Goal: Task Accomplishment & Management: Complete application form

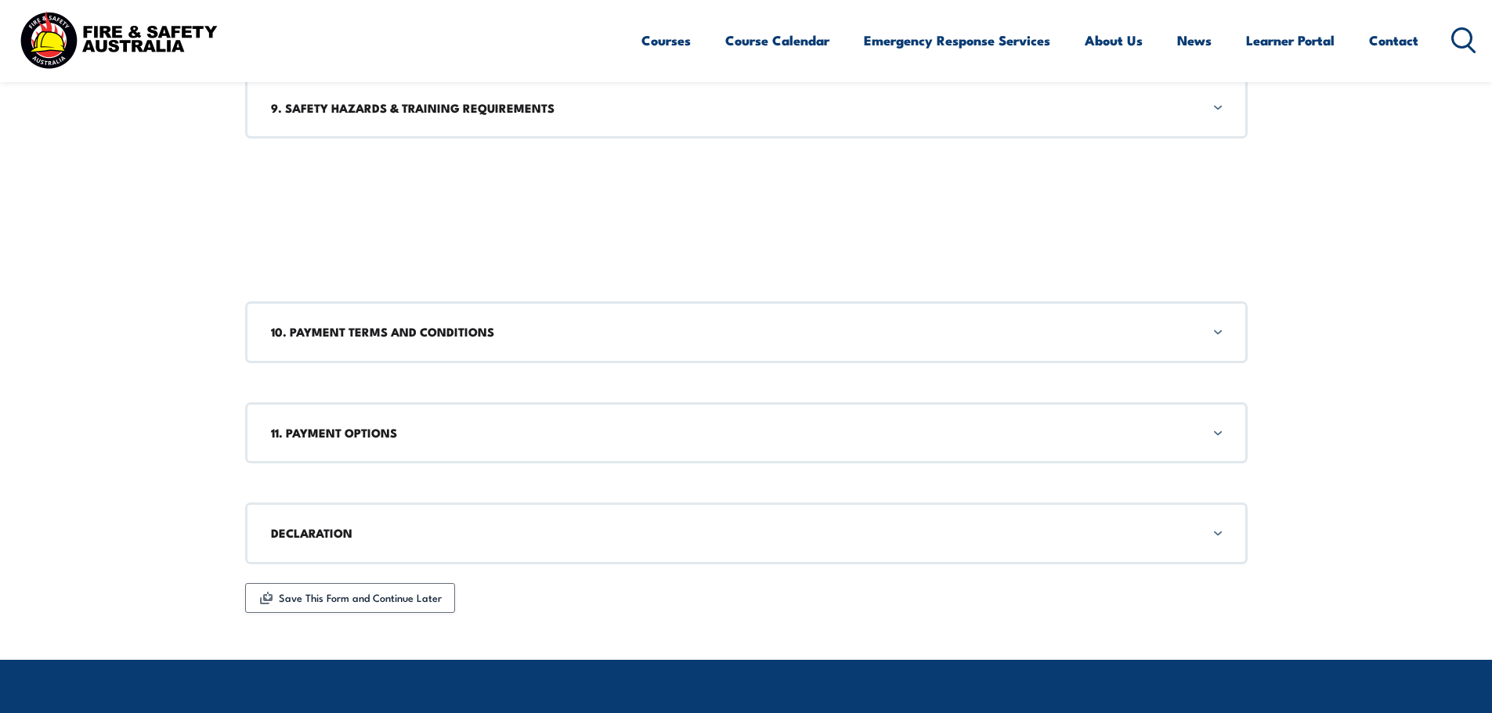
scroll to position [1958, 0]
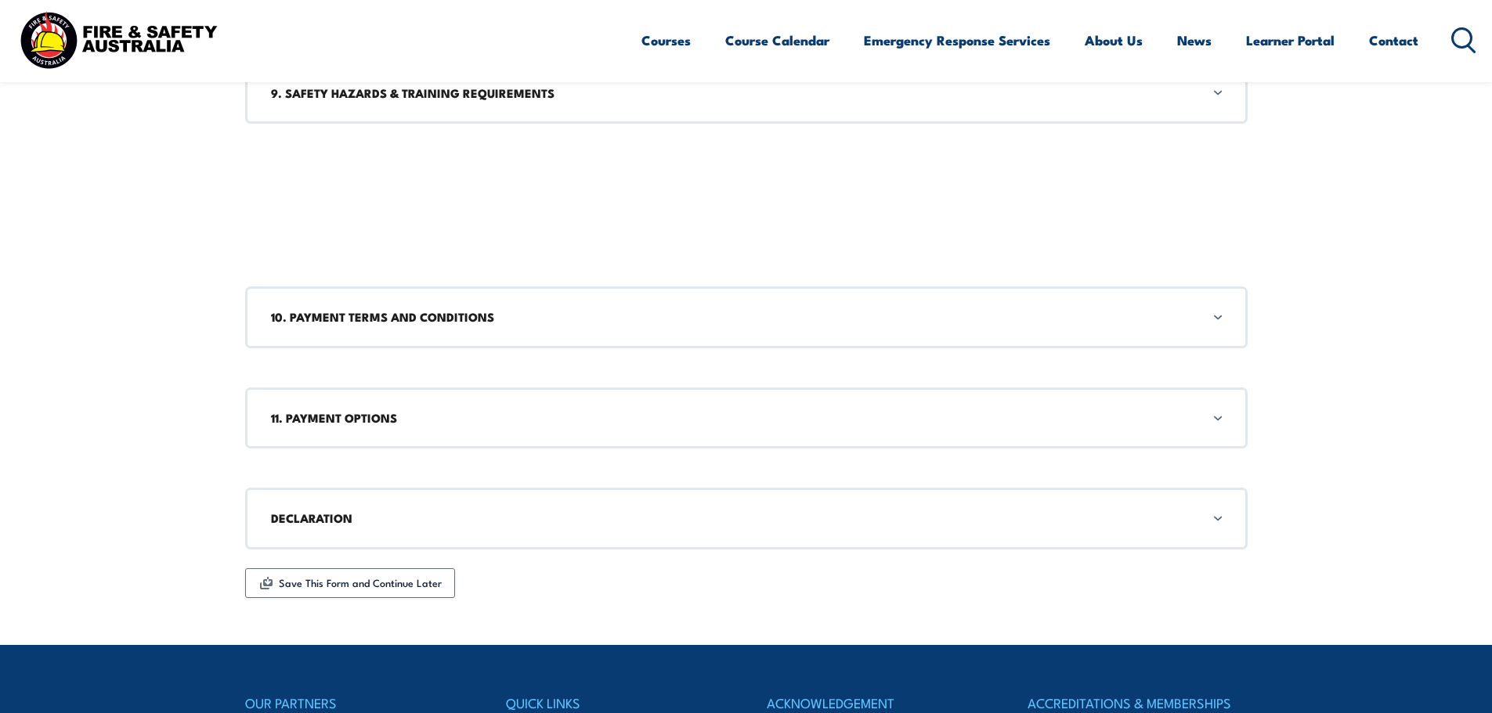
click at [1221, 418] on div "11. PAYMENT OPTIONS" at bounding box center [746, 418] width 1002 height 61
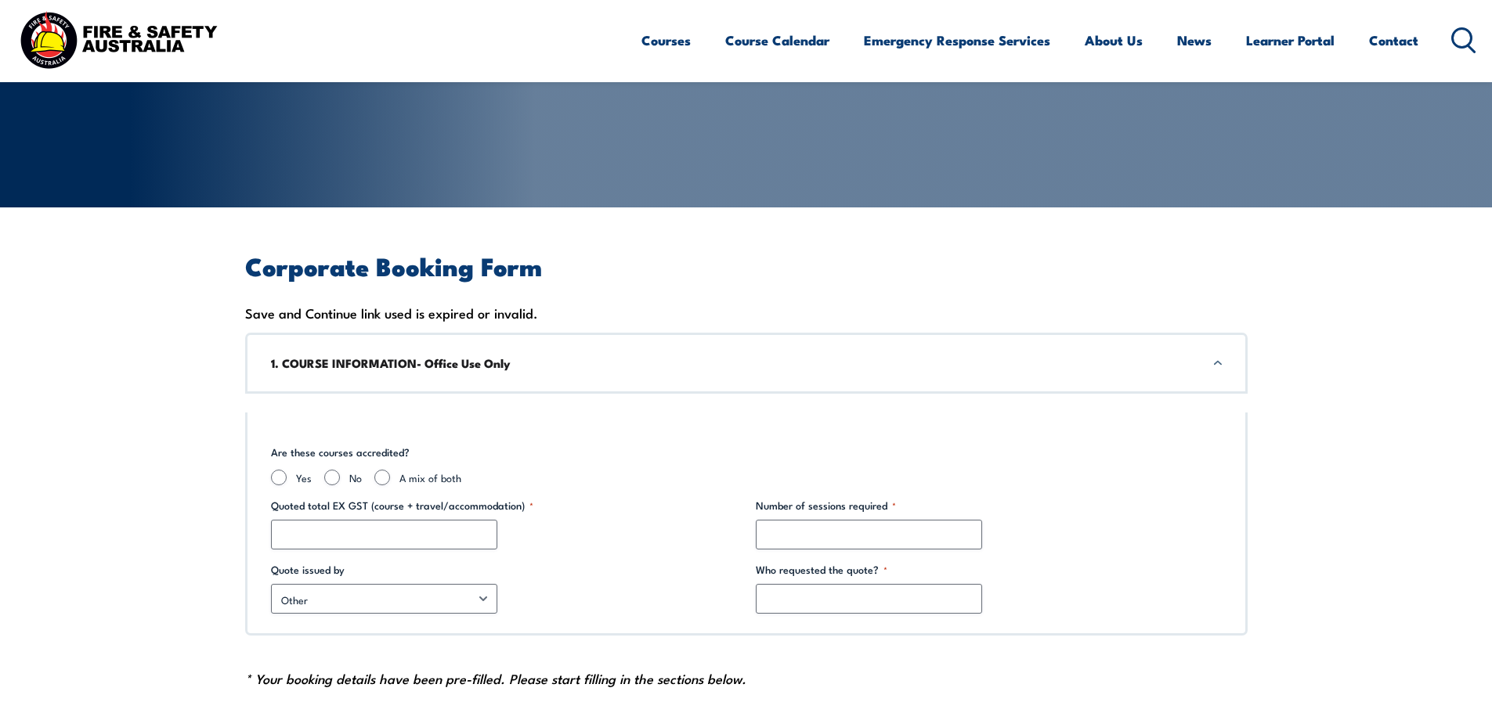
scroll to position [231, 0]
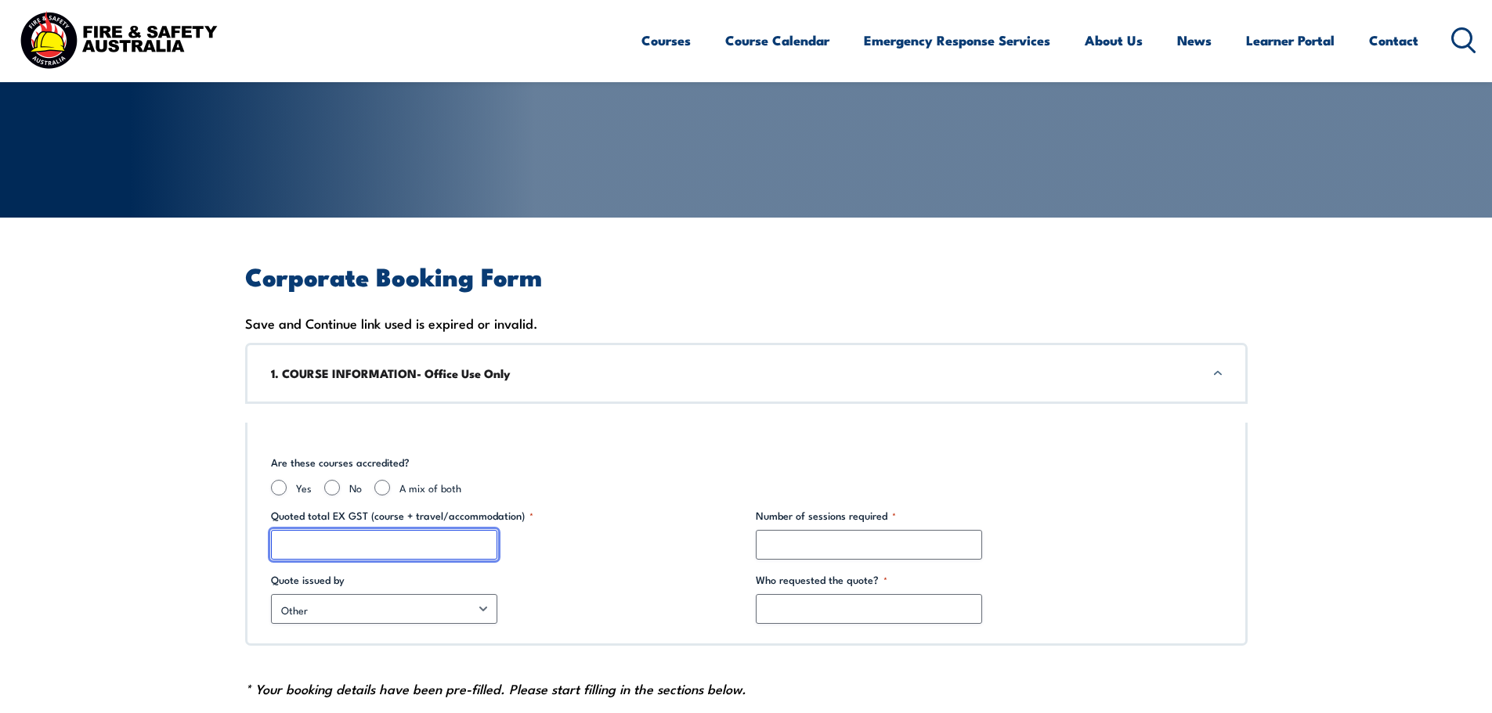
click at [340, 534] on input "Quoted total EX GST (course + travel/accommodation) *" at bounding box center [384, 545] width 226 height 30
click at [1217, 375] on div "1. COURSE INFORMATION- Office Use Only" at bounding box center [746, 373] width 1002 height 61
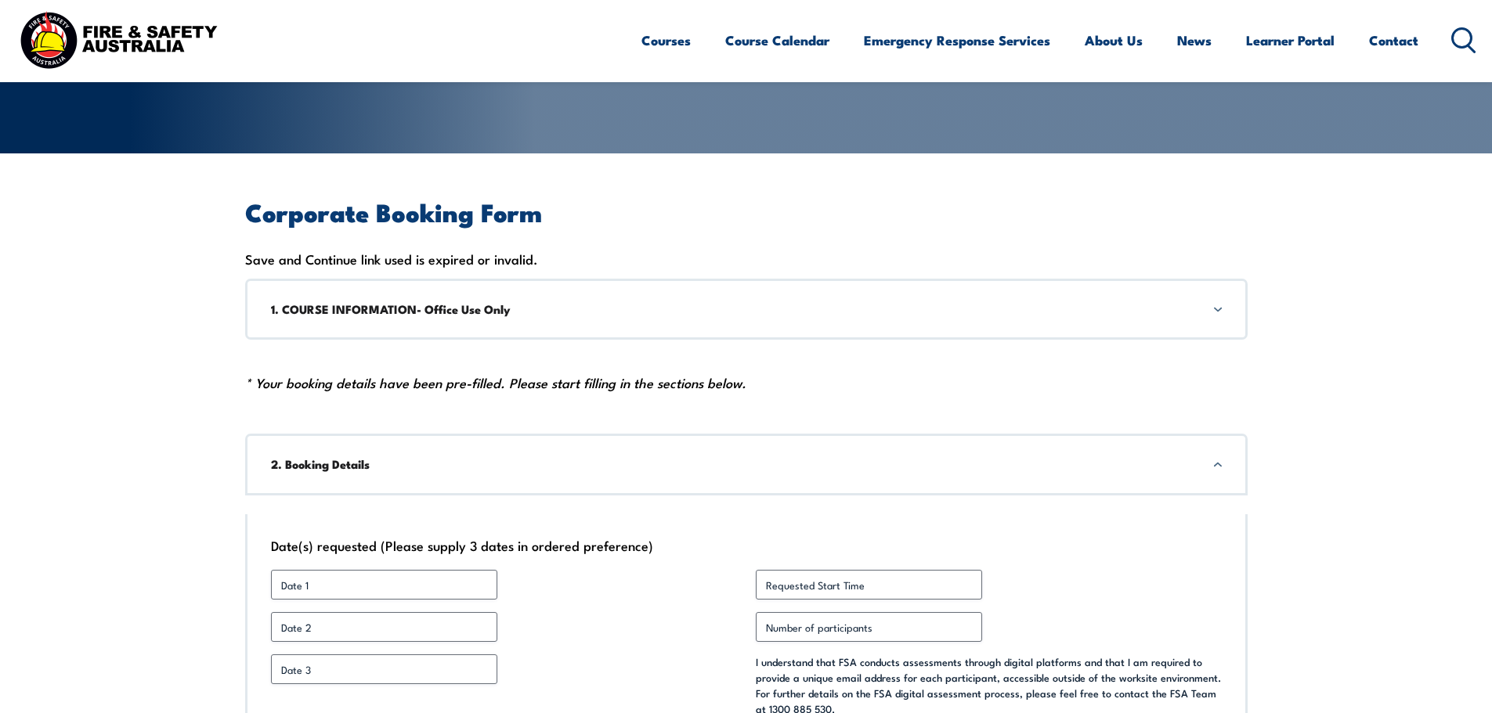
scroll to position [470, 0]
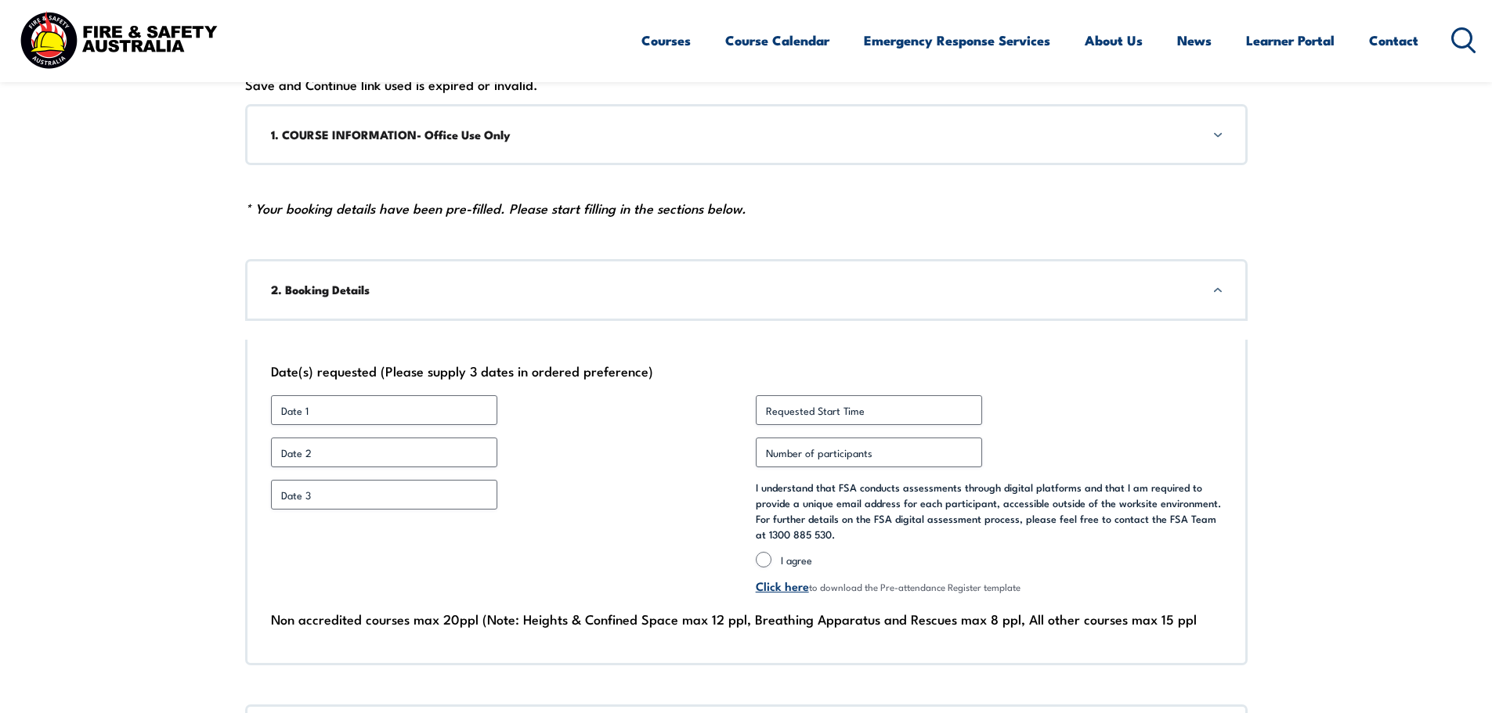
click at [1220, 133] on div "1. COURSE INFORMATION- Office Use Only" at bounding box center [746, 134] width 1002 height 61
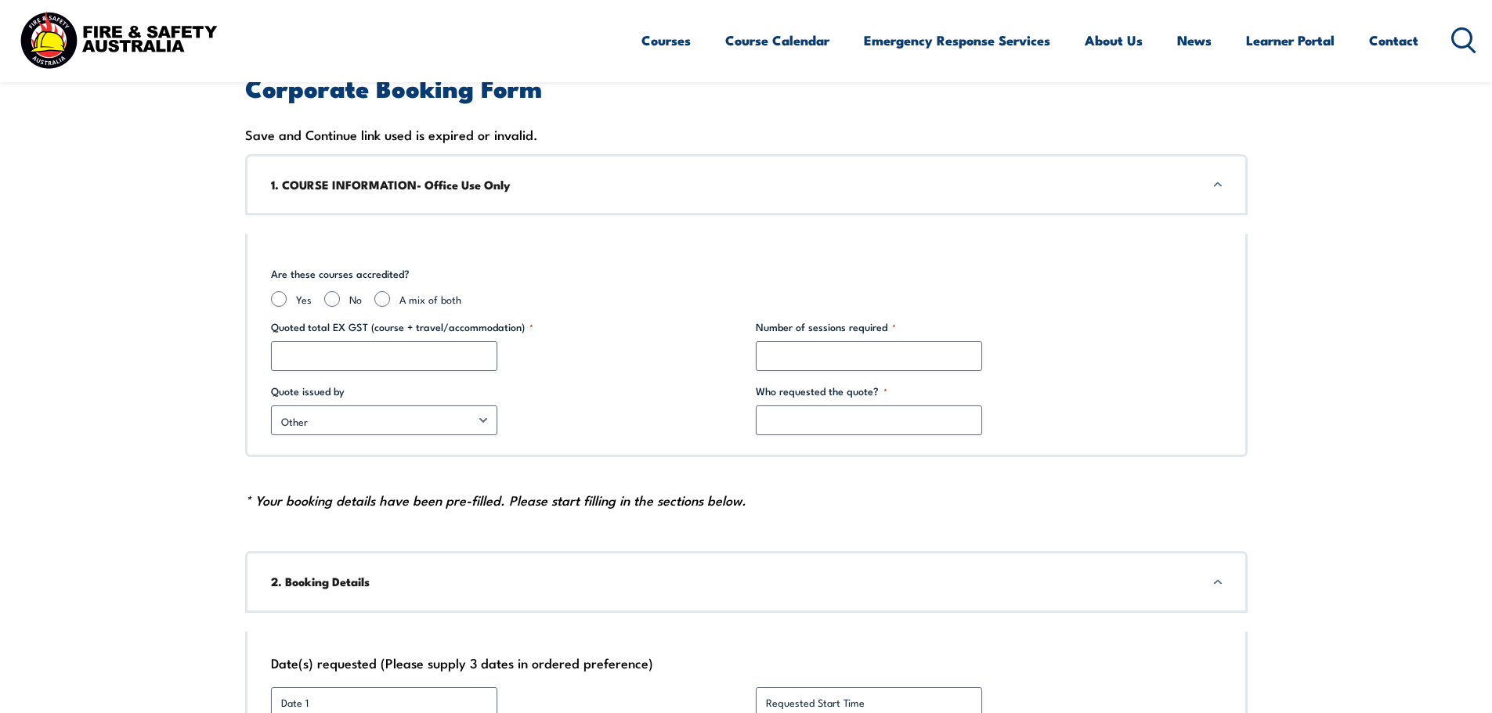
scroll to position [417, 0]
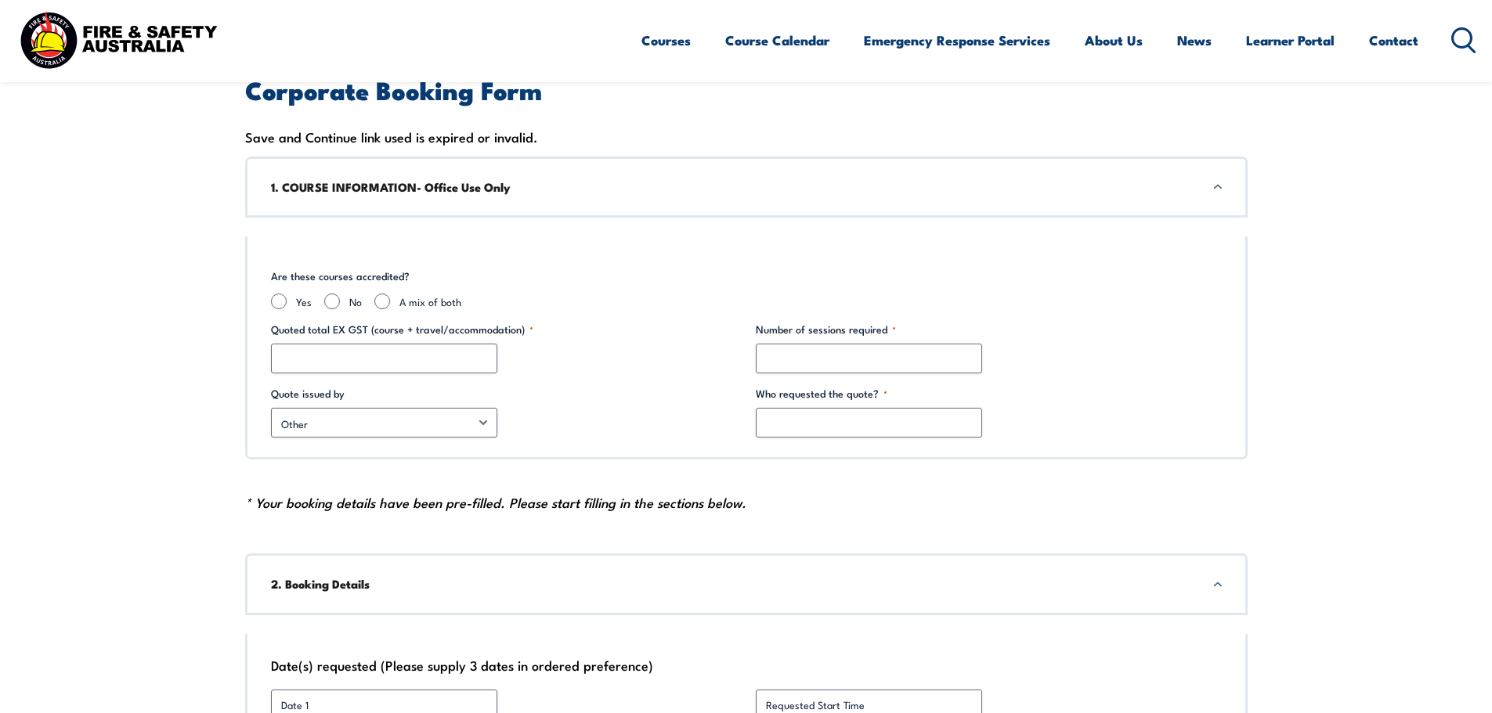
click at [1218, 188] on div "1. COURSE INFORMATION- Office Use Only" at bounding box center [746, 187] width 1002 height 61
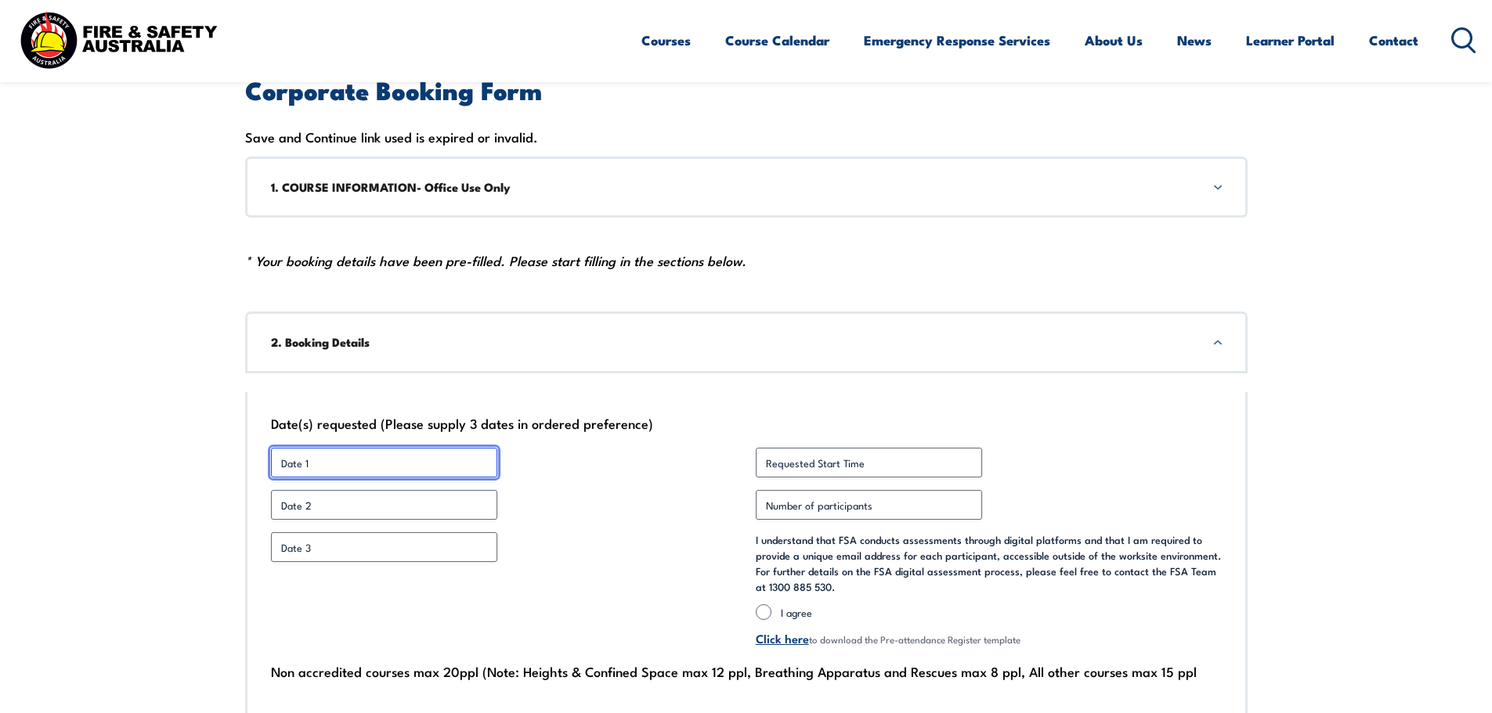
click at [325, 469] on input "Date 1 *" at bounding box center [384, 463] width 226 height 30
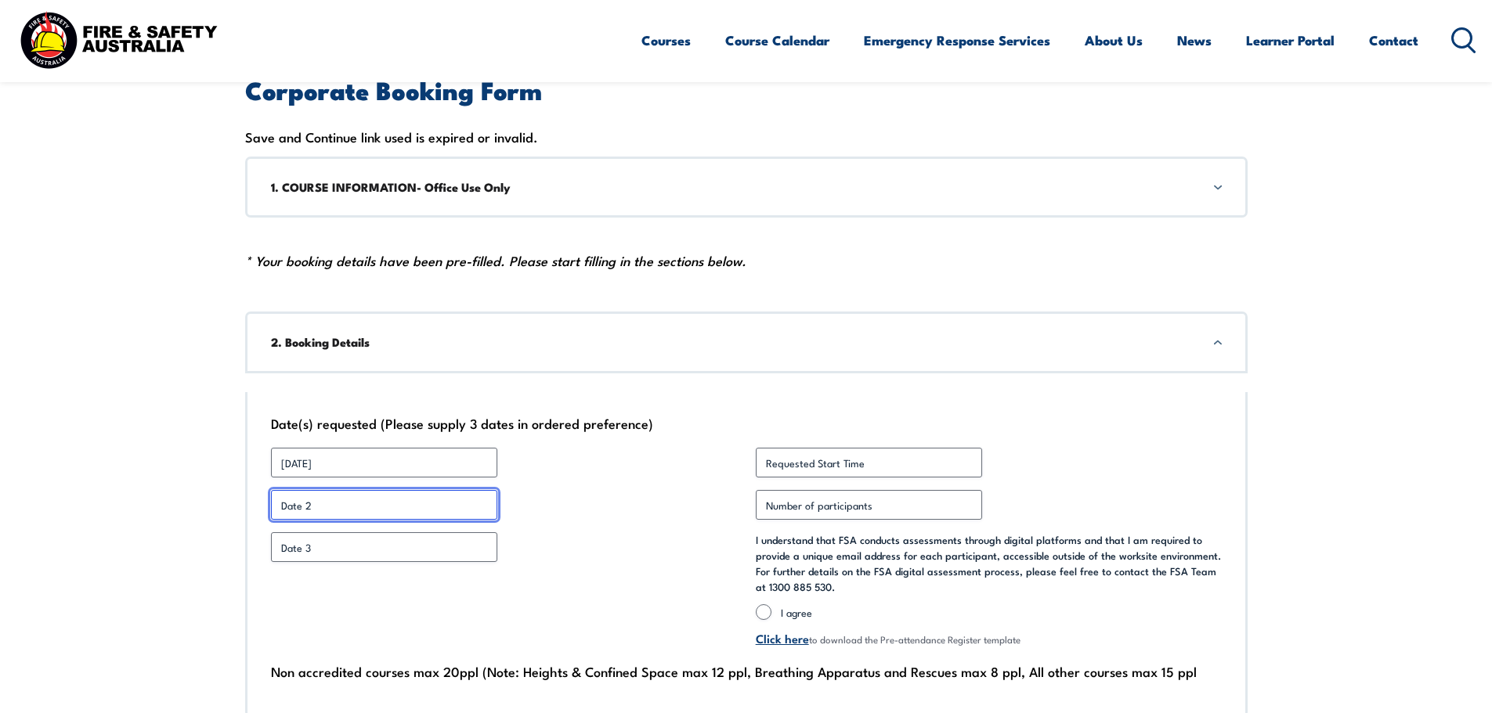
click at [340, 510] on input "Date 2 *" at bounding box center [384, 505] width 226 height 30
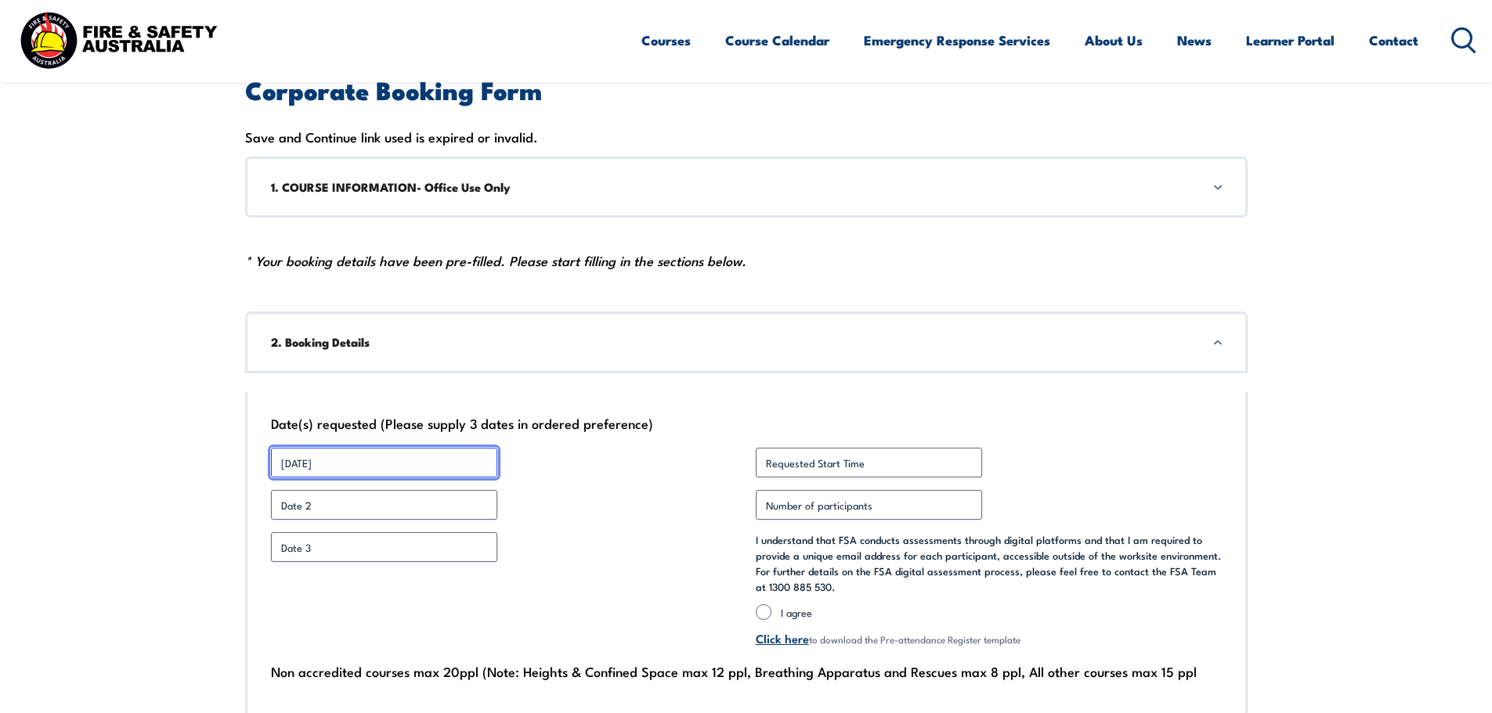
click at [316, 462] on input "[DATE]" at bounding box center [384, 463] width 226 height 30
type input "[DATE]"
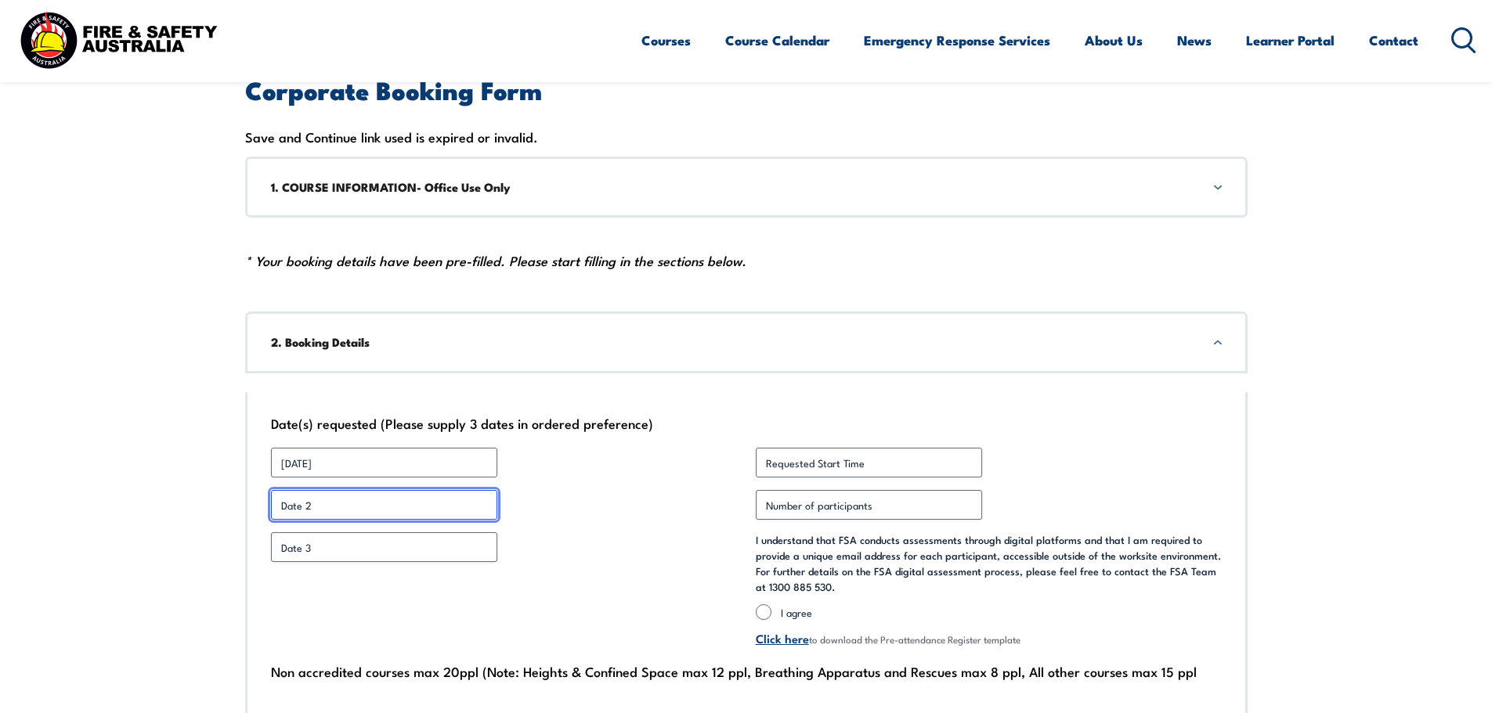
click at [314, 510] on input "Date 2 *" at bounding box center [384, 505] width 226 height 30
click at [291, 505] on input "Date 2 *" at bounding box center [384, 505] width 226 height 30
type input "[DATE]"
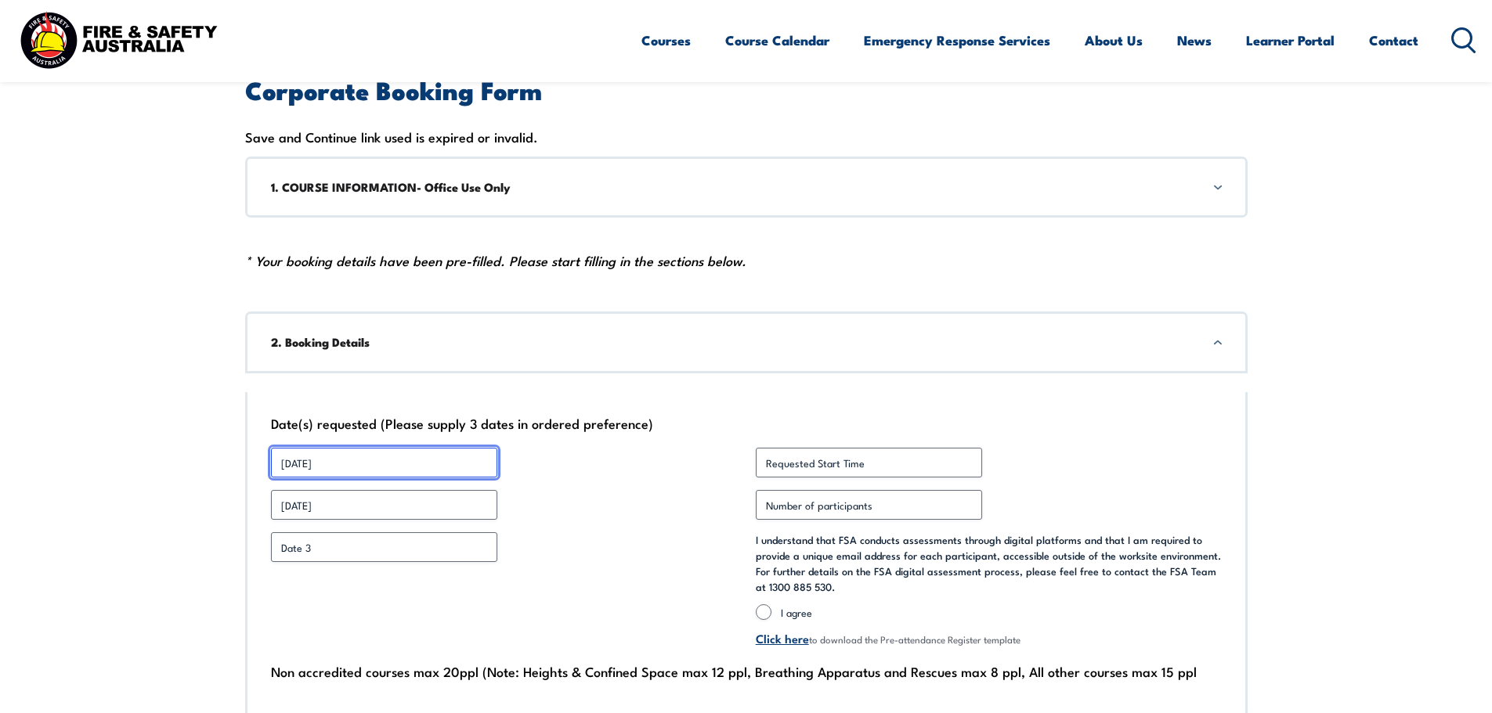
click at [344, 460] on input "[DATE]" at bounding box center [384, 463] width 226 height 30
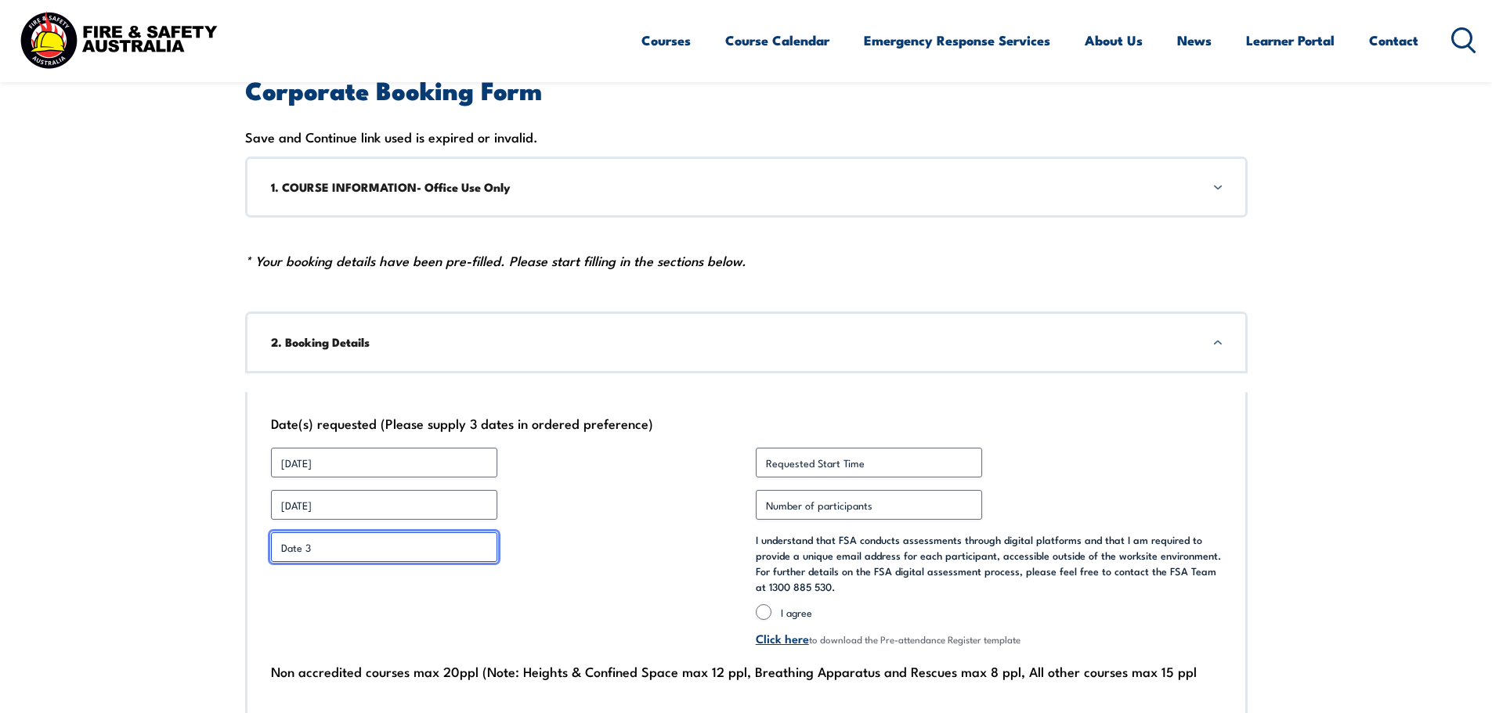
click at [299, 547] on input "Date 3 *" at bounding box center [384, 547] width 226 height 30
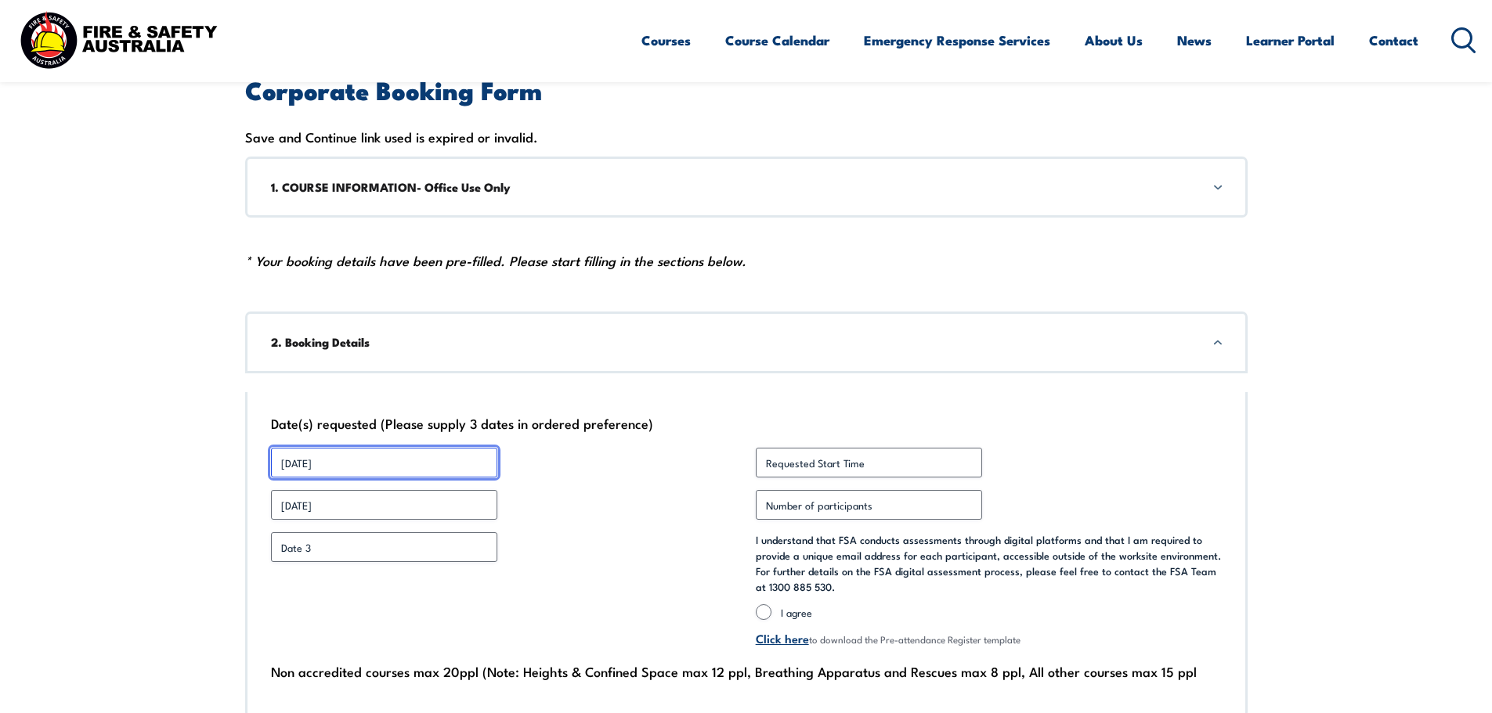
click at [345, 460] on input "[DATE]" at bounding box center [384, 463] width 226 height 30
drag, startPoint x: 348, startPoint y: 464, endPoint x: 266, endPoint y: 462, distance: 81.5
click at [266, 462] on div "Date(s) requested (Please supply 3 dates in ordered preference) Date 1 * [DATE]…" at bounding box center [746, 555] width 1002 height 326
type input "[DATE]"
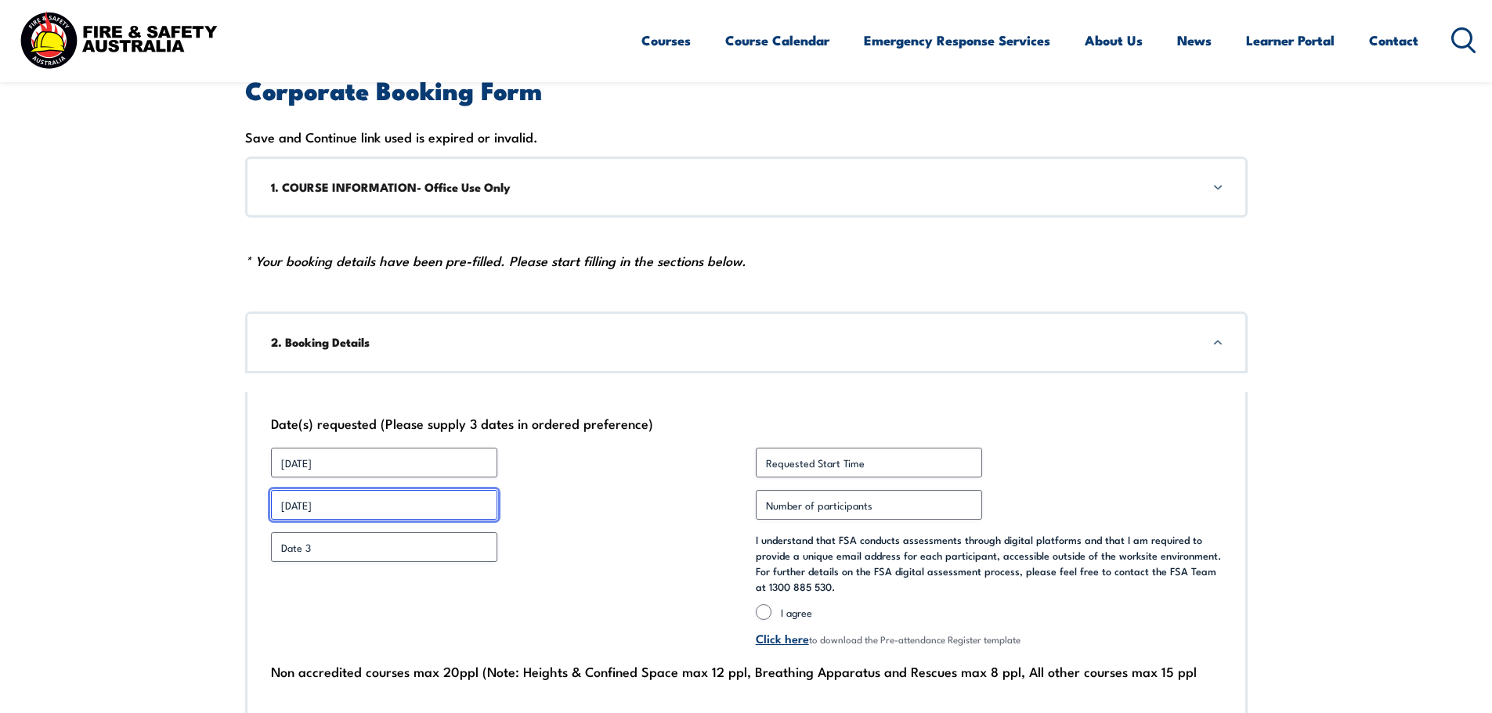
click at [341, 504] on input "[DATE]" at bounding box center [384, 505] width 226 height 30
drag, startPoint x: 342, startPoint y: 506, endPoint x: 267, endPoint y: 503, distance: 75.2
click at [267, 503] on div "Date(s) requested (Please supply 3 dates in ordered preference) Date 1 * [DATE]…" at bounding box center [746, 555] width 1002 height 326
click at [341, 505] on input "[DATE]" at bounding box center [384, 505] width 226 height 30
drag, startPoint x: 341, startPoint y: 505, endPoint x: 280, endPoint y: 509, distance: 61.2
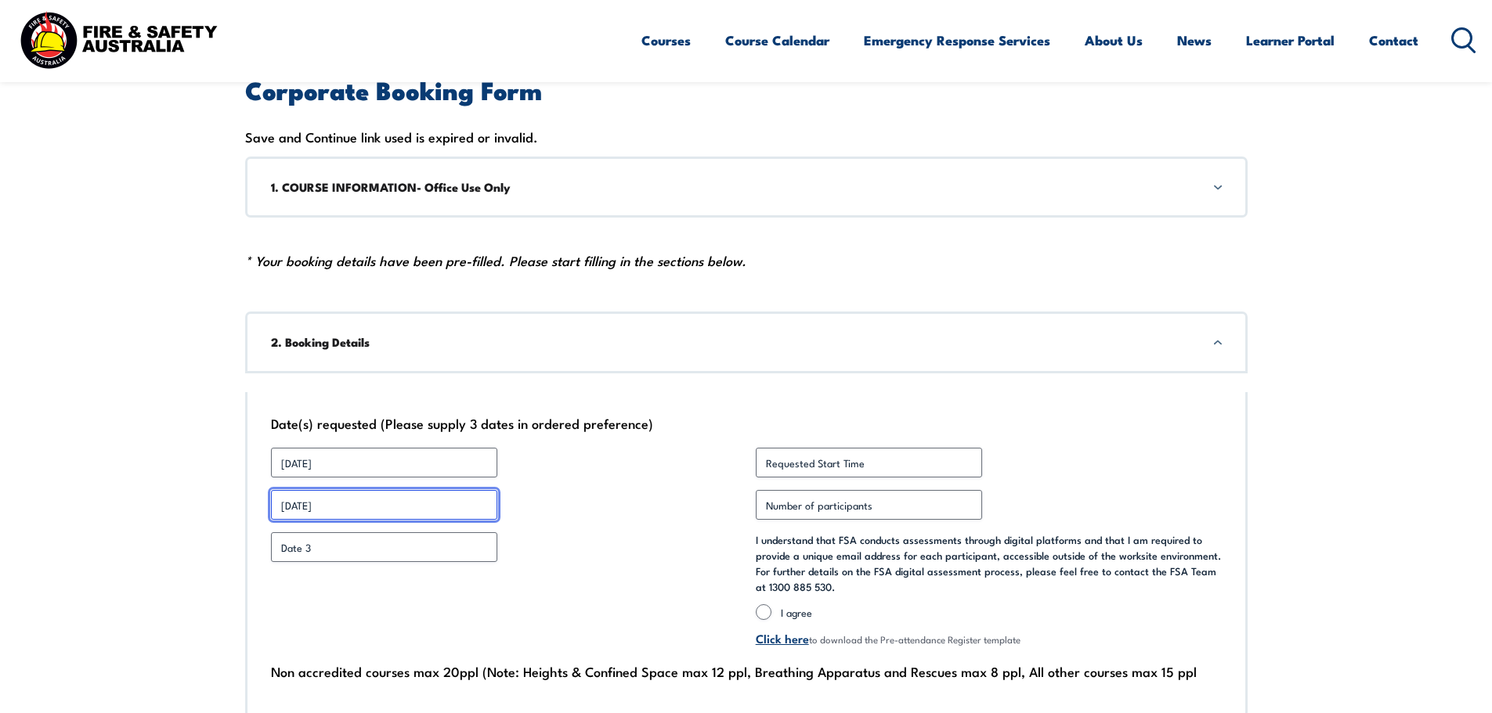
click at [280, 509] on input "[DATE]" at bounding box center [384, 505] width 226 height 30
click at [284, 510] on input "[DATE]" at bounding box center [384, 505] width 226 height 30
drag, startPoint x: 280, startPoint y: 507, endPoint x: 338, endPoint y: 507, distance: 58.0
click at [338, 507] on input "[DATE]" at bounding box center [384, 505] width 226 height 30
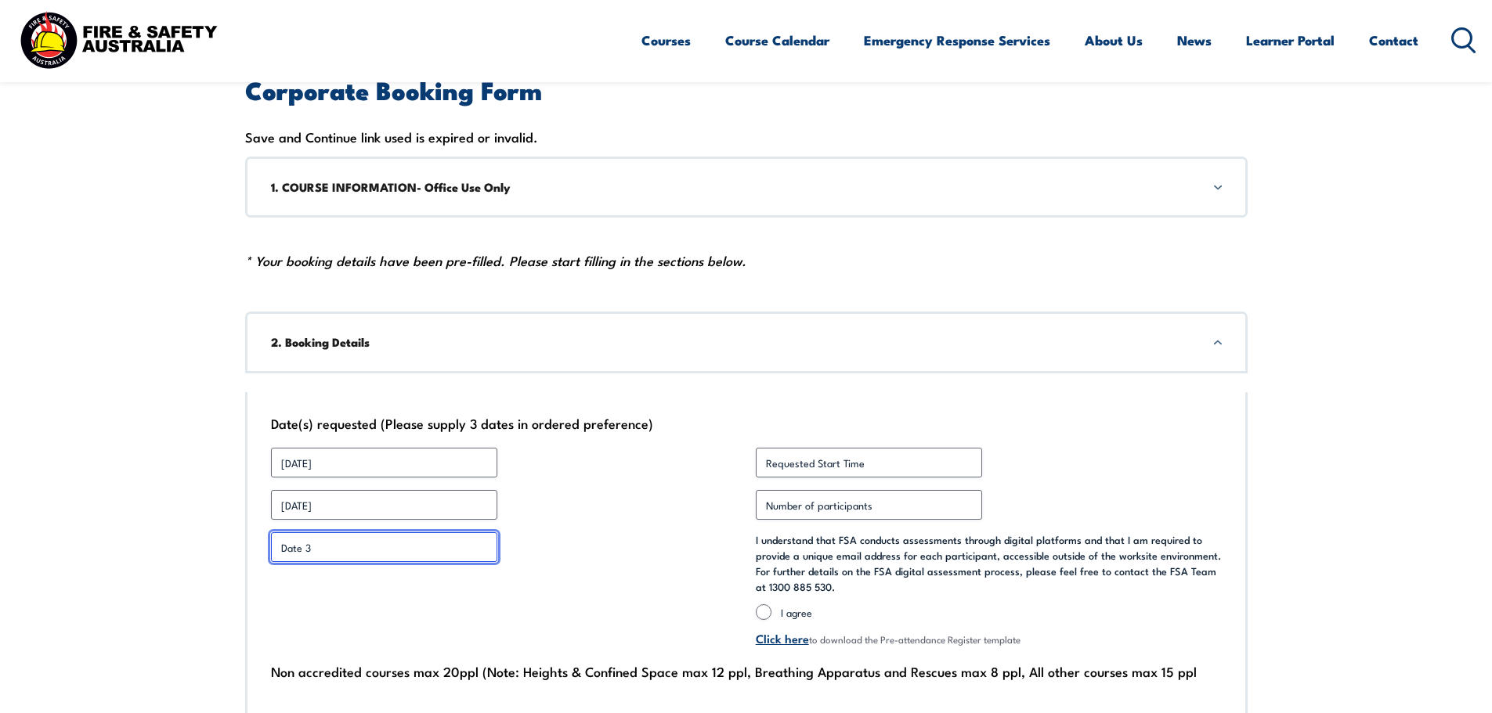
click at [313, 554] on input "Date 3 *" at bounding box center [384, 547] width 226 height 30
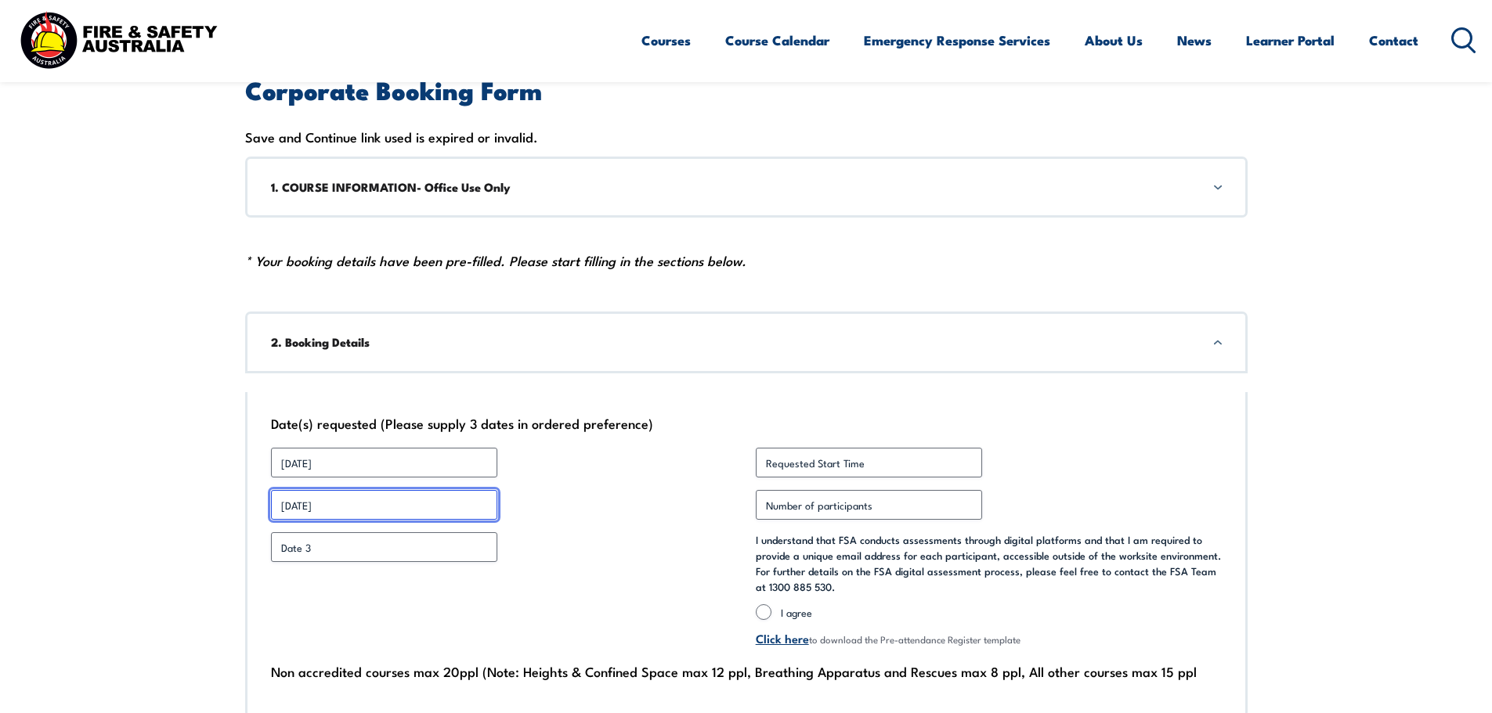
click at [294, 507] on input "[DATE]" at bounding box center [384, 505] width 226 height 30
drag, startPoint x: 294, startPoint y: 507, endPoint x: 278, endPoint y: 508, distance: 16.5
click at [278, 508] on input "[DATE]" at bounding box center [384, 505] width 226 height 30
drag, startPoint x: 278, startPoint y: 507, endPoint x: 313, endPoint y: 507, distance: 35.2
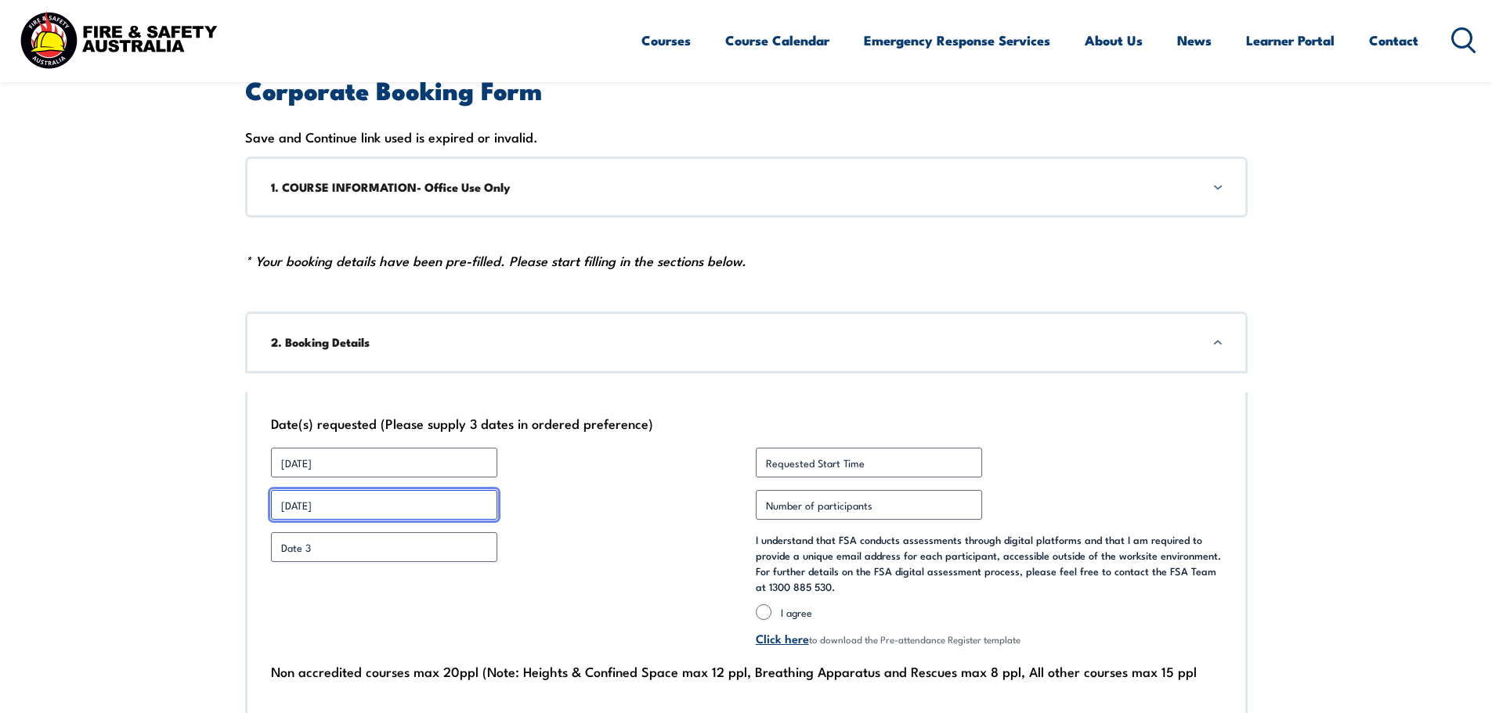
click at [313, 507] on input "[DATE]" at bounding box center [384, 505] width 226 height 30
type input "[DATE]"
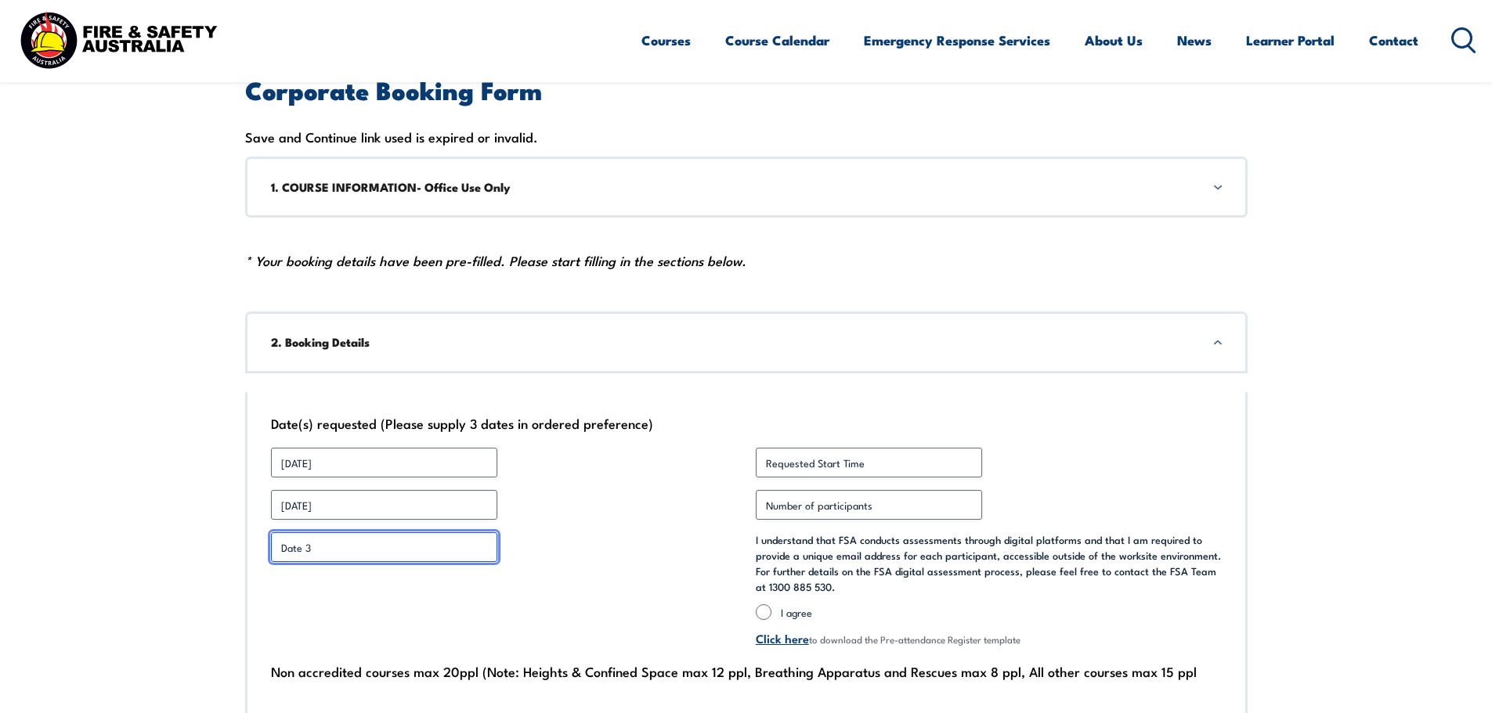
click at [282, 547] on input "Date 3 *" at bounding box center [384, 547] width 226 height 30
type input "[DATE]"
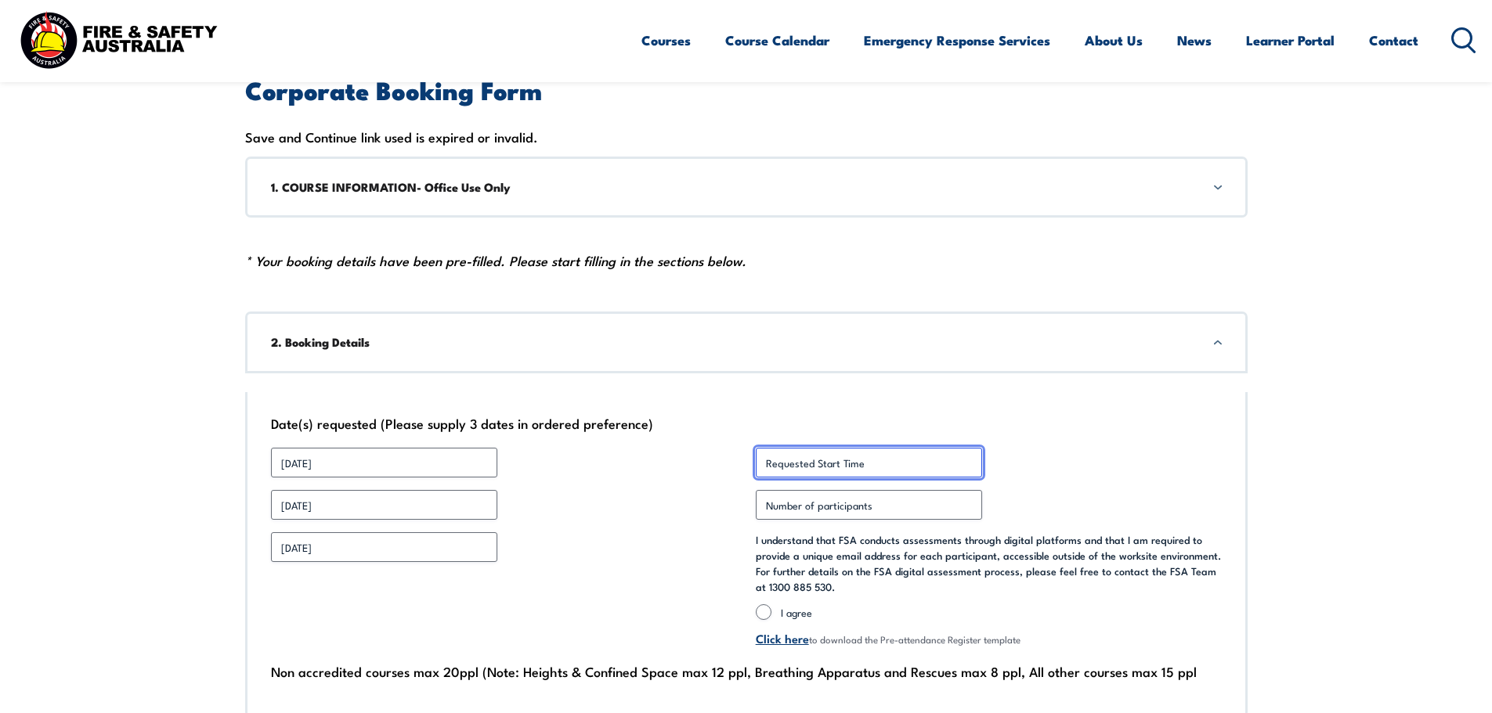
click at [766, 461] on input "Requested Start Time *" at bounding box center [869, 463] width 226 height 30
type input "07:30AM"
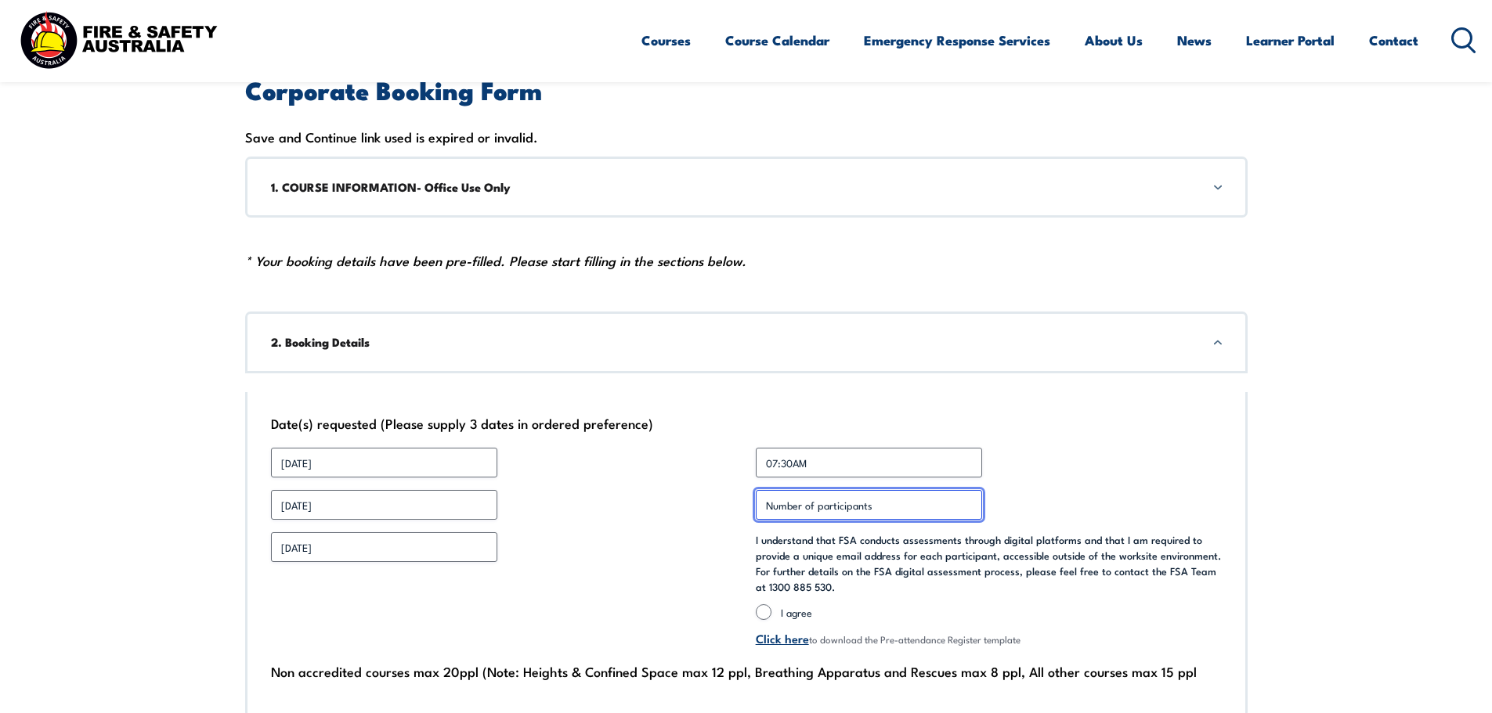
click at [796, 507] on input "Number of participants *" at bounding box center [869, 505] width 226 height 30
type input "12"
click at [763, 612] on input "I agree" at bounding box center [764, 613] width 16 height 16
radio input "true"
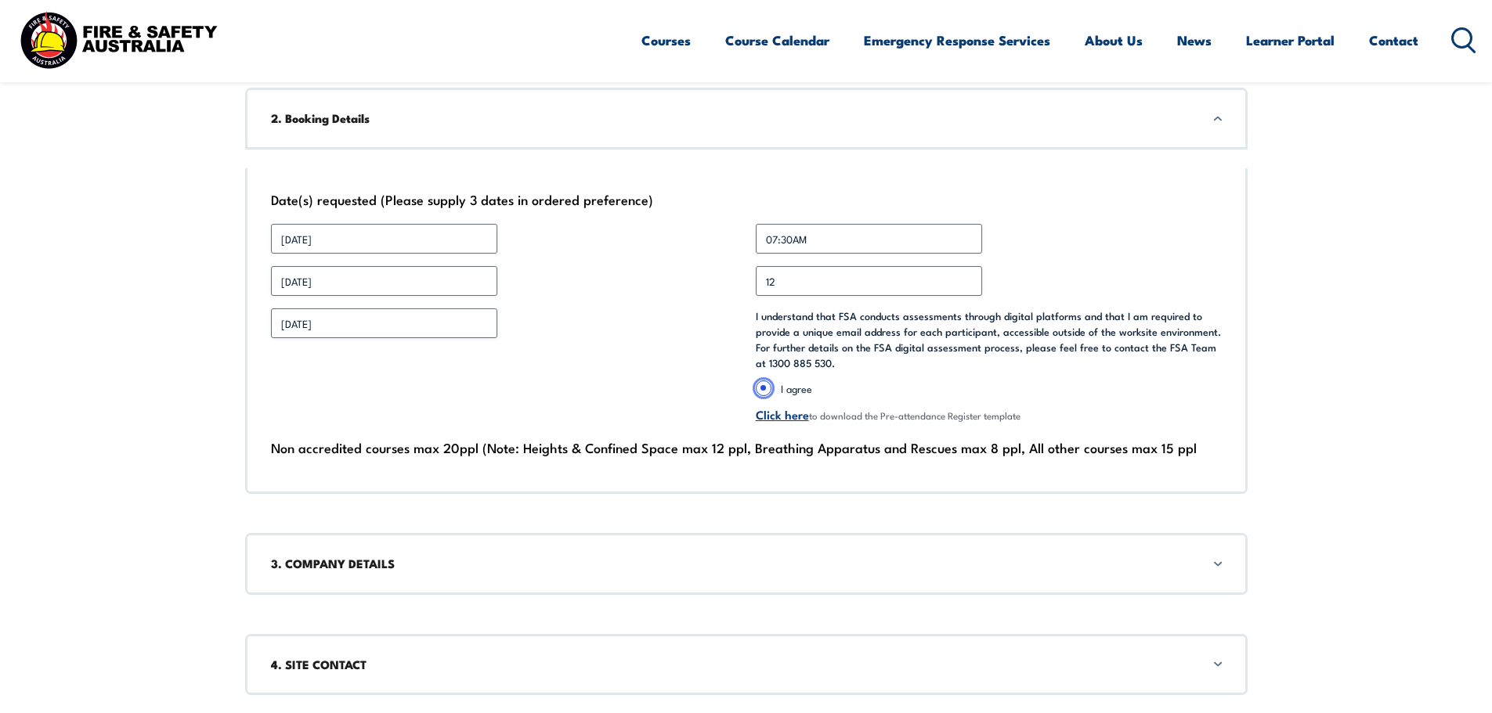
scroll to position [652, 0]
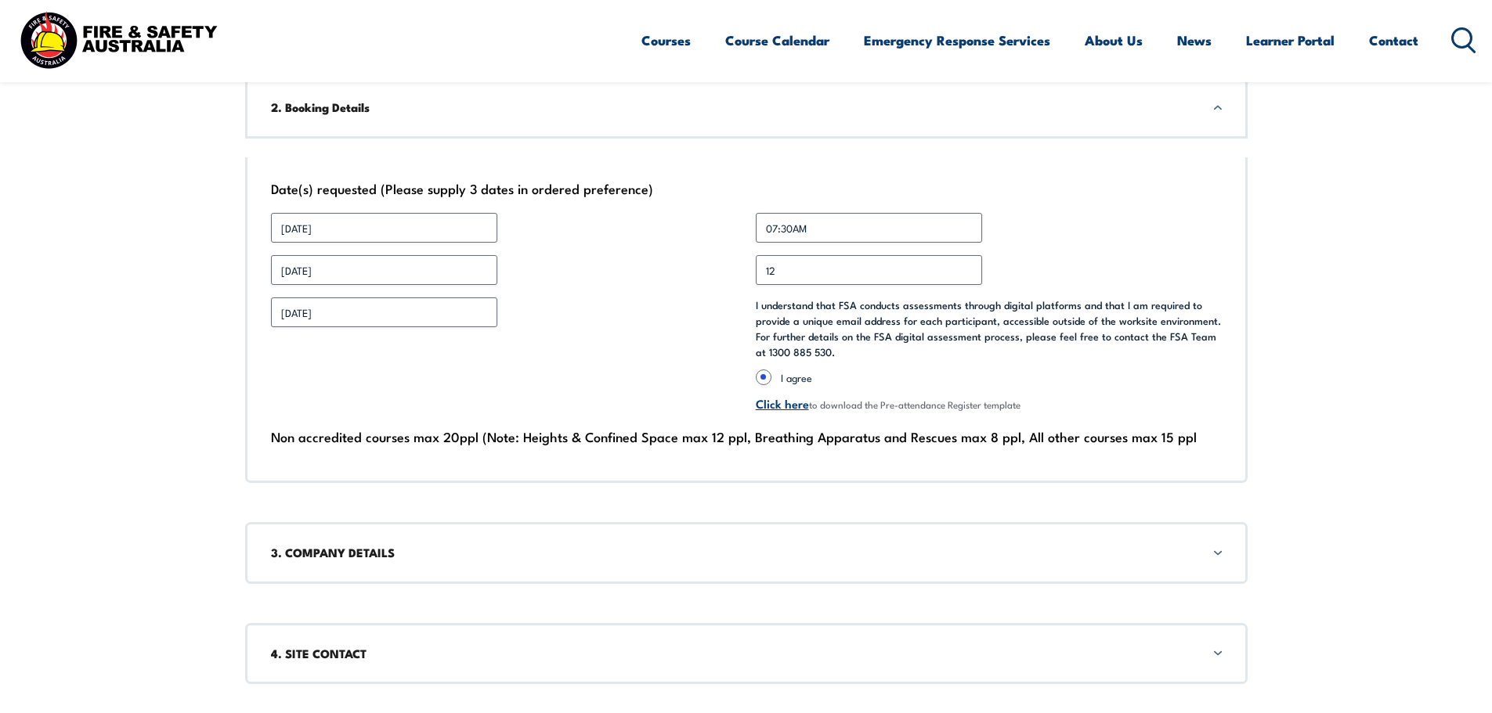
click at [781, 403] on link "Click here" at bounding box center [782, 403] width 53 height 17
click at [1218, 553] on div "3. COMPANY DETAILS" at bounding box center [746, 552] width 1002 height 61
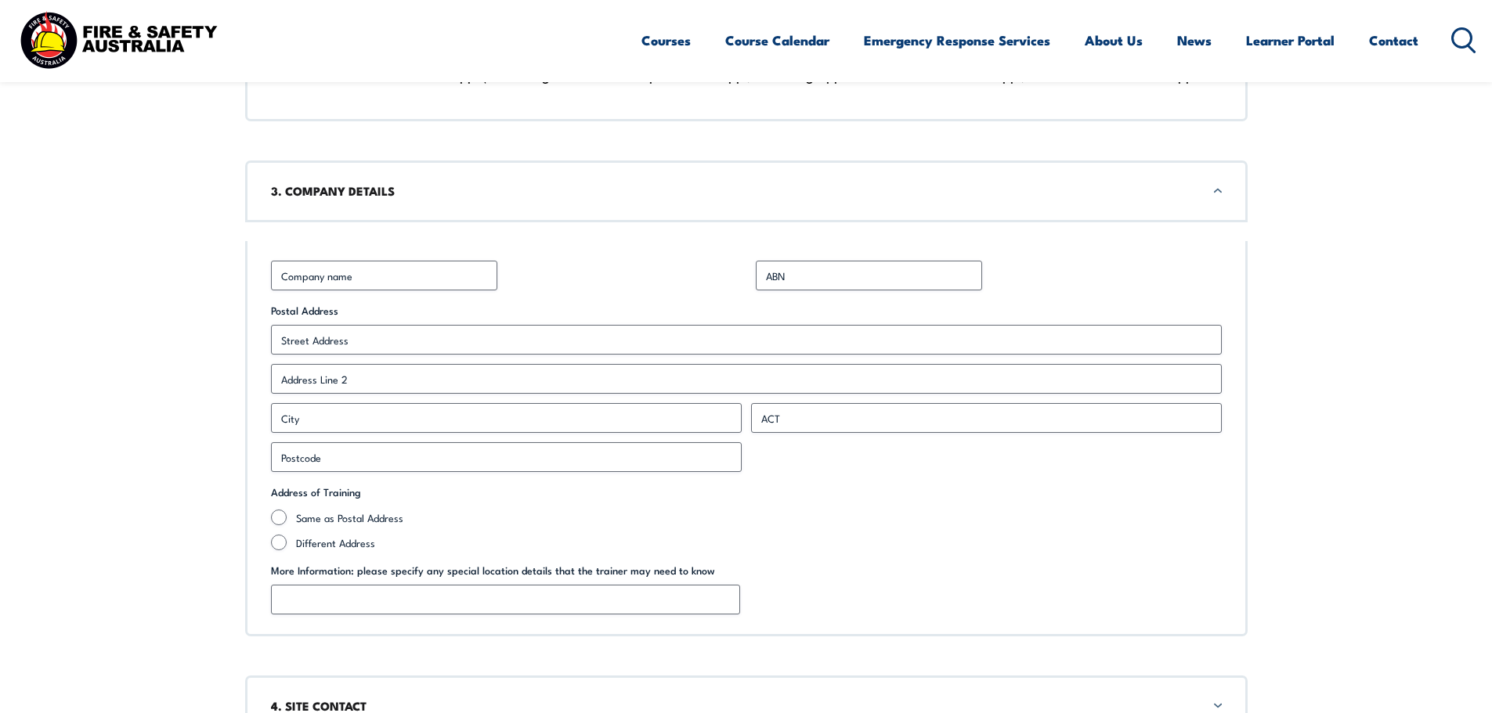
scroll to position [1018, 0]
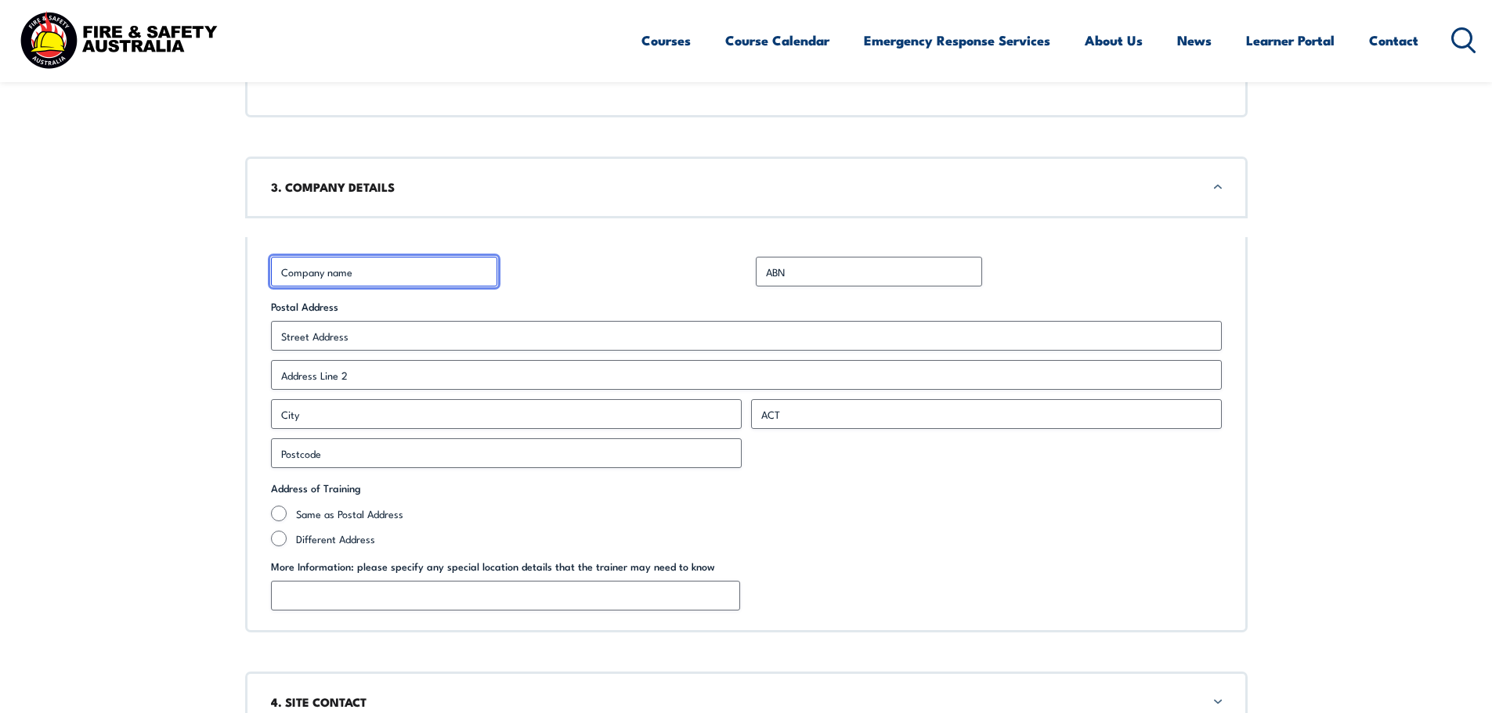
click at [296, 269] on input "Business Name *" at bounding box center [384, 272] width 226 height 30
type input "KOR Equipment Solutions Pty Ltd"
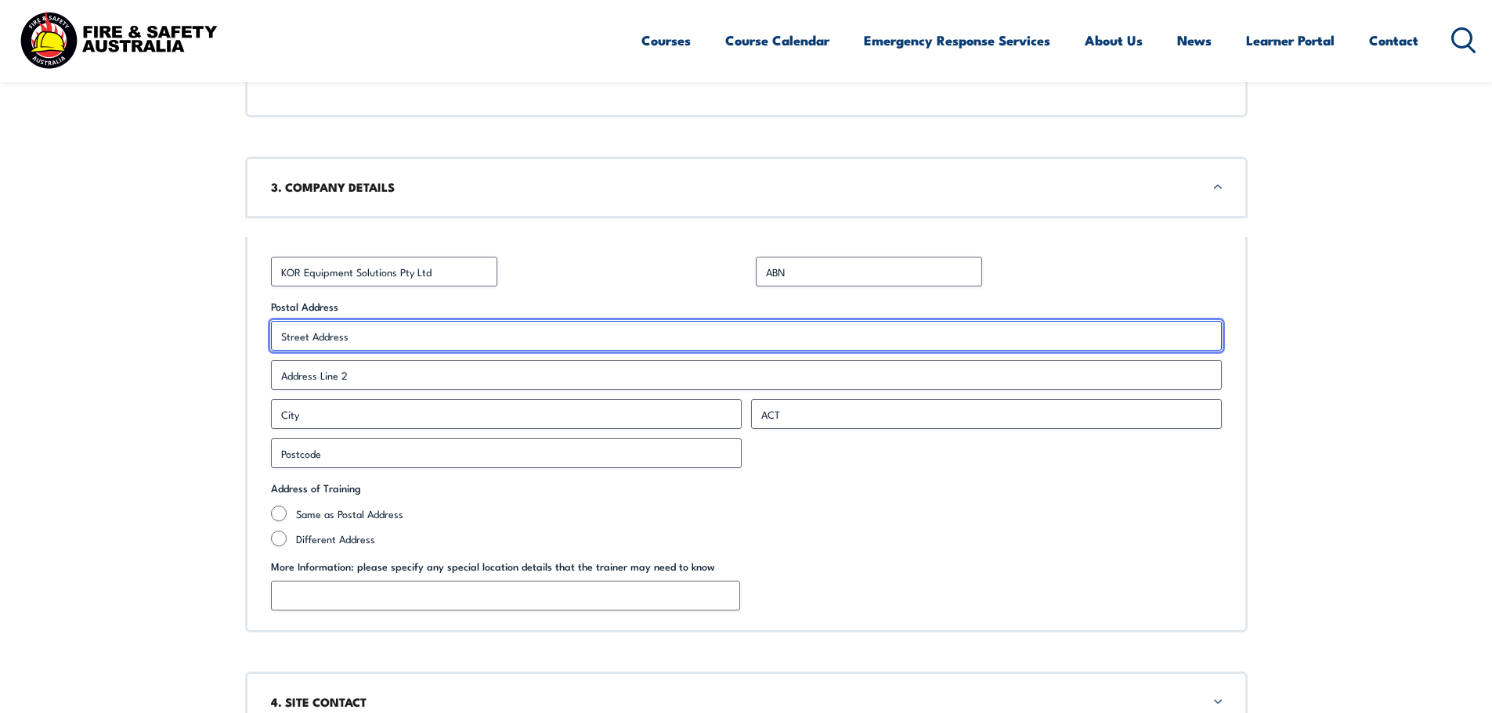
type input "[STREET_ADDRESS]"
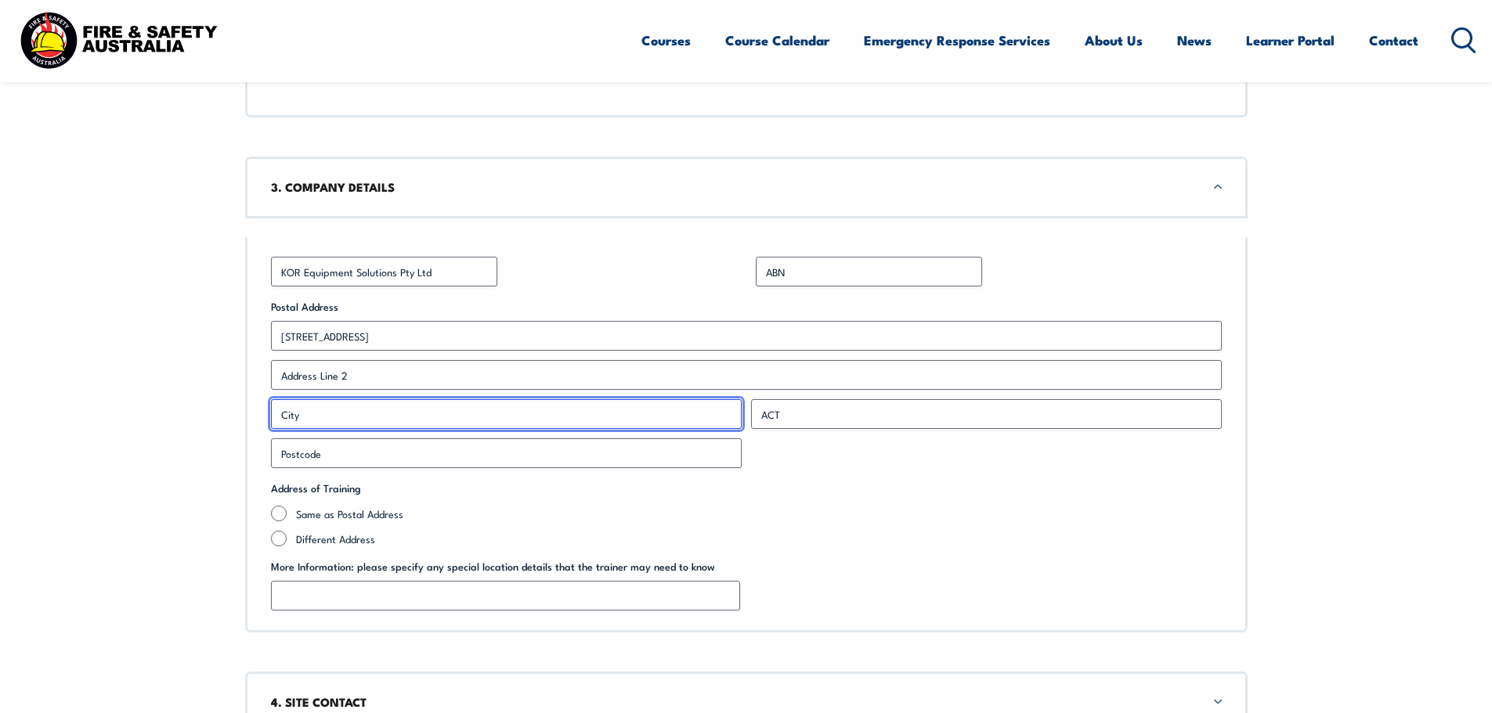
type input "Mulgrave"
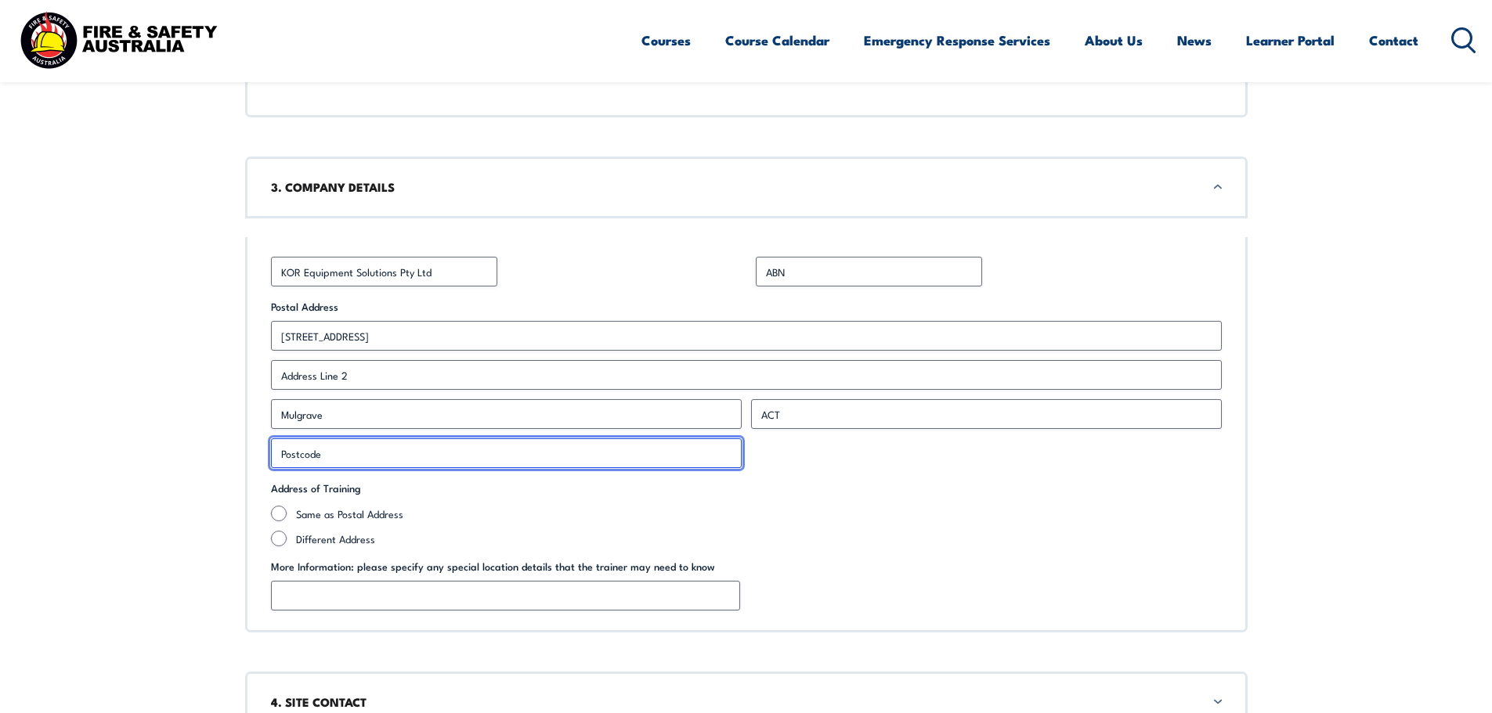
type input "3170"
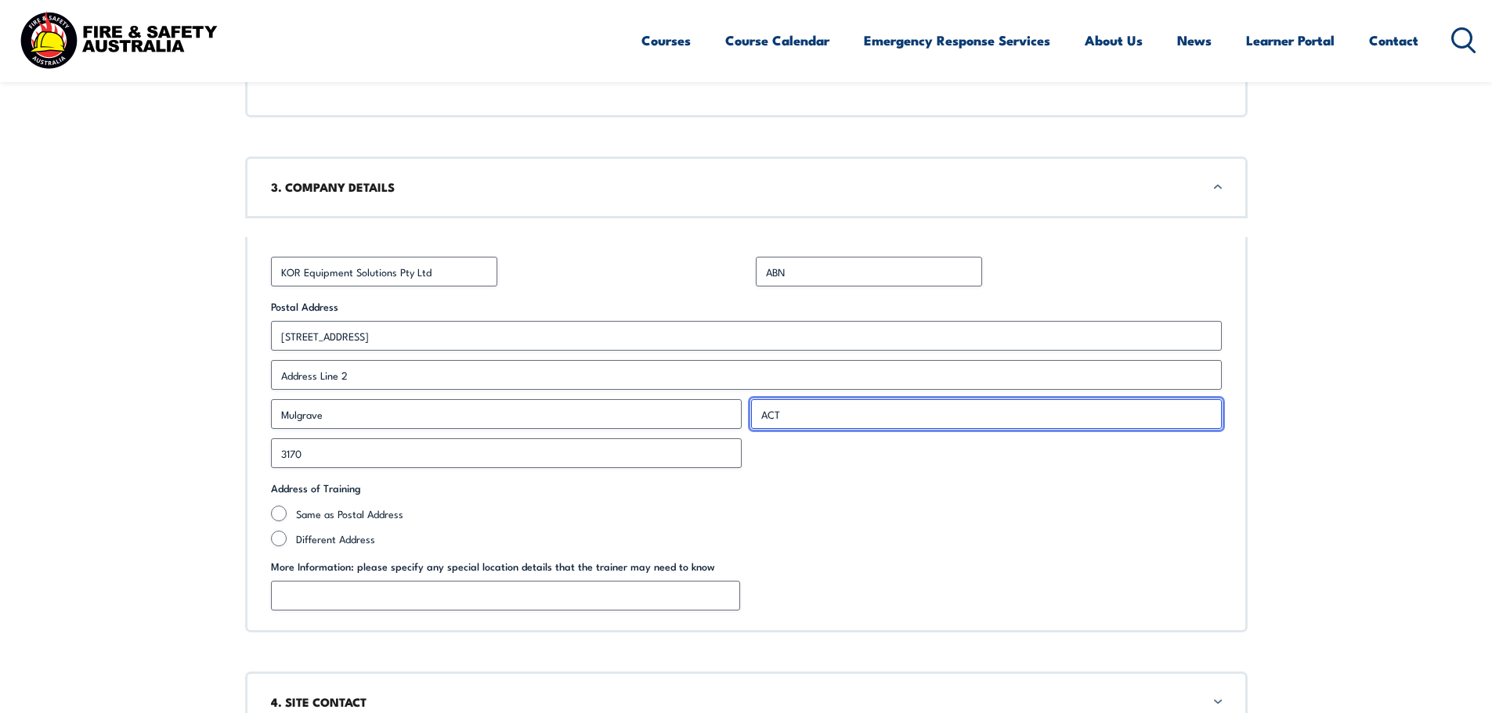
drag, startPoint x: 793, startPoint y: 416, endPoint x: 757, endPoint y: 417, distance: 36.1
click at [757, 417] on input "ACT" at bounding box center [986, 414] width 471 height 30
type input "VIC"
type input "Coorong Circle"
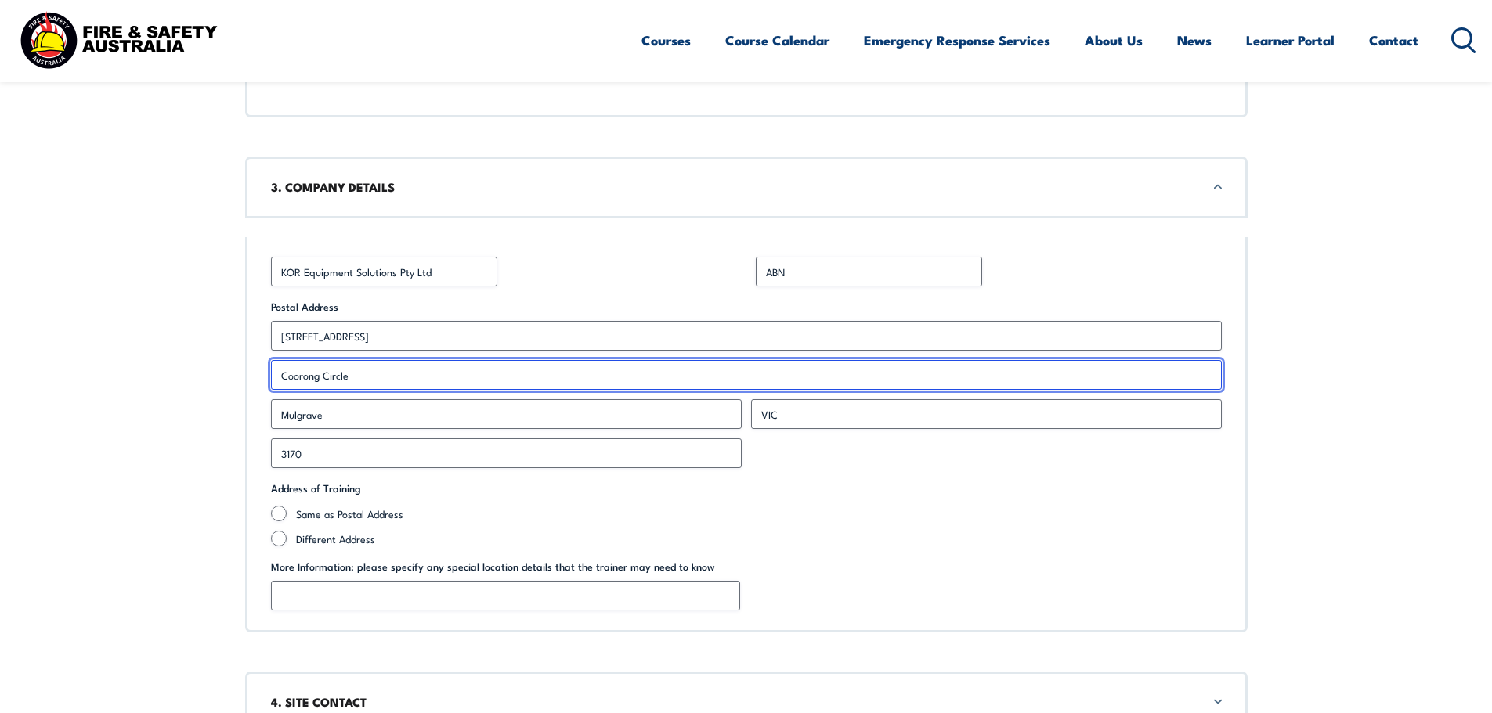
click at [359, 369] on input "Coorong Circle" at bounding box center [746, 375] width 951 height 30
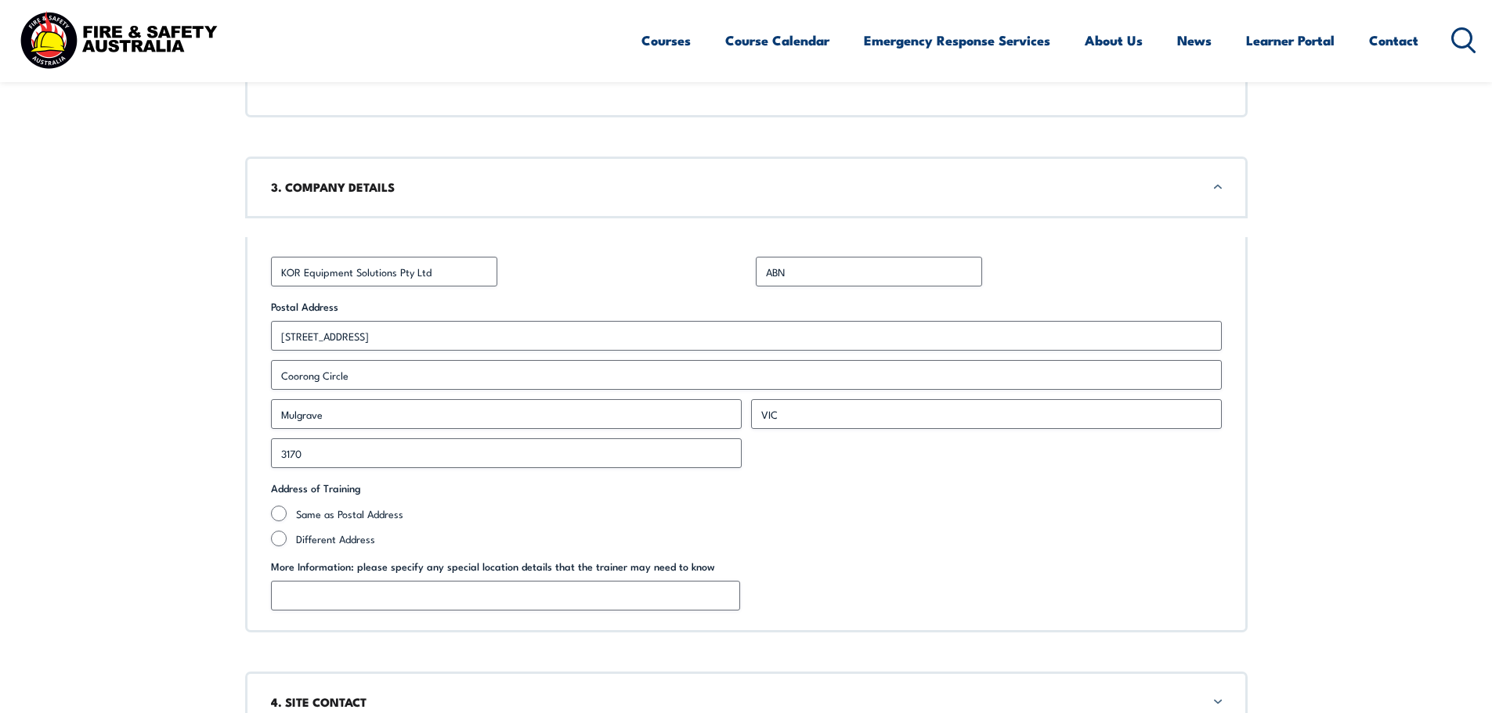
click at [569, 244] on div "Business Name * KOR Equipment Solutions Pty Ltd ABN * Postal Address [STREET_AD…" at bounding box center [746, 434] width 1002 height 395
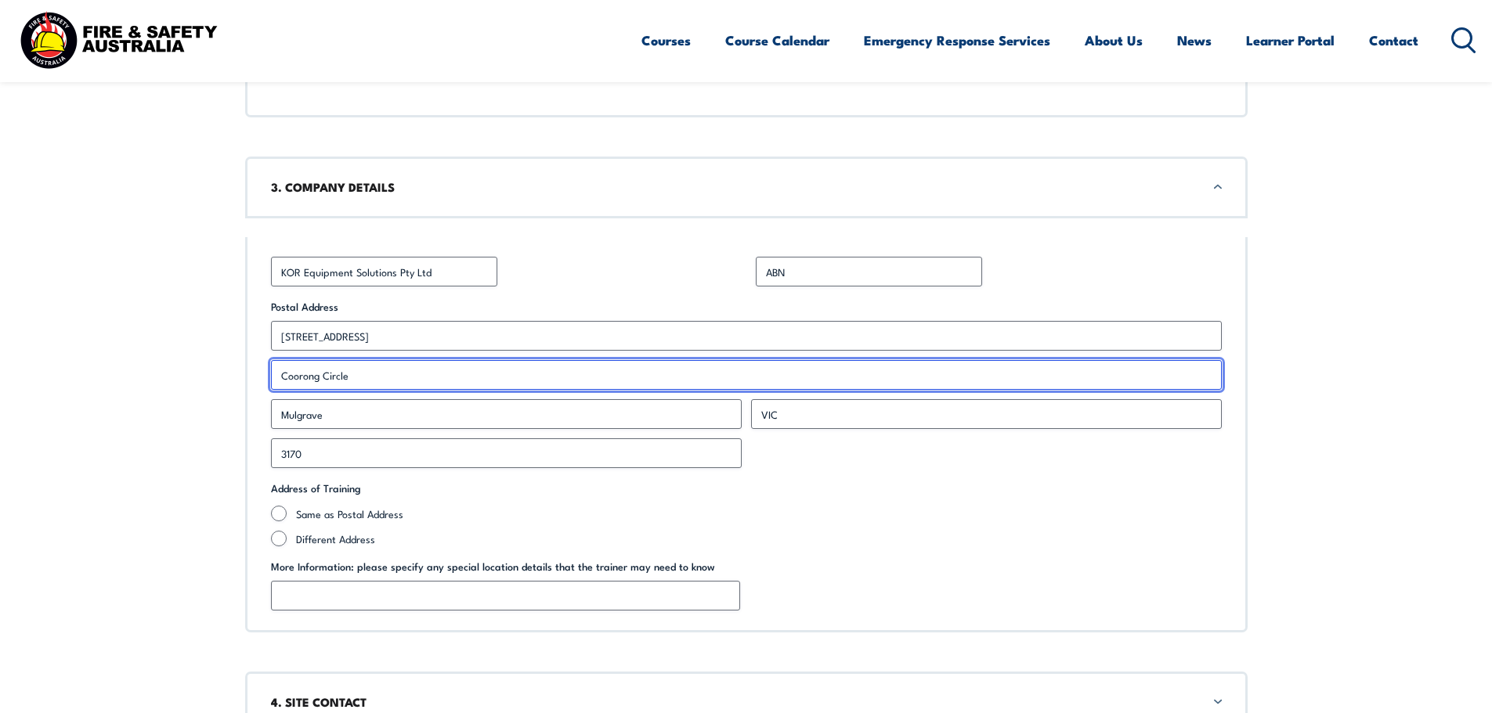
drag, startPoint x: 353, startPoint y: 370, endPoint x: 276, endPoint y: 377, distance: 77.8
click at [276, 376] on input "Coorong Circle" at bounding box center [746, 375] width 951 height 30
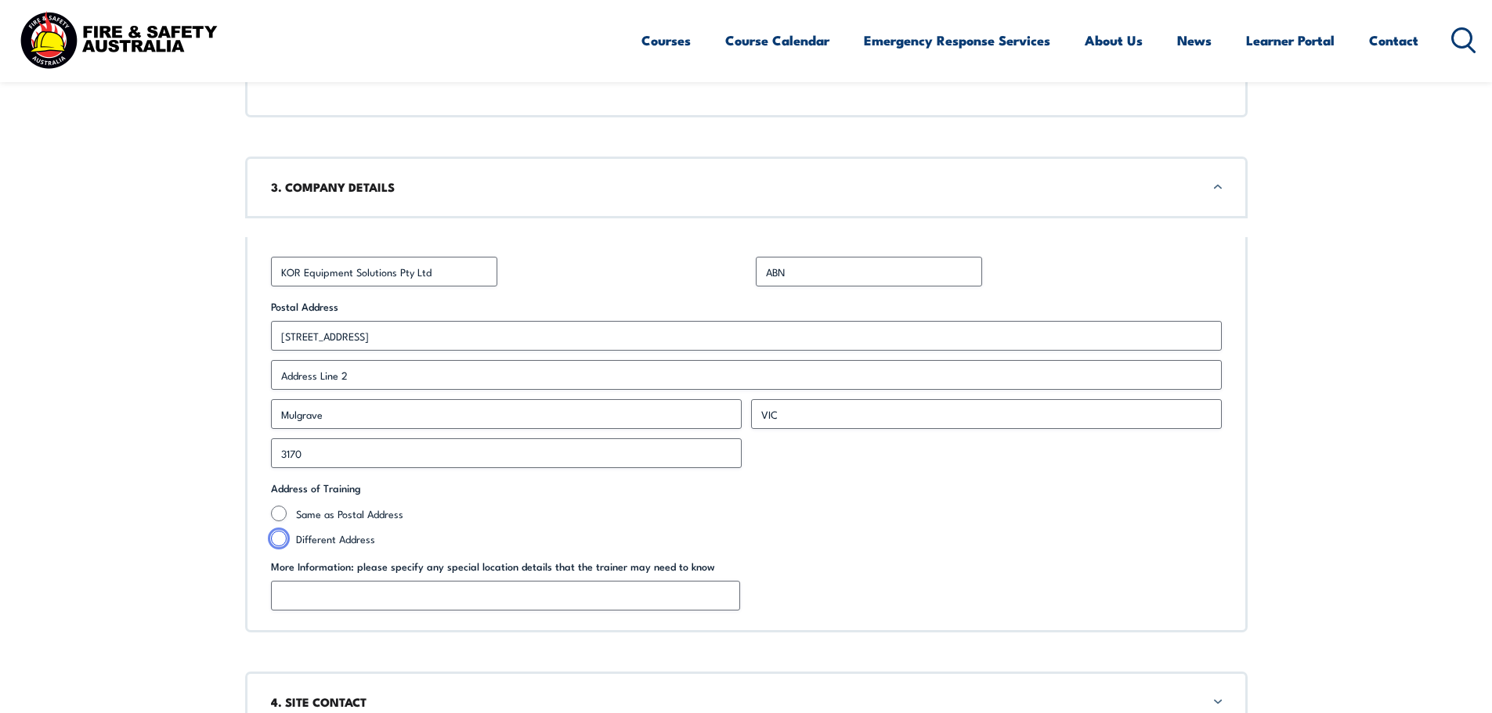
click at [276, 540] on input "Different Address" at bounding box center [279, 539] width 16 height 16
radio input "true"
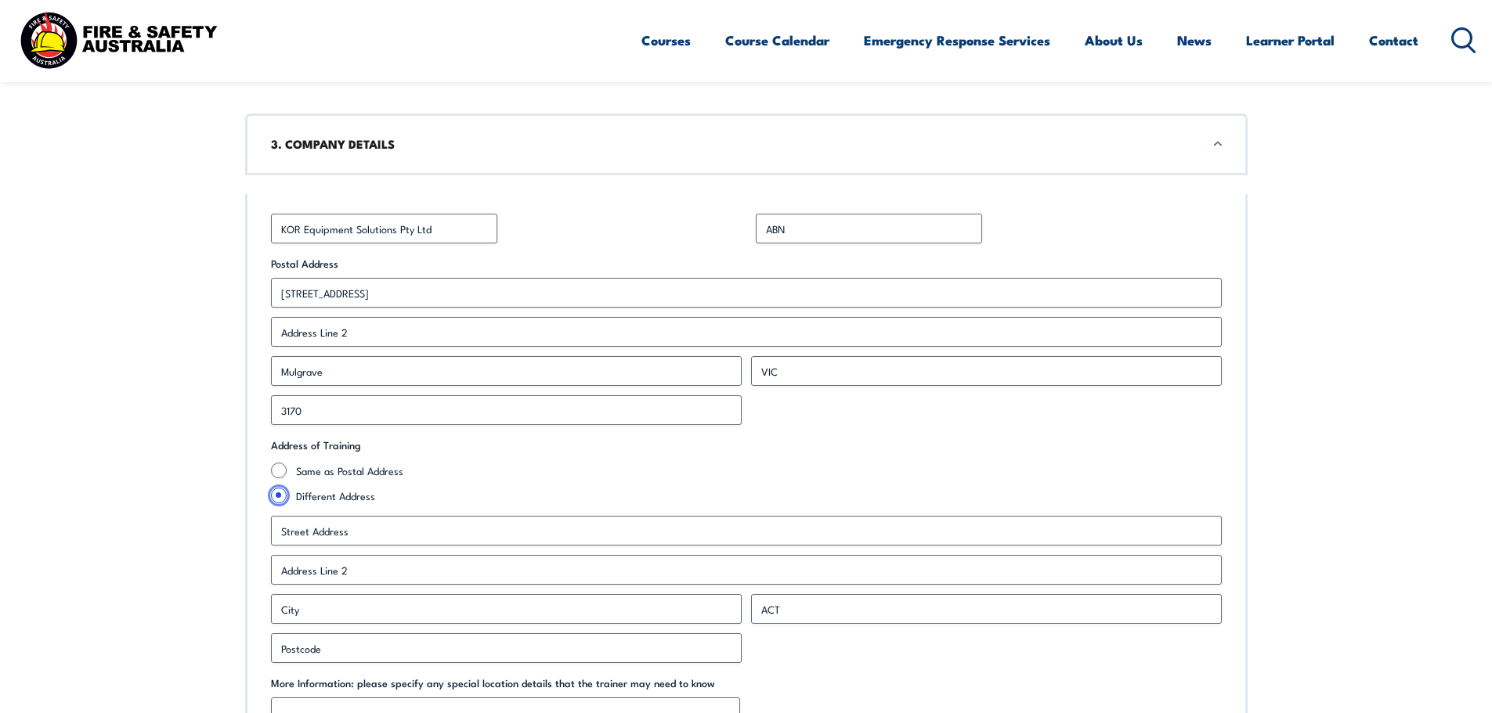
scroll to position [1175, 0]
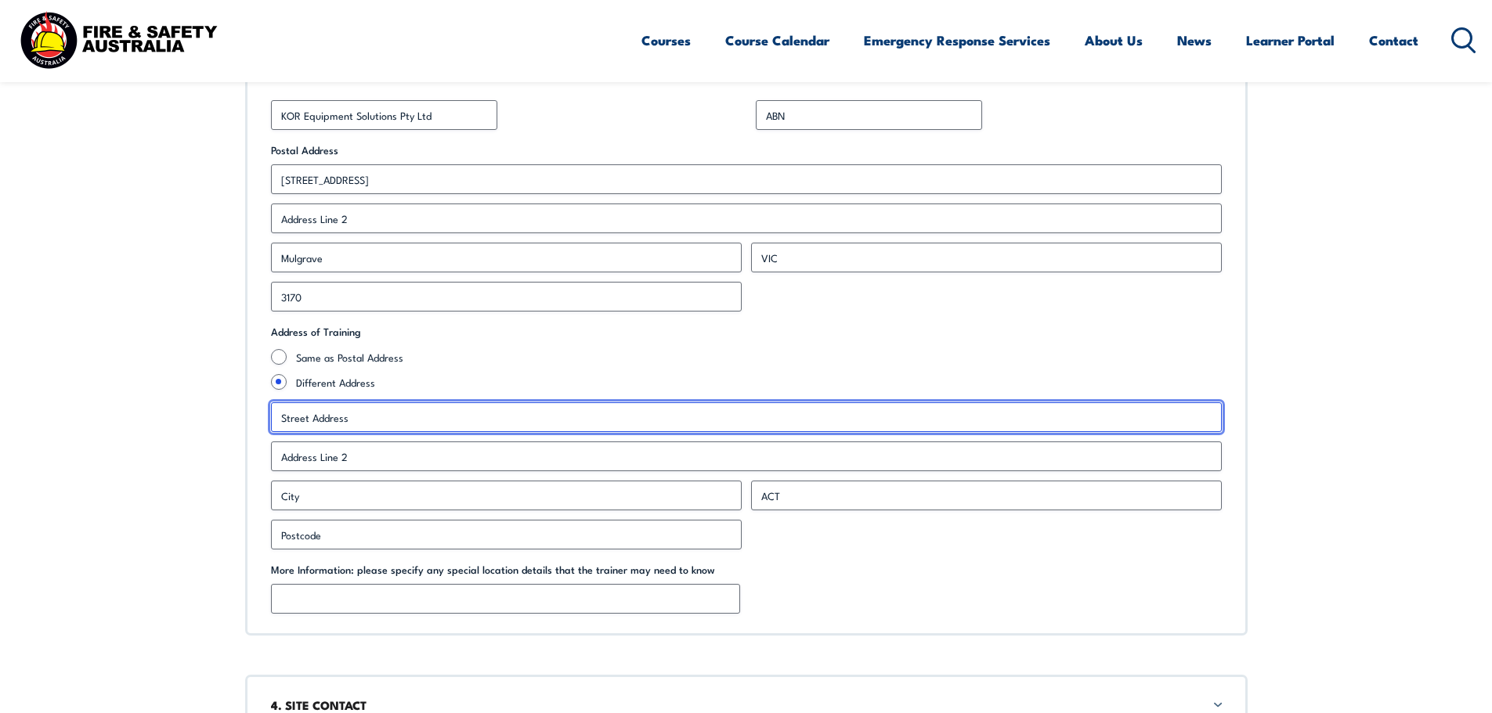
click at [305, 418] on input "Street Address" at bounding box center [746, 418] width 951 height 30
type input "KOR Equipment Solutions"
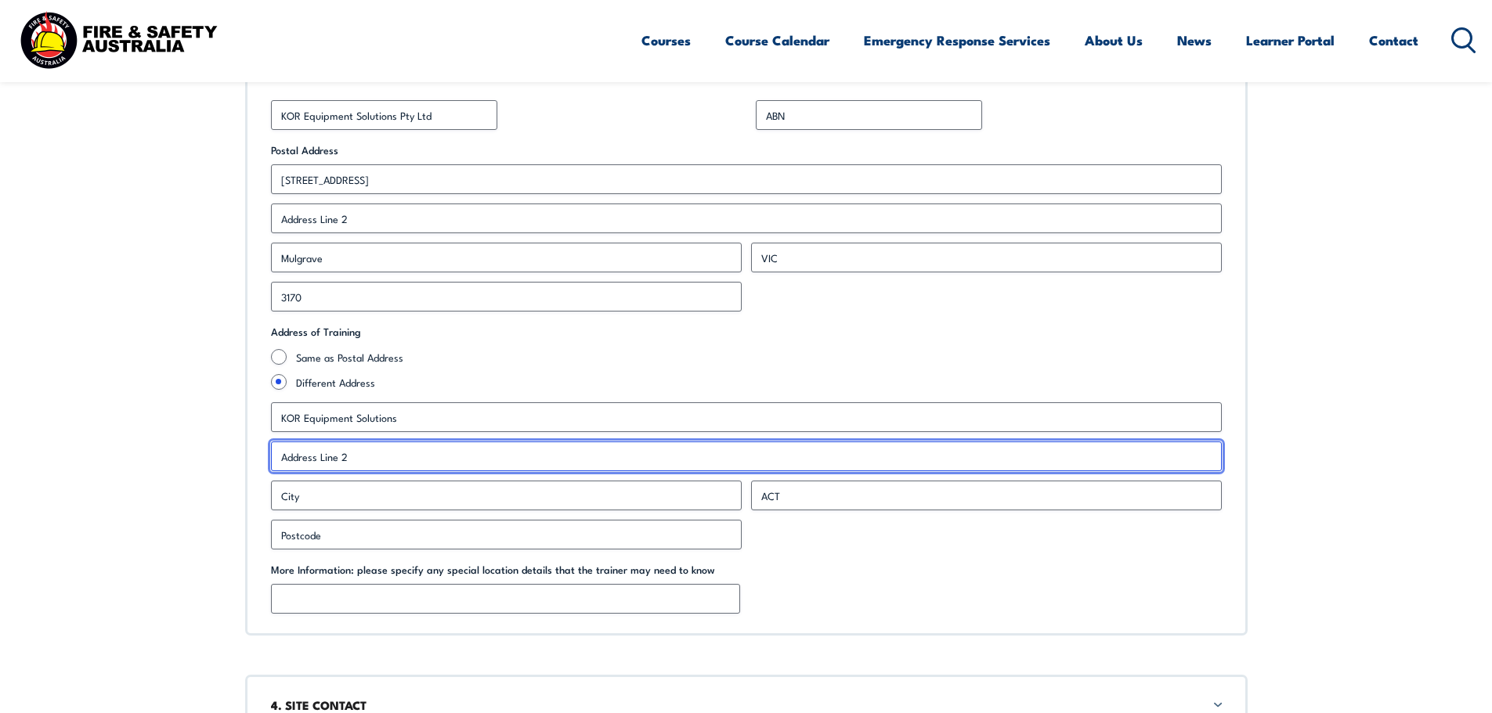
click at [285, 458] on input "Address Line 2" at bounding box center [746, 457] width 951 height 30
paste input "[STREET_ADDRESS][PERSON_NAME]"
type input "[STREET_ADDRESS][PERSON_NAME]"
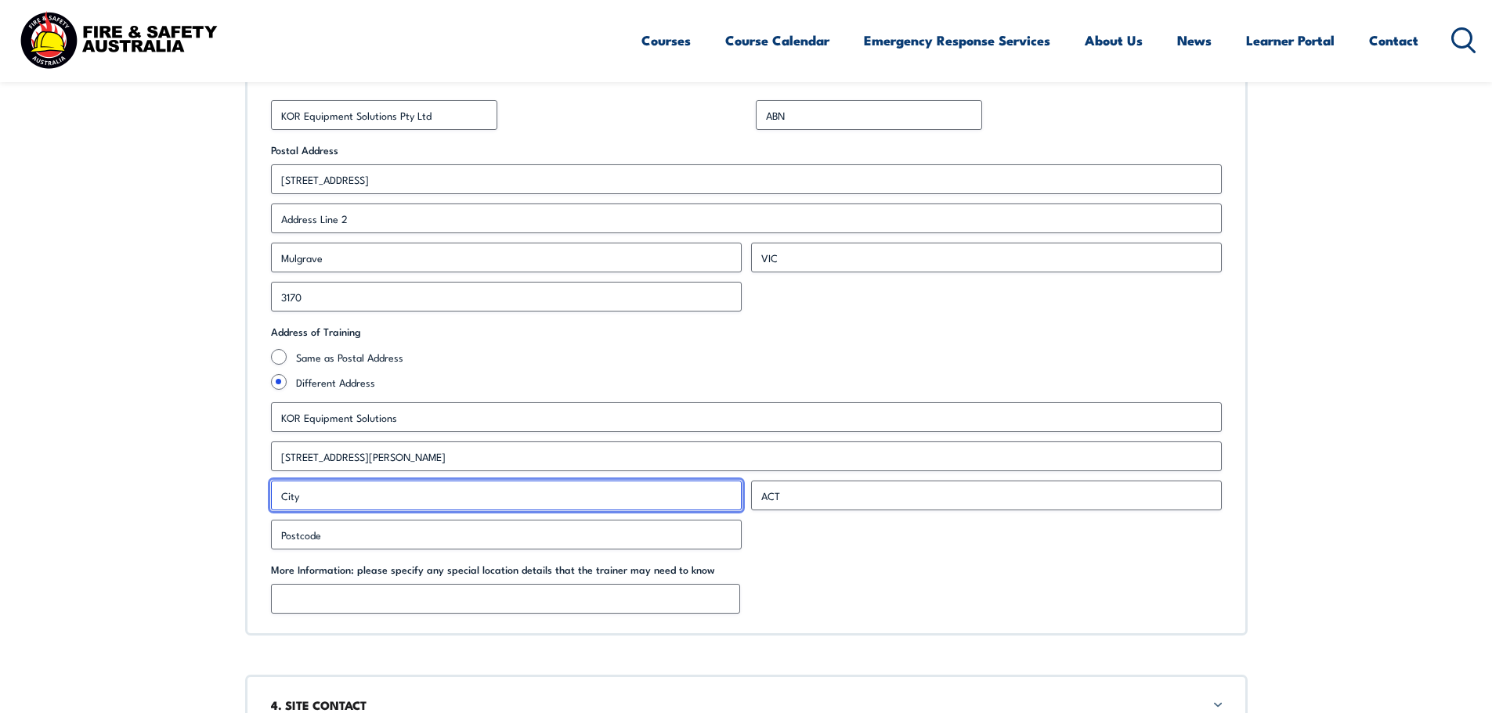
click at [301, 498] on input "City" at bounding box center [506, 496] width 471 height 30
paste input "Dandenong South"
type input "Dandenong South"
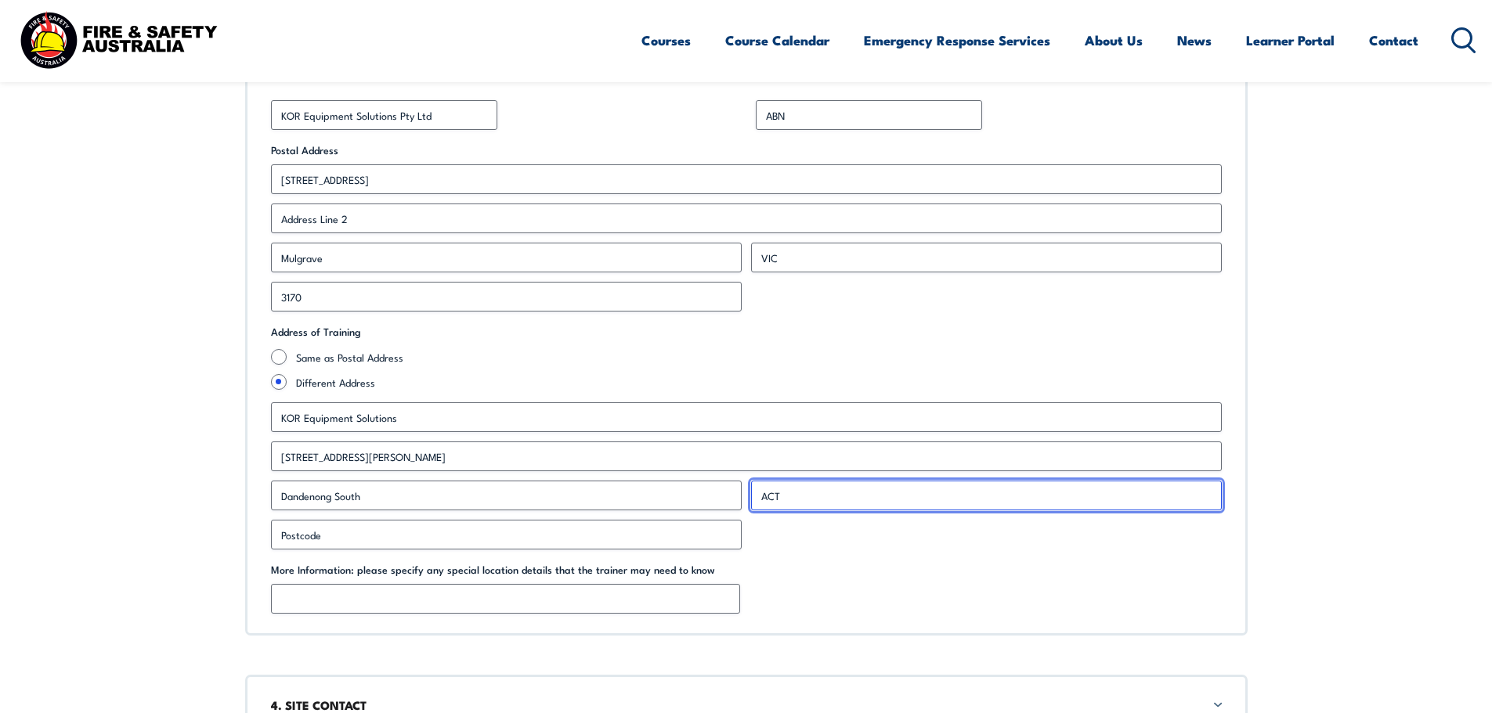
click at [1092, 500] on input "ACT" at bounding box center [986, 496] width 471 height 30
drag, startPoint x: 780, startPoint y: 496, endPoint x: 756, endPoint y: 496, distance: 23.5
click at [756, 496] on input "ACT" at bounding box center [986, 496] width 471 height 30
type input "VIC"
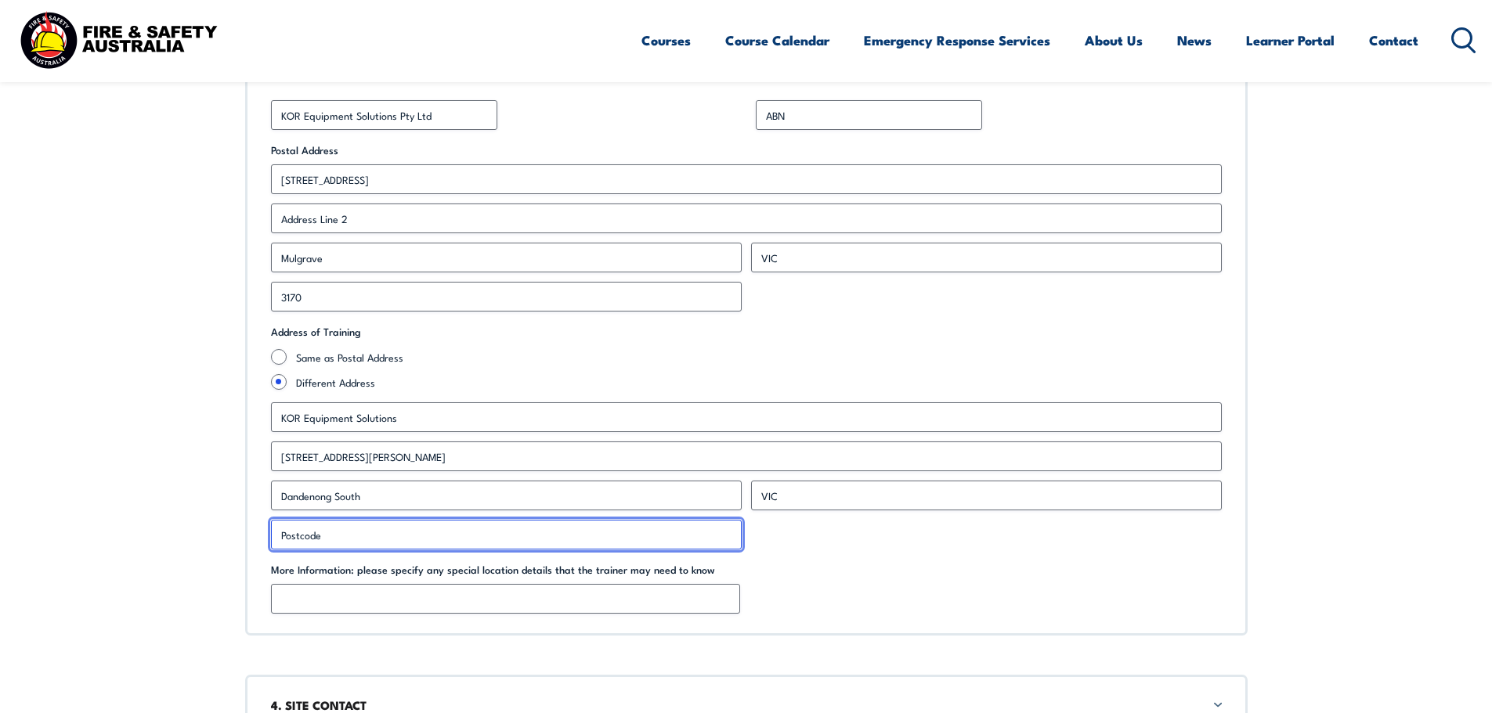
click at [327, 540] on input "Postcode" at bounding box center [506, 535] width 471 height 30
paste input "3175"
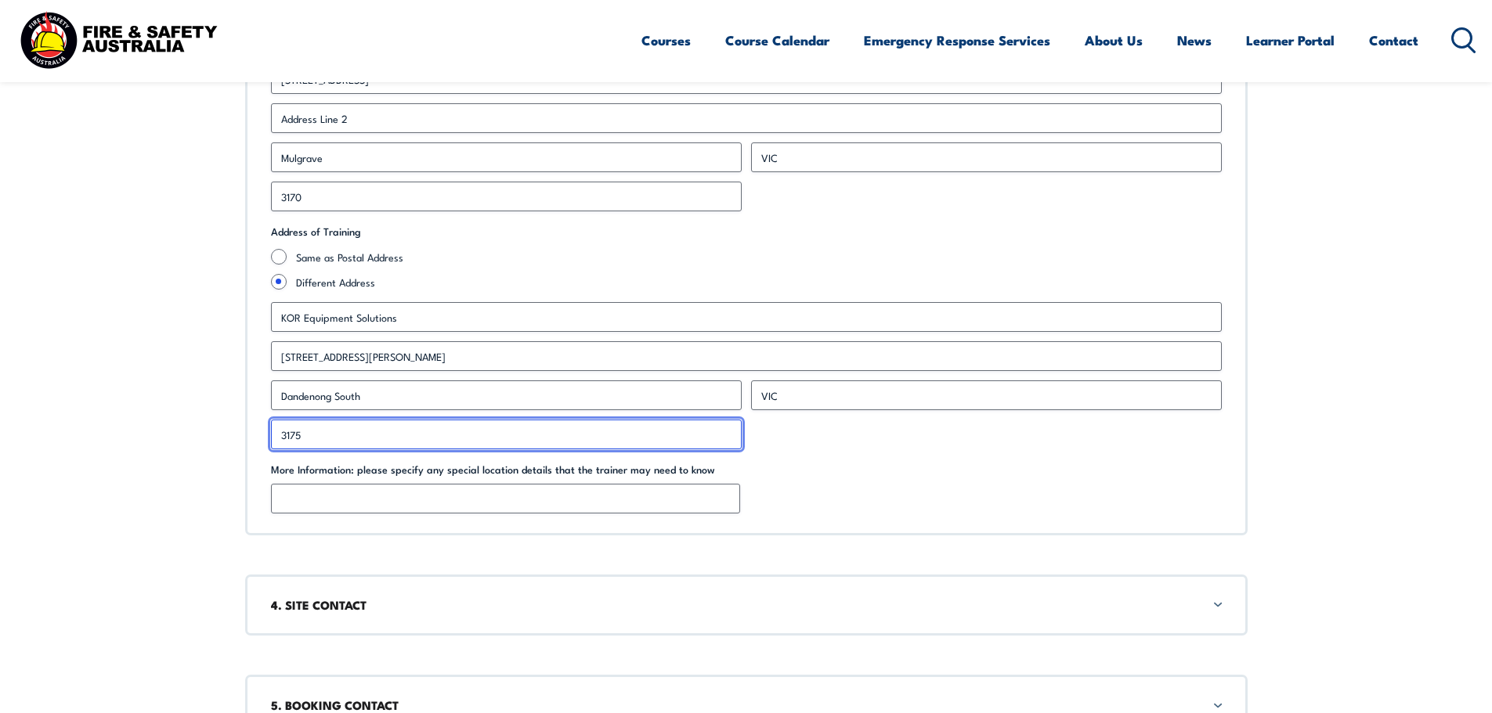
scroll to position [1253, 0]
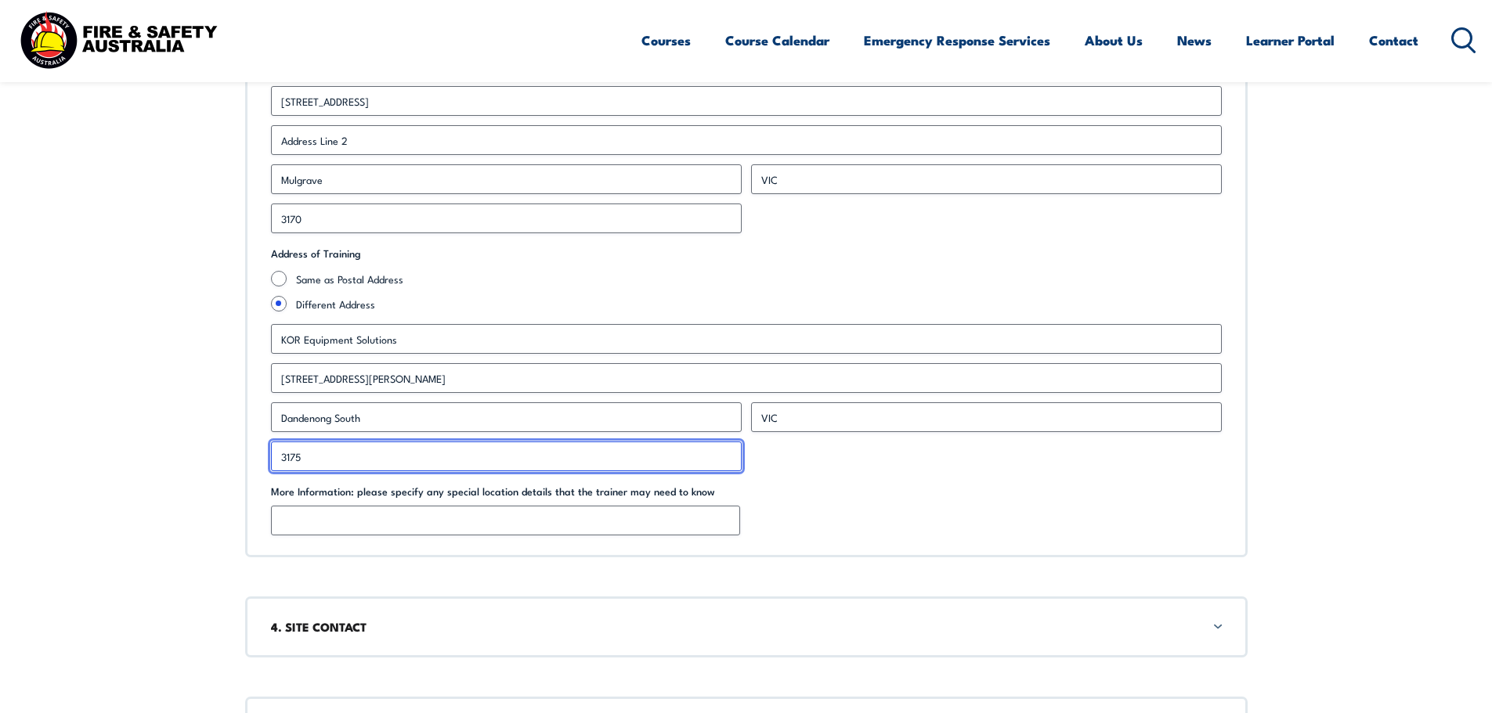
type input "3175"
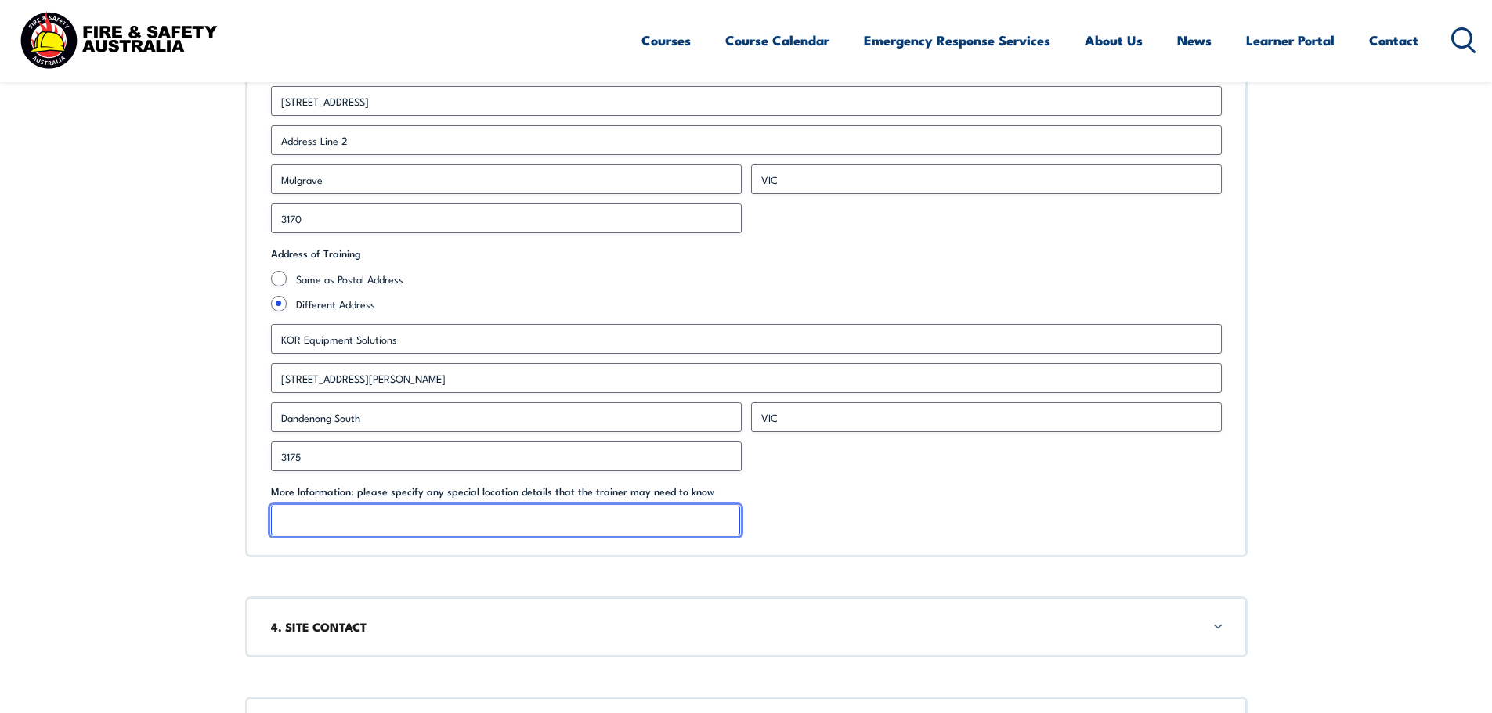
click at [282, 518] on input "More Information: please specify any special location details that the trainer …" at bounding box center [505, 521] width 469 height 30
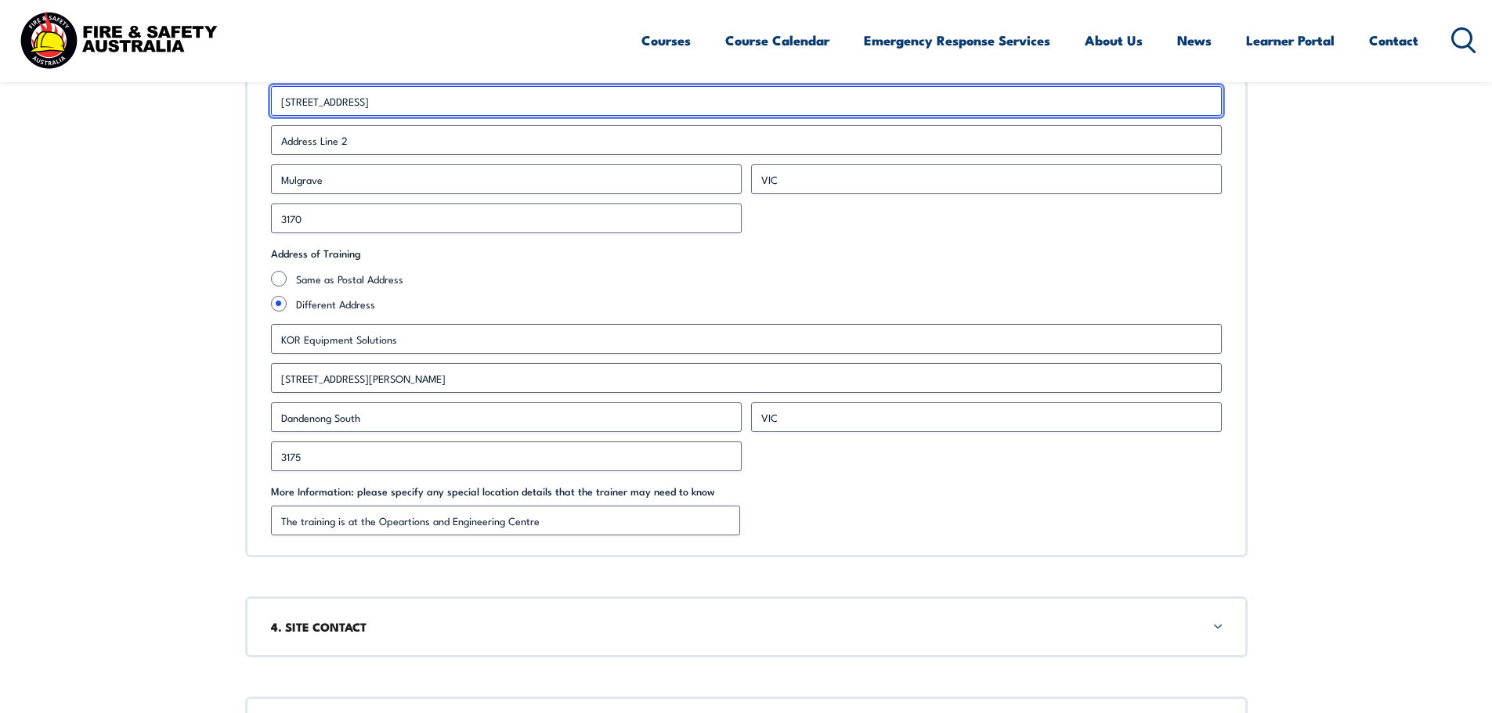
drag, startPoint x: 417, startPoint y: 527, endPoint x: 476, endPoint y: 108, distance: 423.0
click at [476, 108] on input "[STREET_ADDRESS]" at bounding box center [746, 101] width 951 height 30
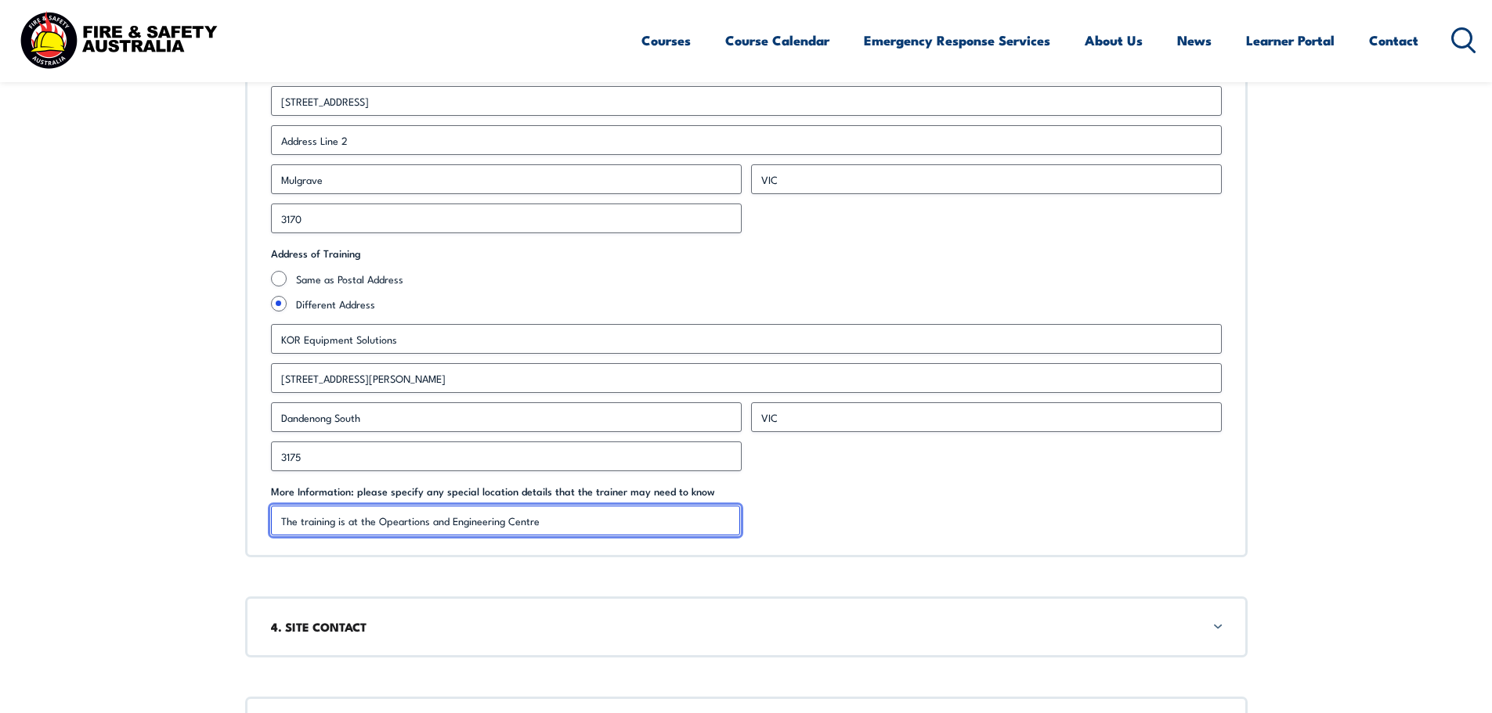
click at [544, 518] on input "The training is at the Opeartions and Engineering Centre" at bounding box center [505, 521] width 469 height 30
click at [633, 520] on input "The training is at the Operations and Engineering Centre in [GEOGRAPHIC_DATA]" at bounding box center [505, 521] width 469 height 30
click at [538, 522] on input "The training is at the Operations and Engineering Centre in [GEOGRAPHIC_DATA]" at bounding box center [505, 521] width 469 height 30
click at [671, 522] on input "The training is at the Operations and Engineering Centre (OEC) in [GEOGRAPHIC_D…" at bounding box center [505, 521] width 469 height 30
click at [576, 524] on input "The training is at the Operations and Engineering Centre (OEC) in [GEOGRAPHIC_D…" at bounding box center [505, 521] width 469 height 30
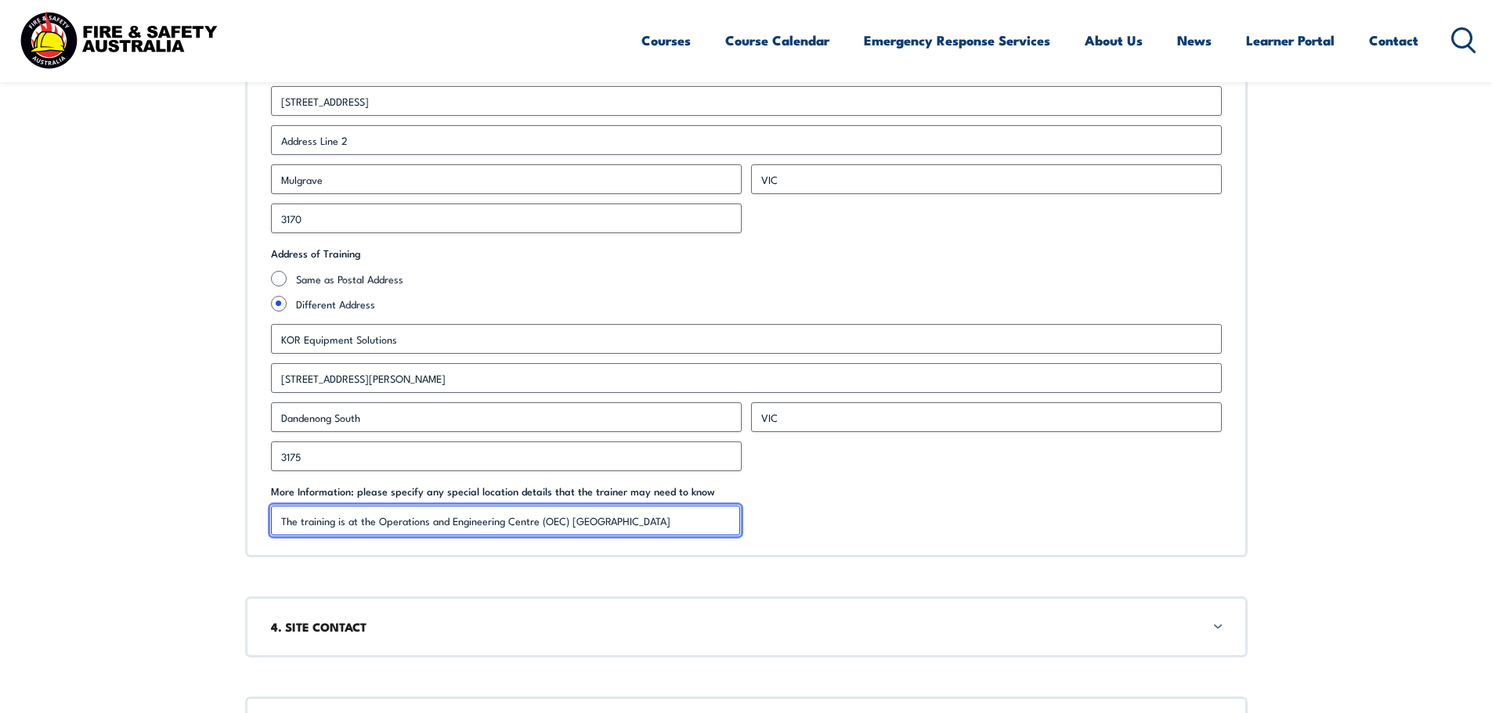
click at [719, 523] on input "The training is at the Operations and Engineering Centre (OEC) [GEOGRAPHIC_DATA]" at bounding box center [505, 521] width 469 height 30
type input "The training is at the Operations and Engineering Centre (OEC) [GEOGRAPHIC_DATA…"
click at [1218, 625] on div "4. SITE CONTACT" at bounding box center [746, 627] width 1002 height 61
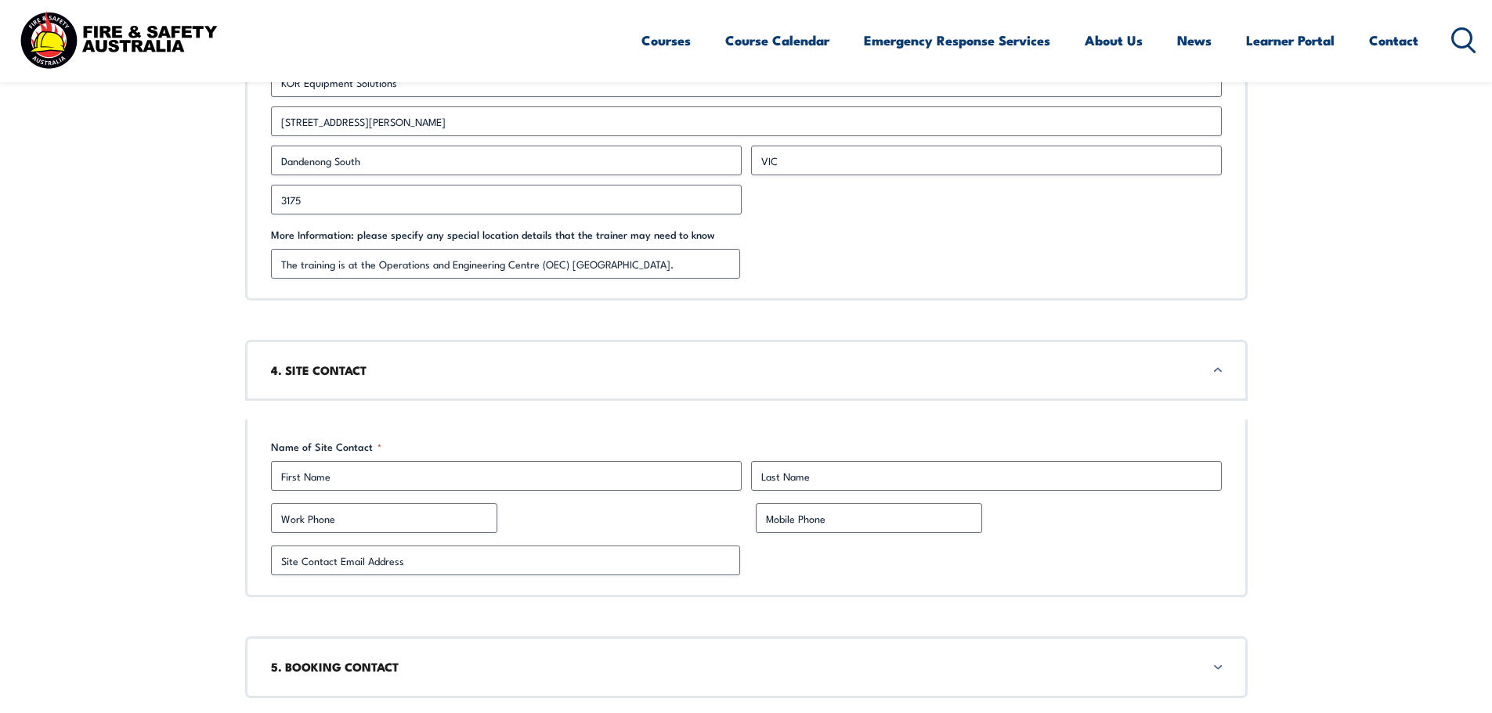
scroll to position [1693, 0]
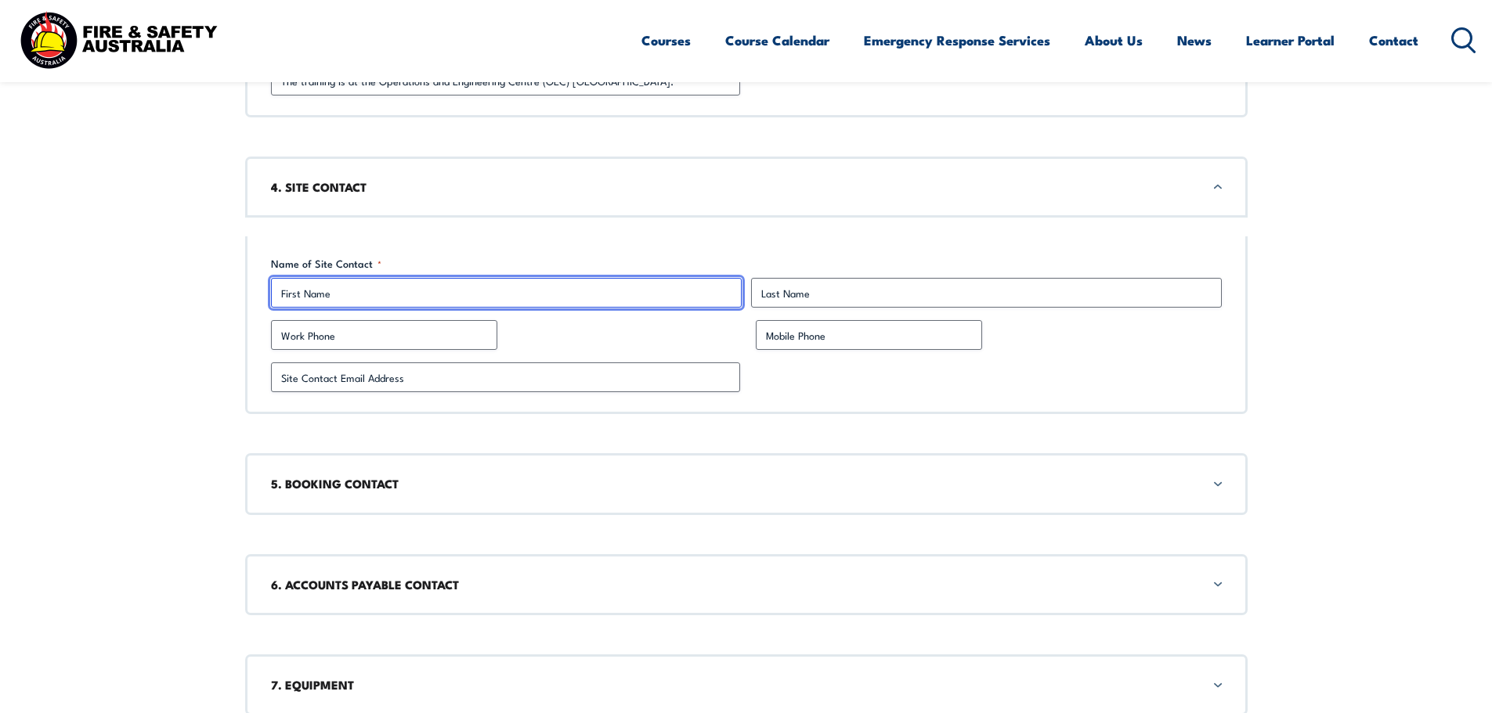
click at [291, 289] on input "First" at bounding box center [506, 293] width 471 height 30
drag, startPoint x: 359, startPoint y: 291, endPoint x: 309, endPoint y: 294, distance: 51.0
click at [309, 294] on input "[PERSON_NAME]" at bounding box center [506, 293] width 471 height 30
click at [305, 294] on input "[PERSON_NAME]" at bounding box center [506, 293] width 471 height 30
type input "[PERSON_NAME]"
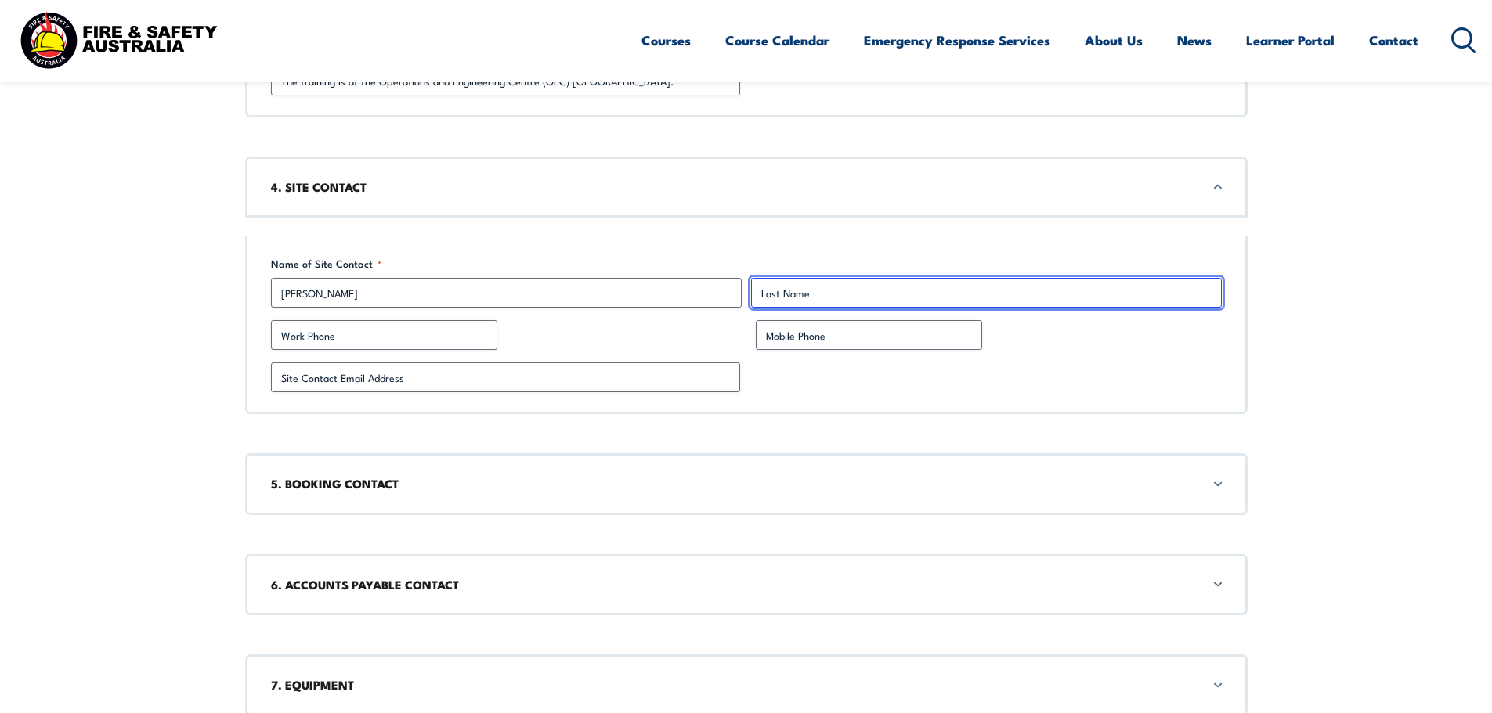
click at [765, 298] on input "Last" at bounding box center [986, 293] width 471 height 30
type input "Cusworth"
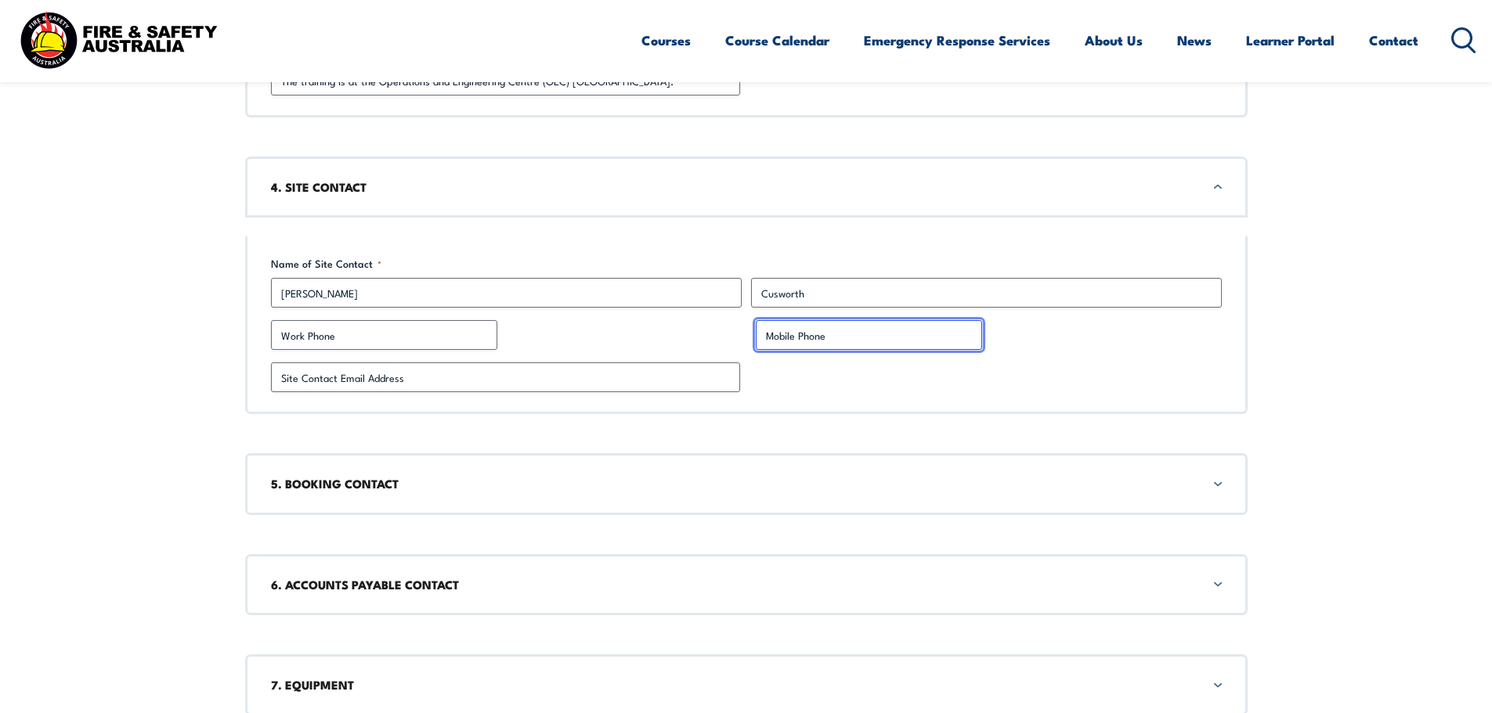
click at [796, 338] on input "Mobile Phone" at bounding box center [869, 335] width 226 height 30
paste input "[PHONE_NUMBER]"
type input "[PHONE_NUMBER]"
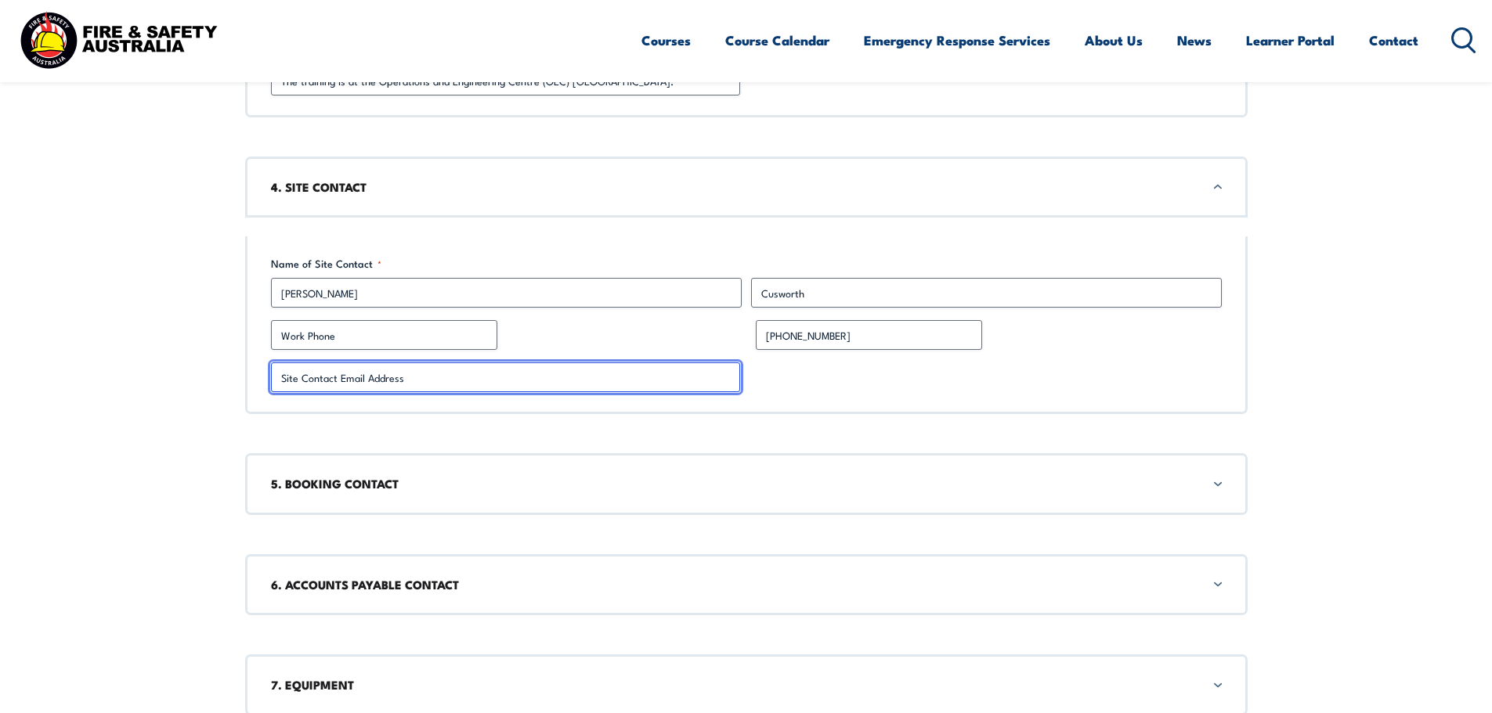
click at [316, 383] on input "Site Contact Email Address *" at bounding box center [505, 378] width 469 height 30
paste input "[EMAIL_ADDRESS][DOMAIN_NAME]"
type input "[EMAIL_ADDRESS][DOMAIN_NAME]"
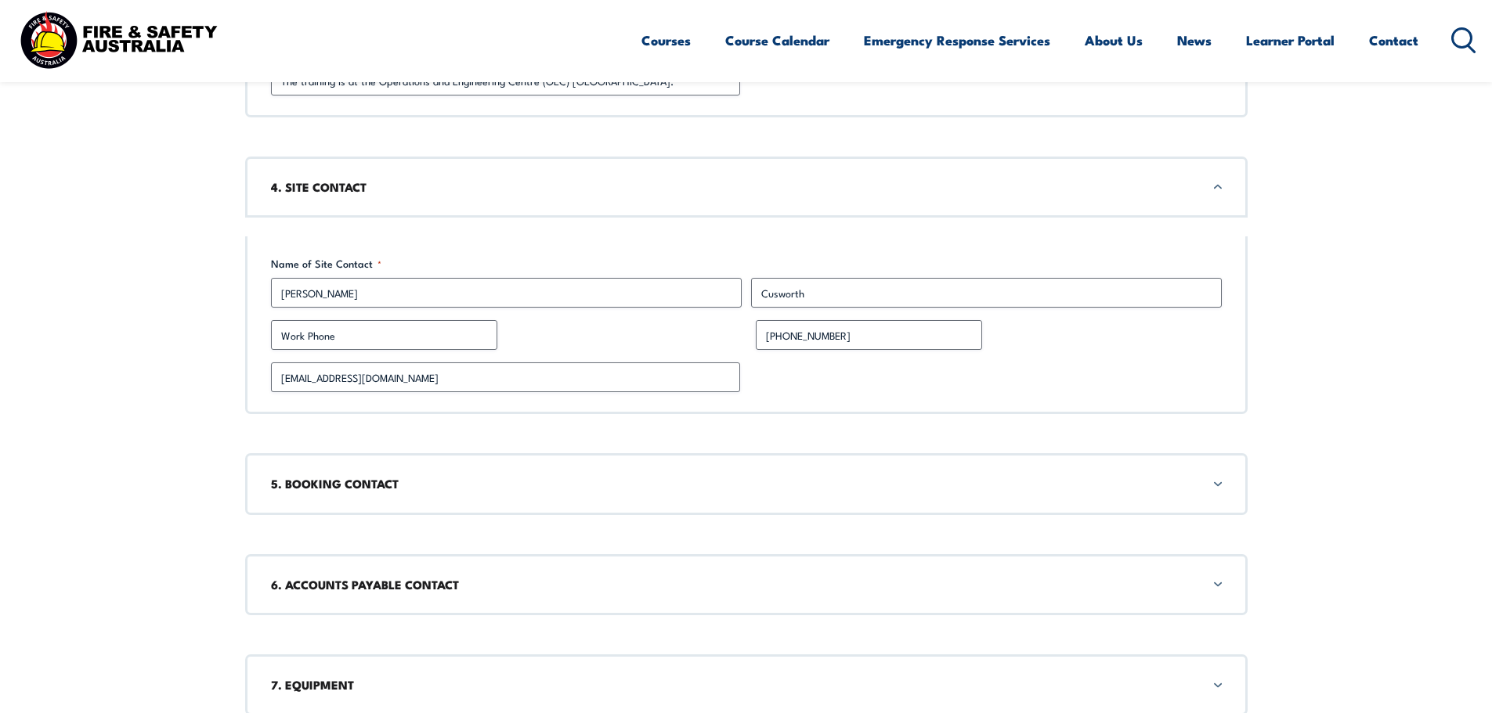
click at [1215, 480] on div "5. BOOKING CONTACT" at bounding box center [746, 483] width 1002 height 61
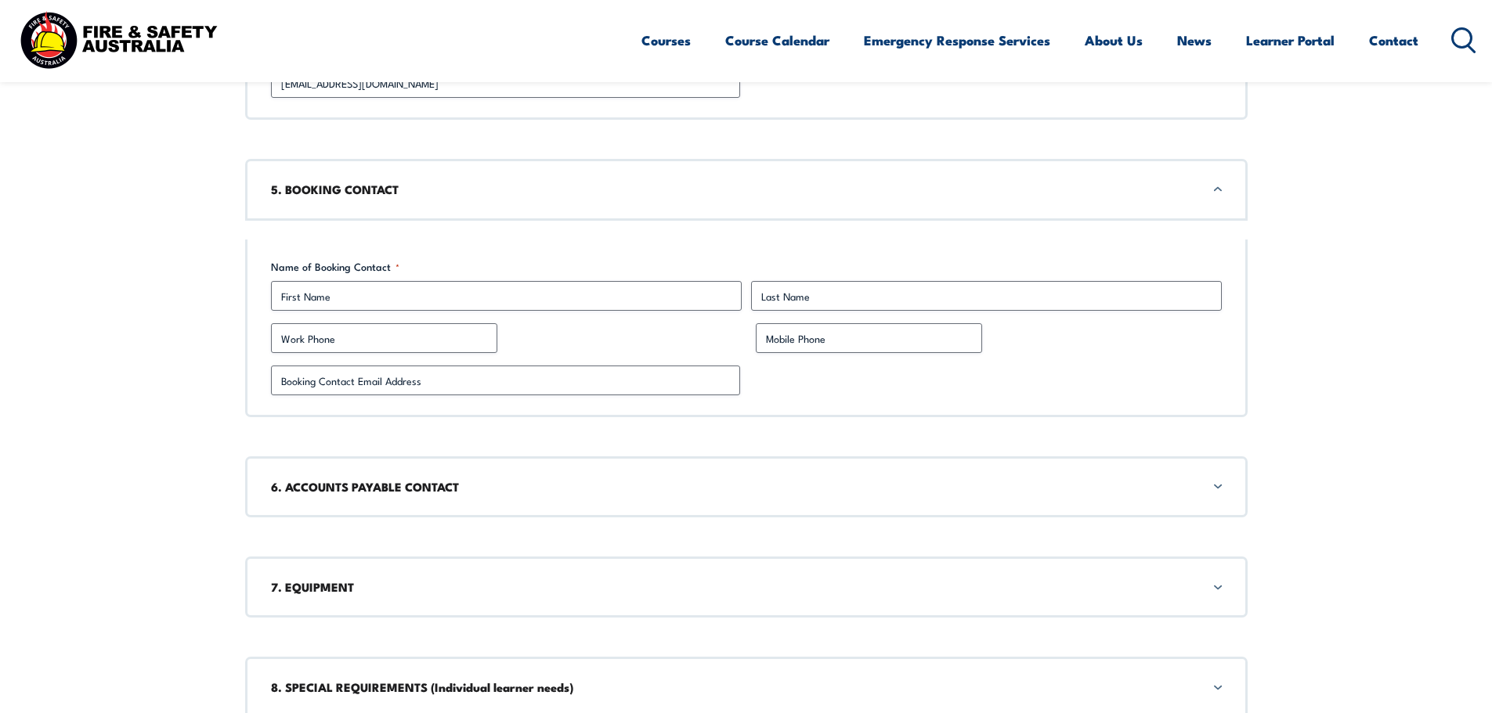
scroll to position [1990, 0]
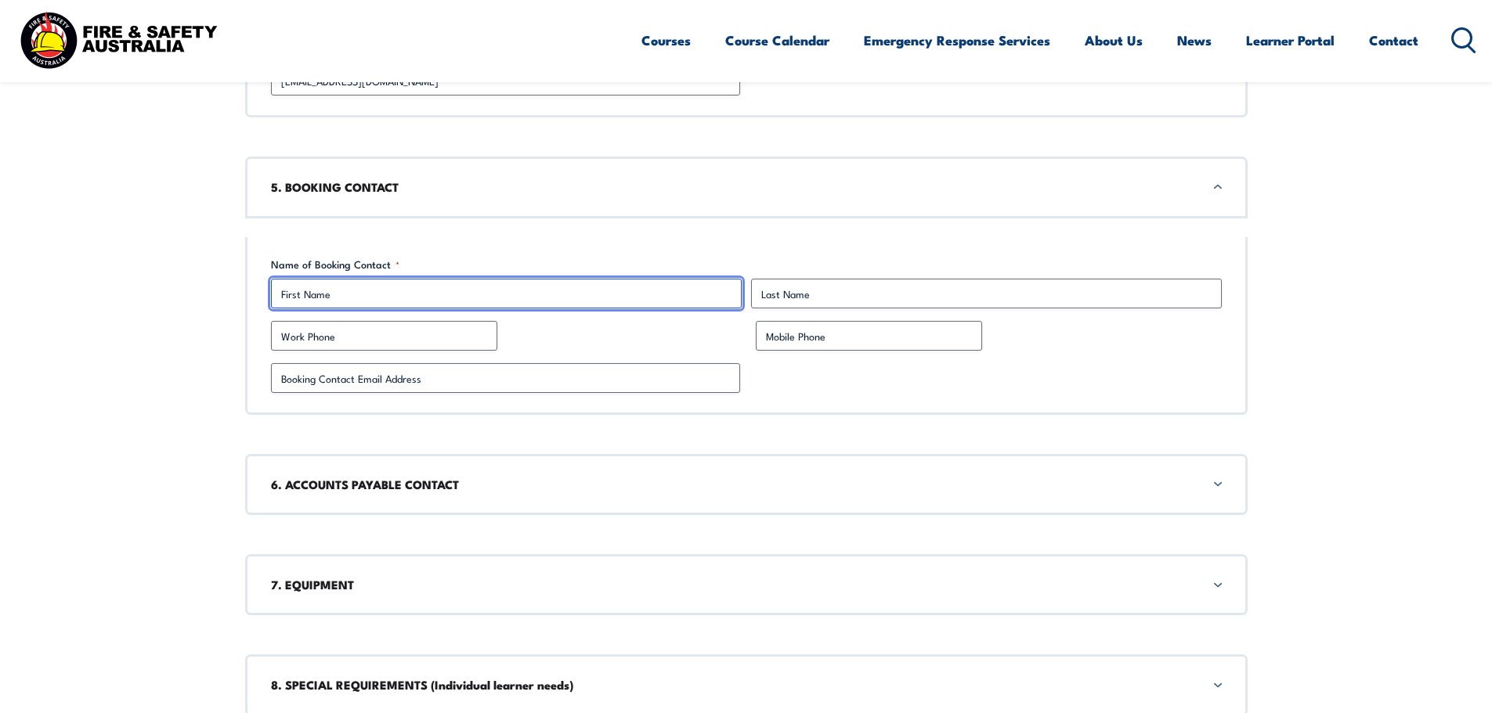
click at [287, 298] on input "First" at bounding box center [506, 294] width 471 height 30
type input "[PERSON_NAME]"
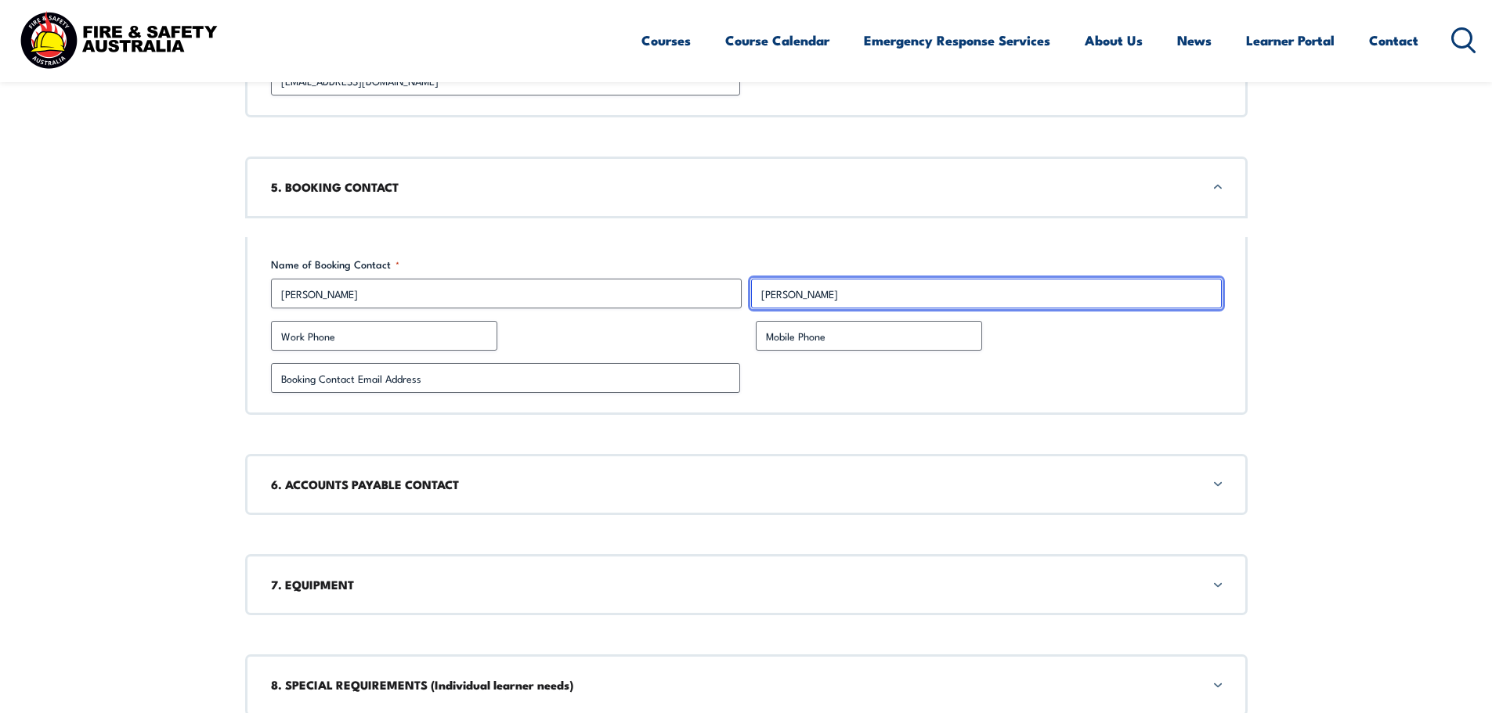
type input "0413826816"
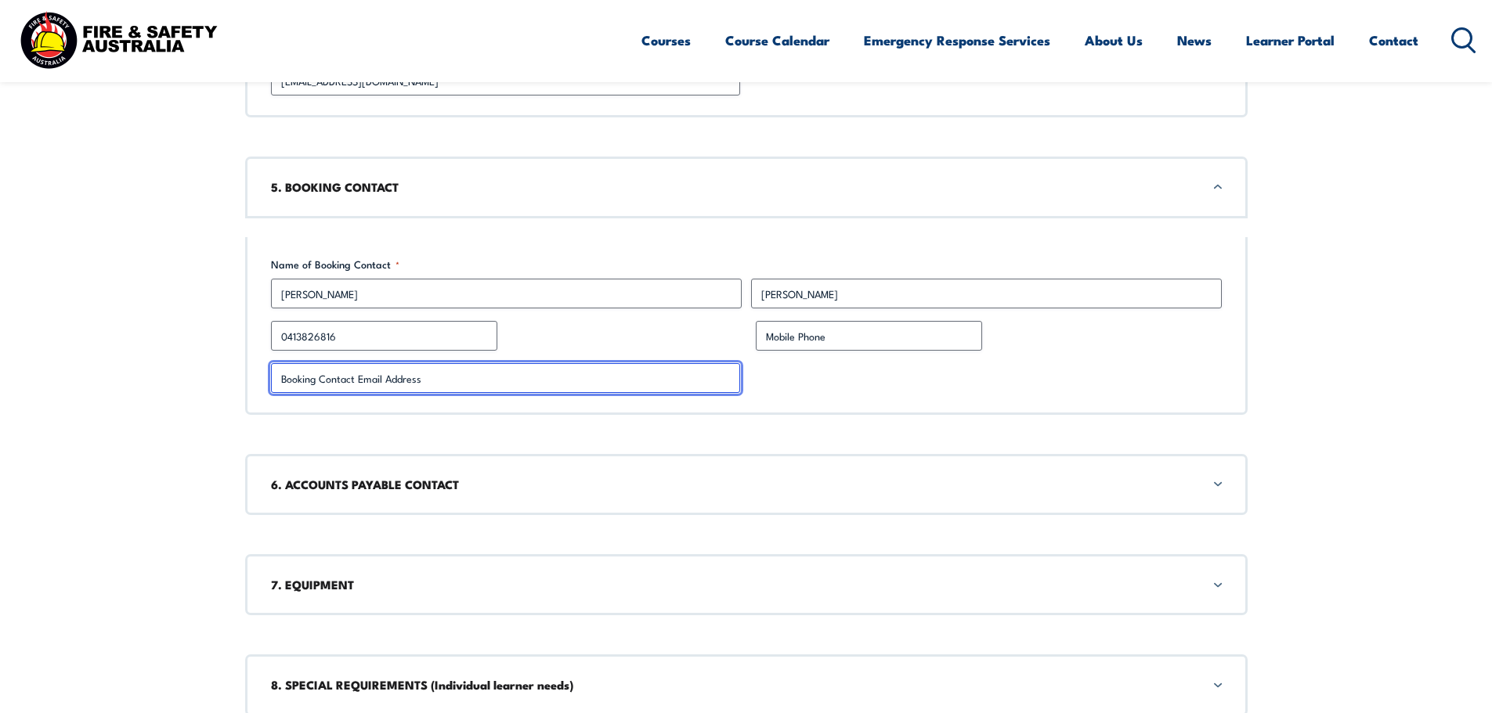
type input "[EMAIL_ADDRESS][DOMAIN_NAME]"
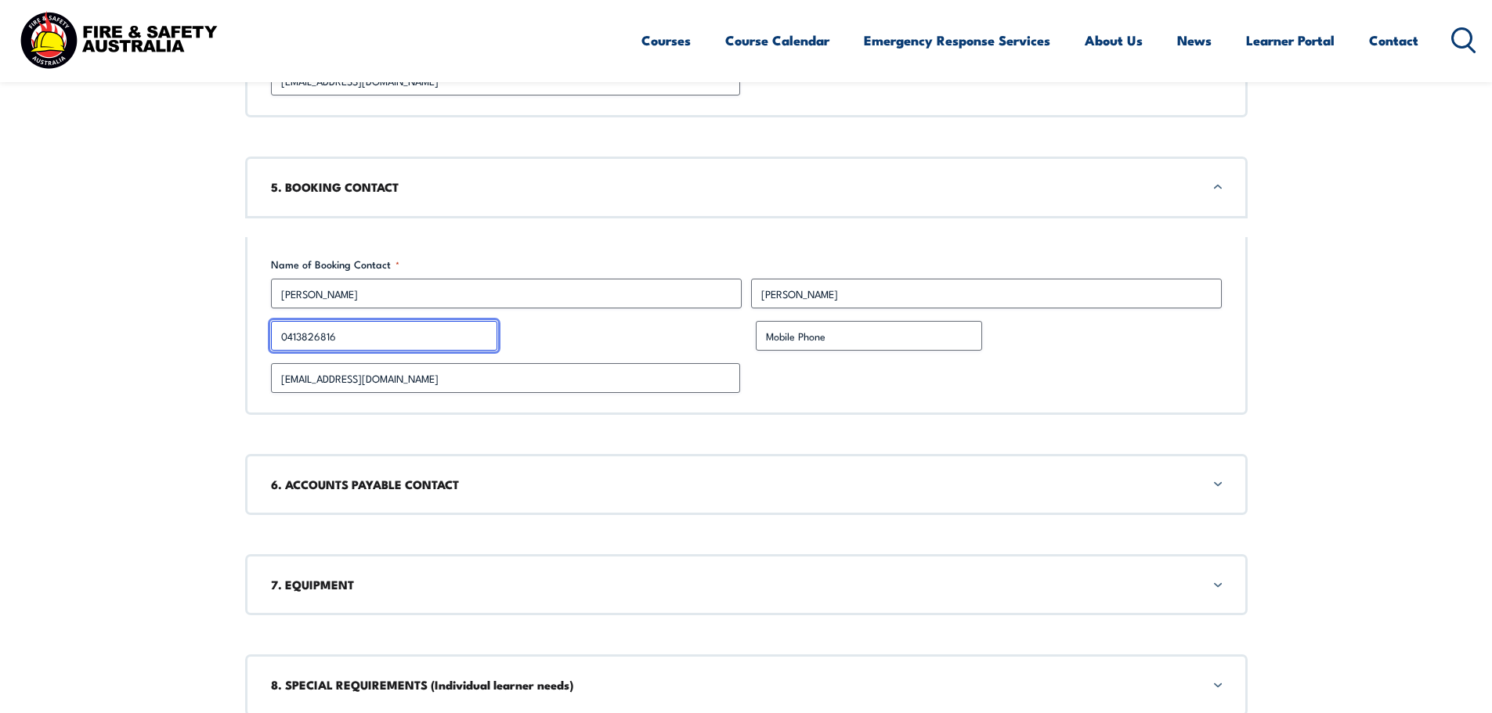
click at [403, 340] on input "0413826816" at bounding box center [384, 336] width 226 height 30
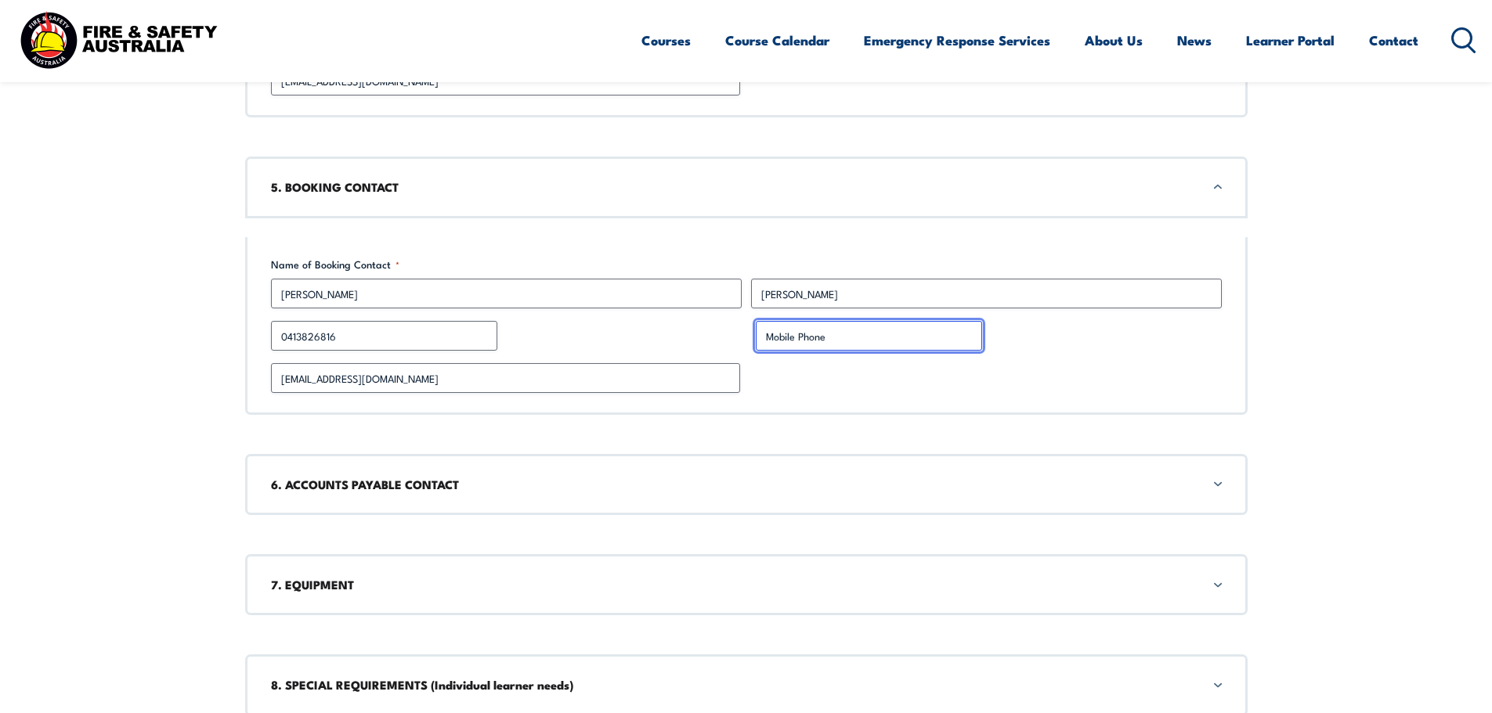
click at [785, 334] on input "Mobile Phone" at bounding box center [869, 336] width 226 height 30
type input "0413826816"
click at [1216, 486] on div "6. ACCOUNTS PAYABLE CONTACT" at bounding box center [746, 484] width 1002 height 61
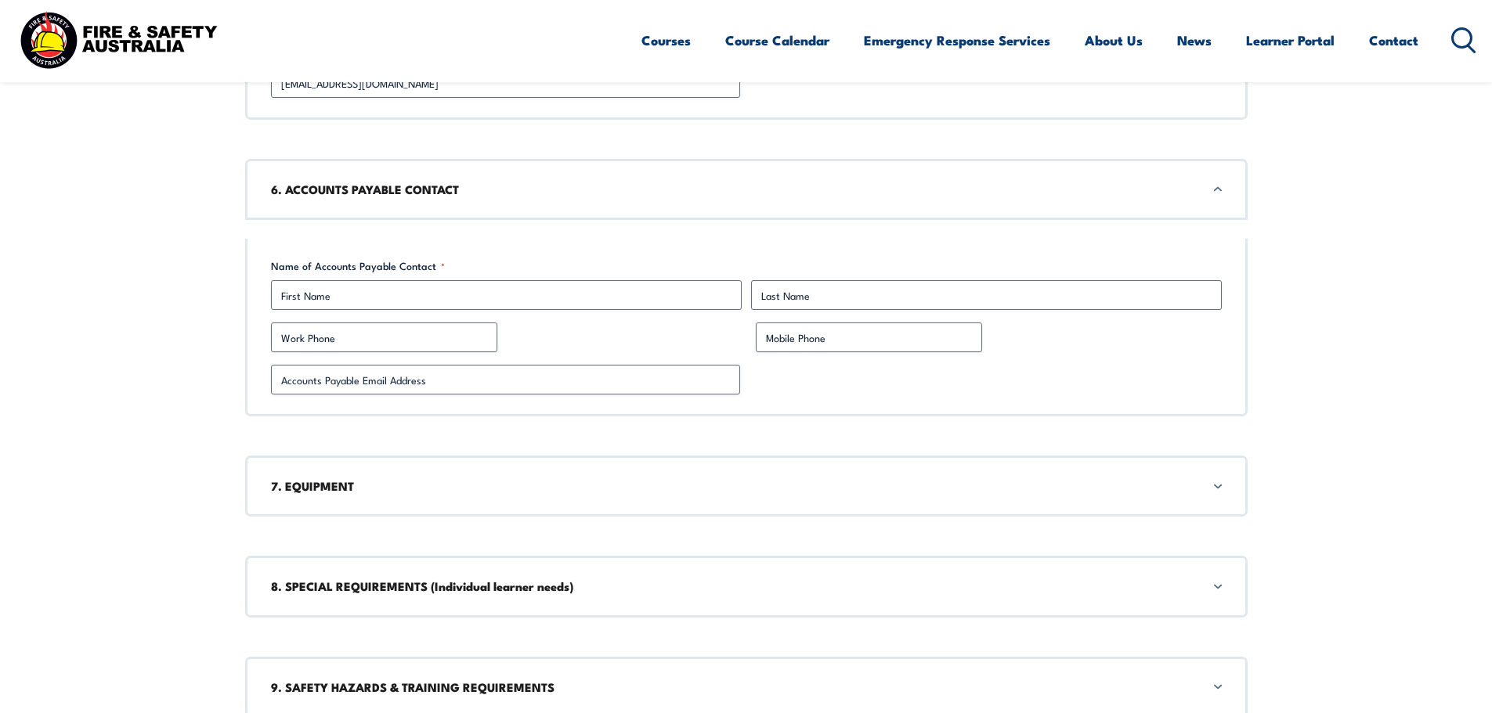
scroll to position [2287, 0]
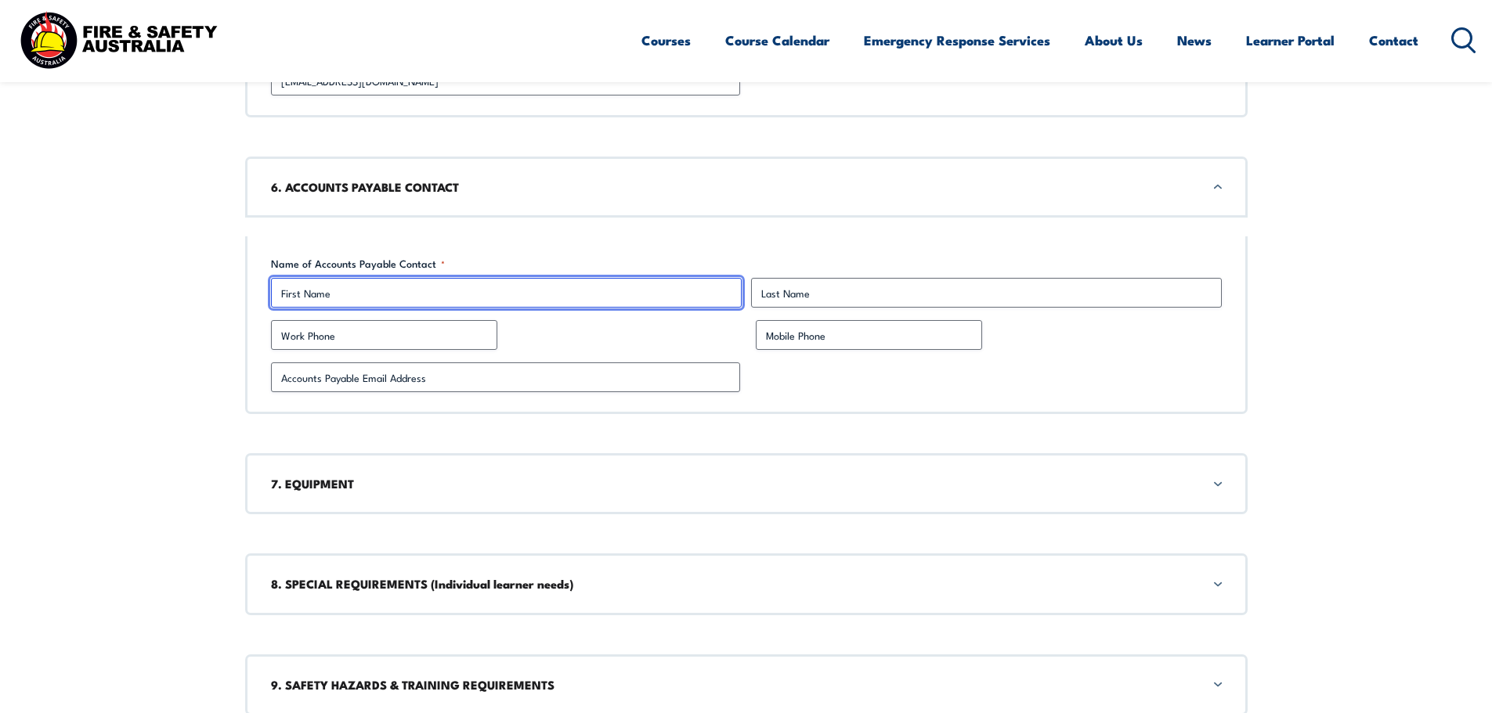
click at [296, 297] on input "First" at bounding box center [506, 293] width 471 height 30
type input "[PERSON_NAME]"
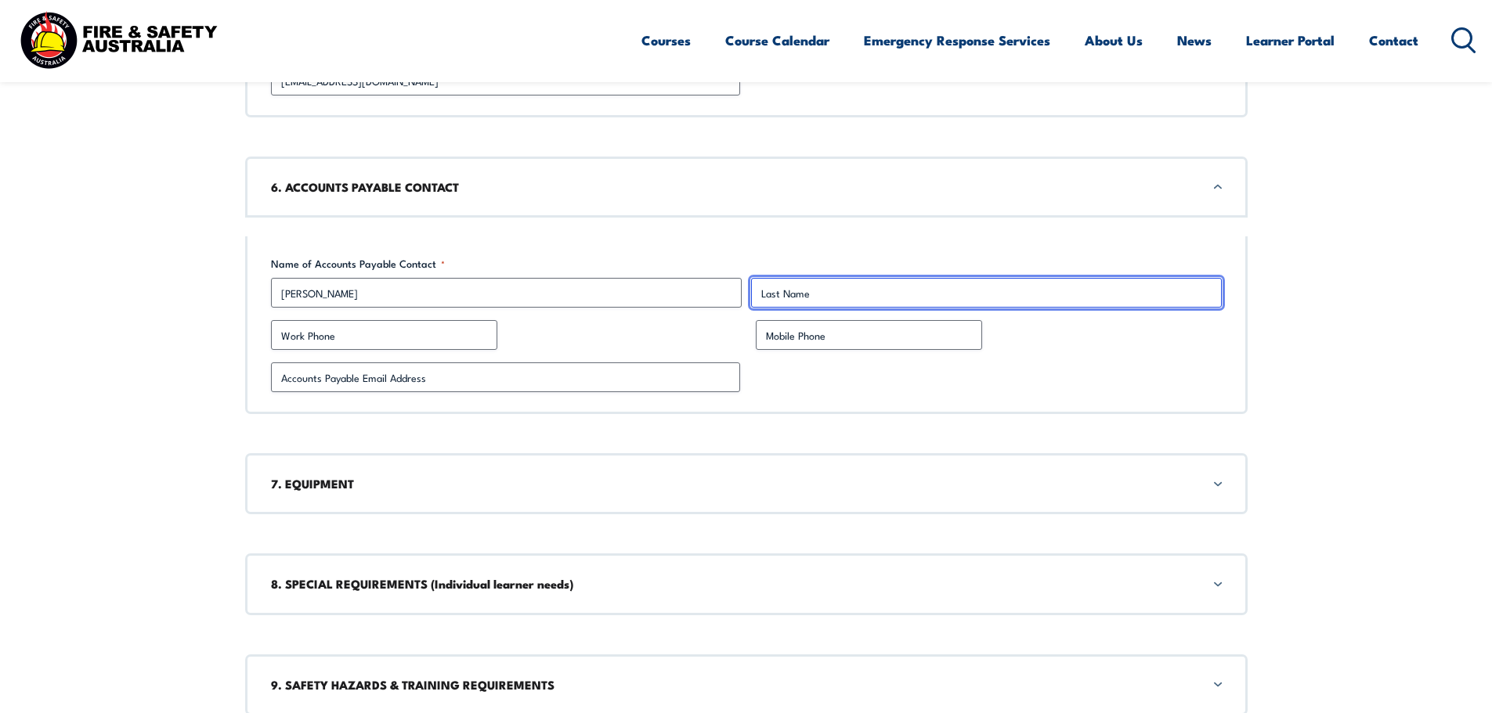
click at [771, 294] on input "Last" at bounding box center [986, 293] width 471 height 30
type input "Gas"
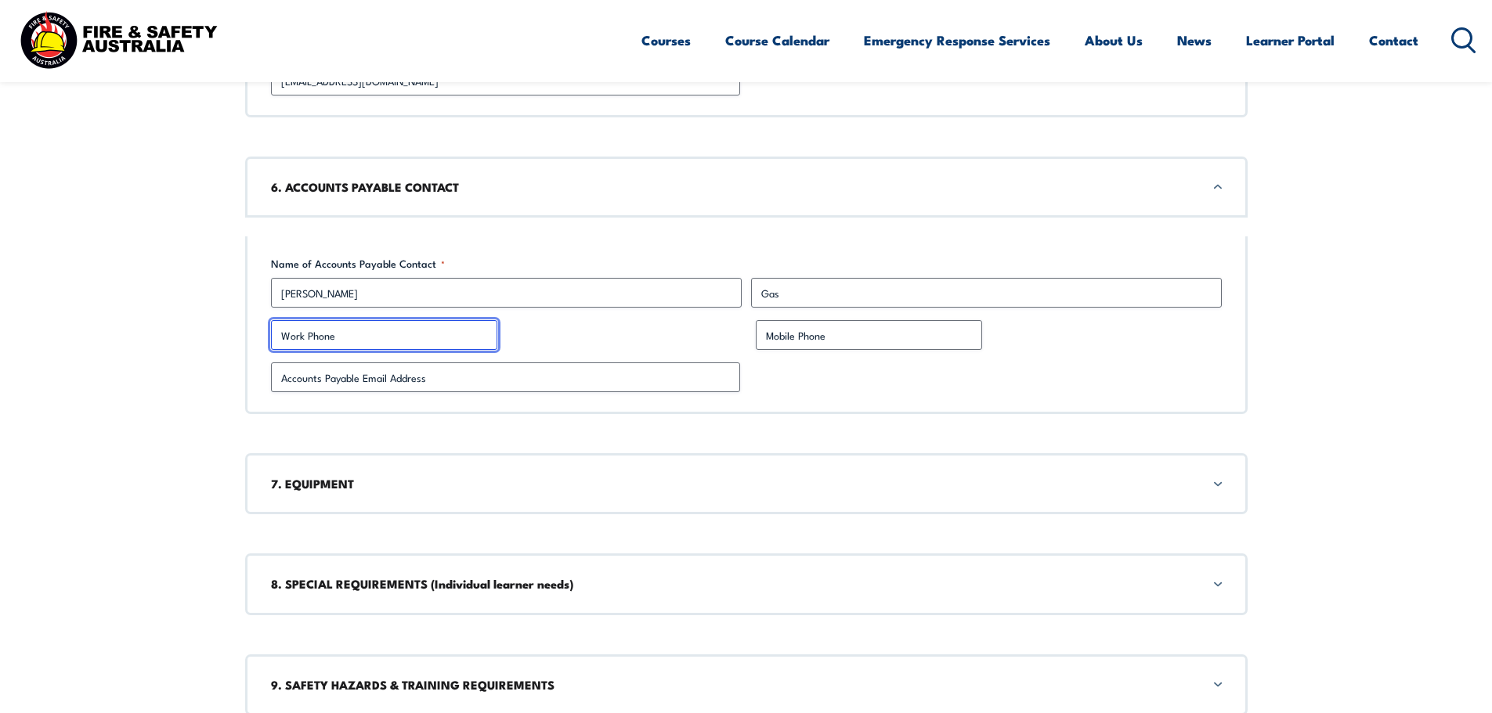
click at [342, 334] on input "Work Phone" at bounding box center [384, 335] width 226 height 30
paste input "1300 567 784"
type input "1300 567 784"
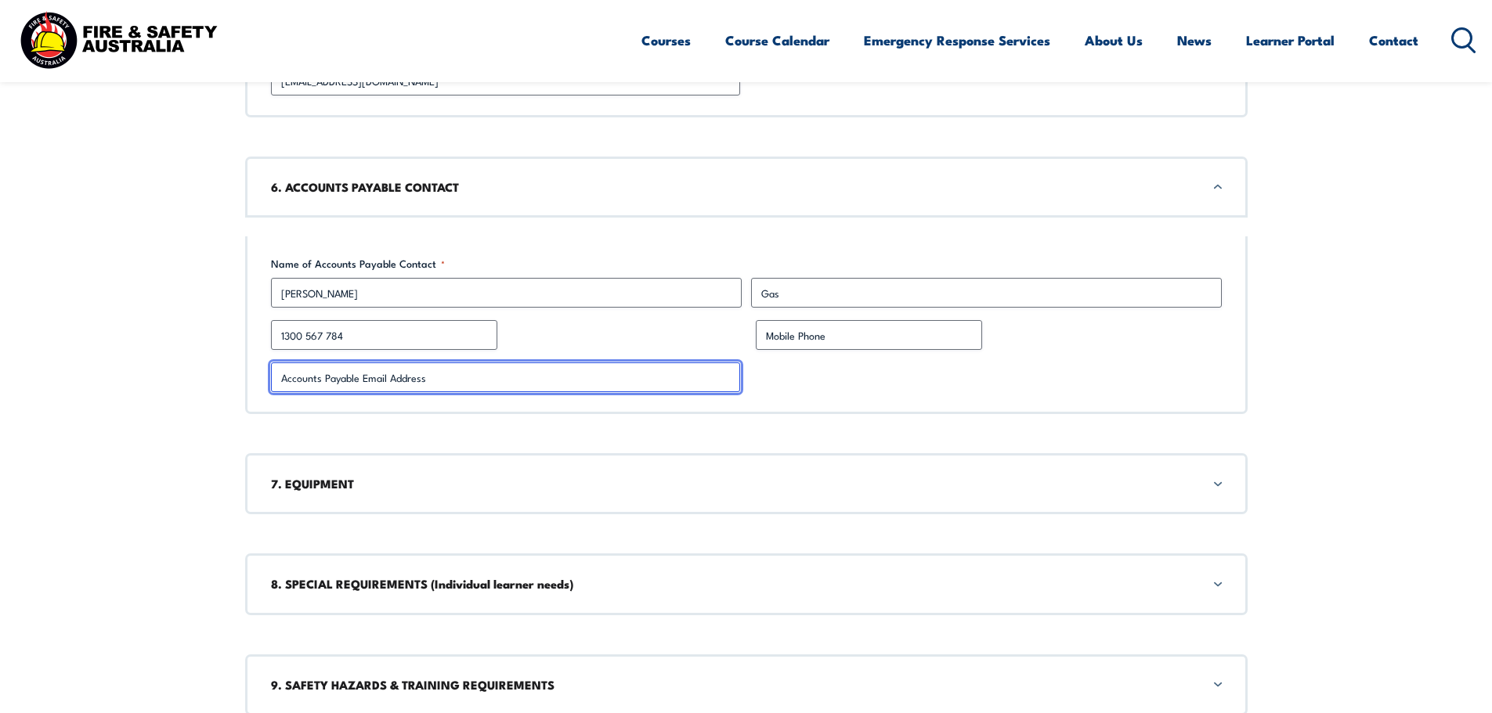
click at [354, 380] on input "Accounts Payable Email Address *" at bounding box center [505, 378] width 469 height 30
click at [315, 379] on input "Accounts Payable Email Address *" at bounding box center [505, 378] width 469 height 30
paste input "[EMAIL_ADDRESS][DOMAIN_NAME]"
type input "[EMAIL_ADDRESS][DOMAIN_NAME]"
click at [1216, 484] on div "7. EQUIPMENT" at bounding box center [746, 483] width 1002 height 61
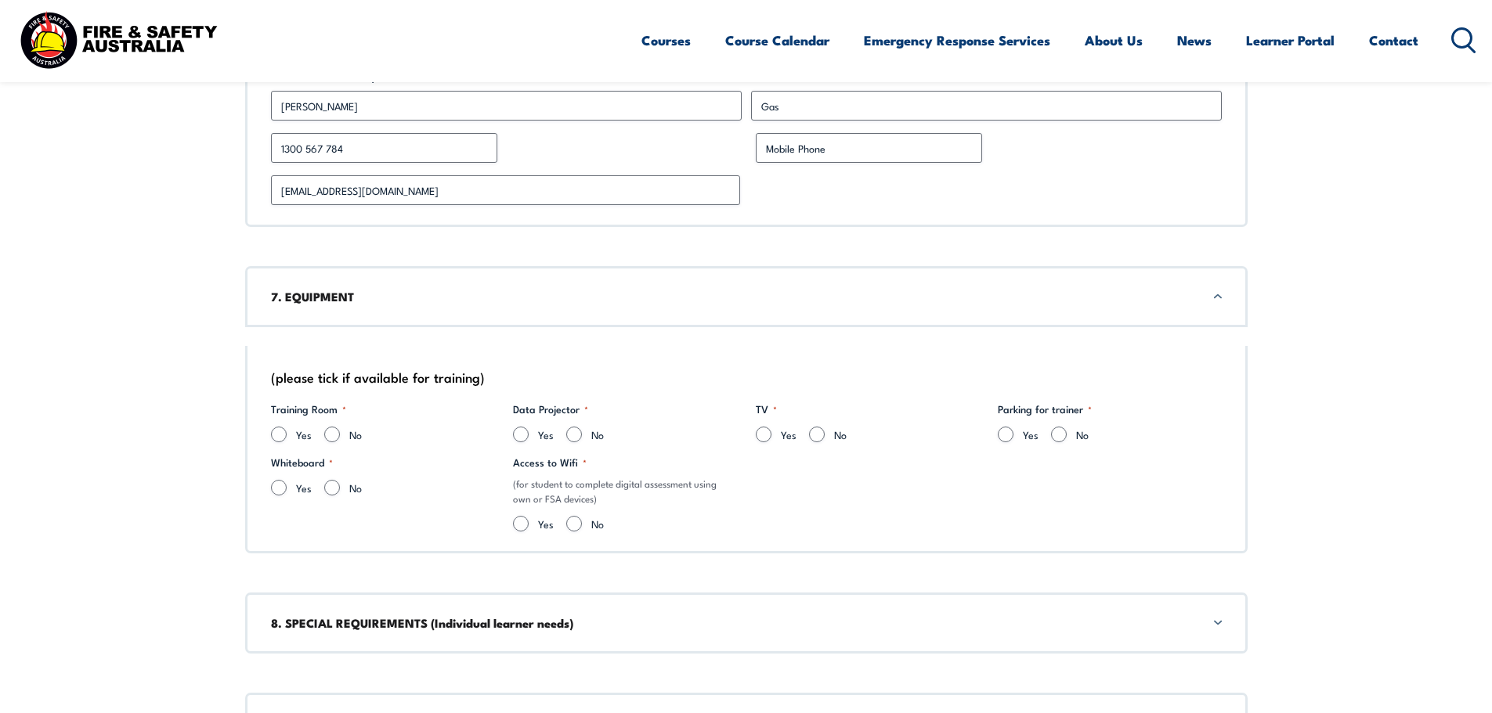
scroll to position [2584, 0]
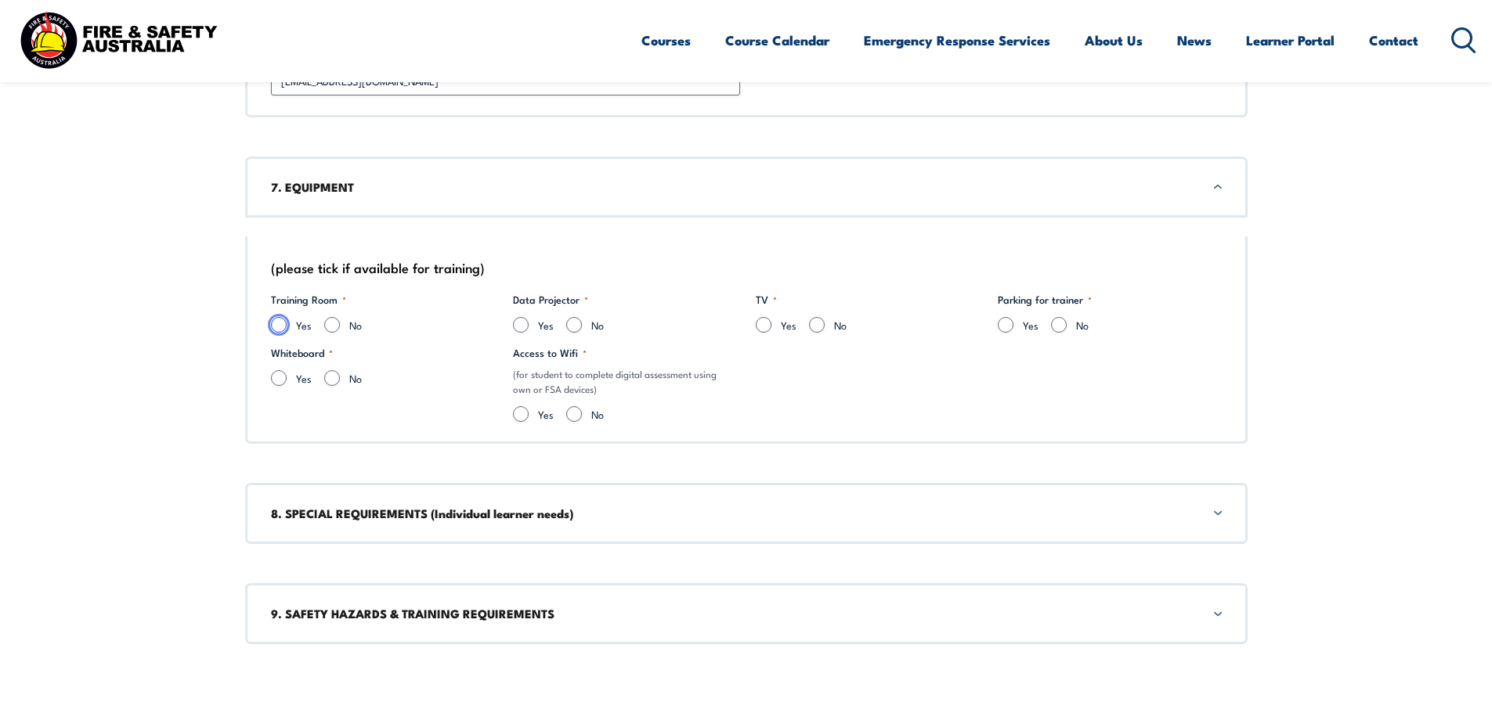
click at [277, 326] on input "Yes" at bounding box center [279, 325] width 16 height 16
radio input "true"
click at [280, 381] on input "Yes" at bounding box center [279, 378] width 16 height 16
radio input "true"
click at [762, 327] on input "Yes" at bounding box center [764, 325] width 16 height 16
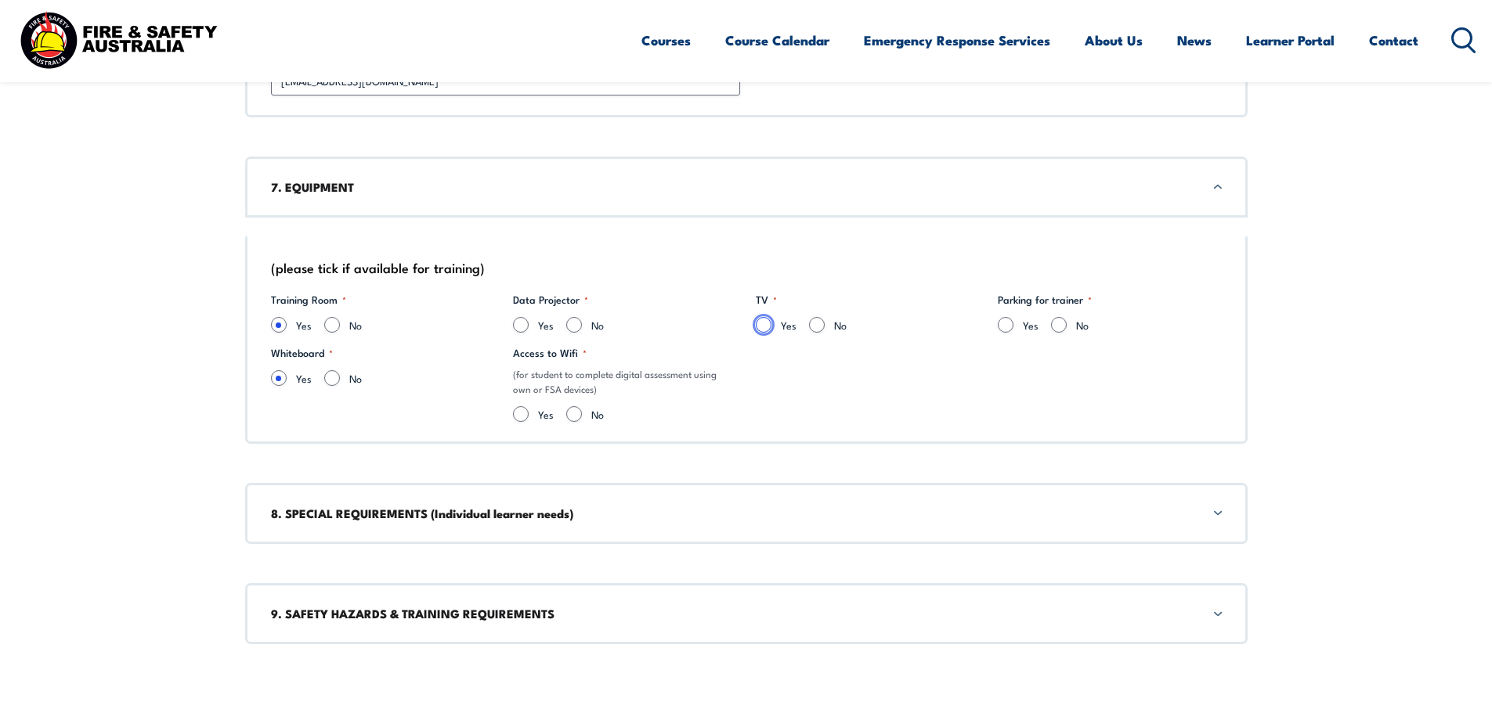
radio input "true"
click at [1005, 325] on input "Yes" at bounding box center [1006, 325] width 16 height 16
radio input "true"
click at [518, 414] on input "Yes" at bounding box center [521, 414] width 16 height 16
radio input "true"
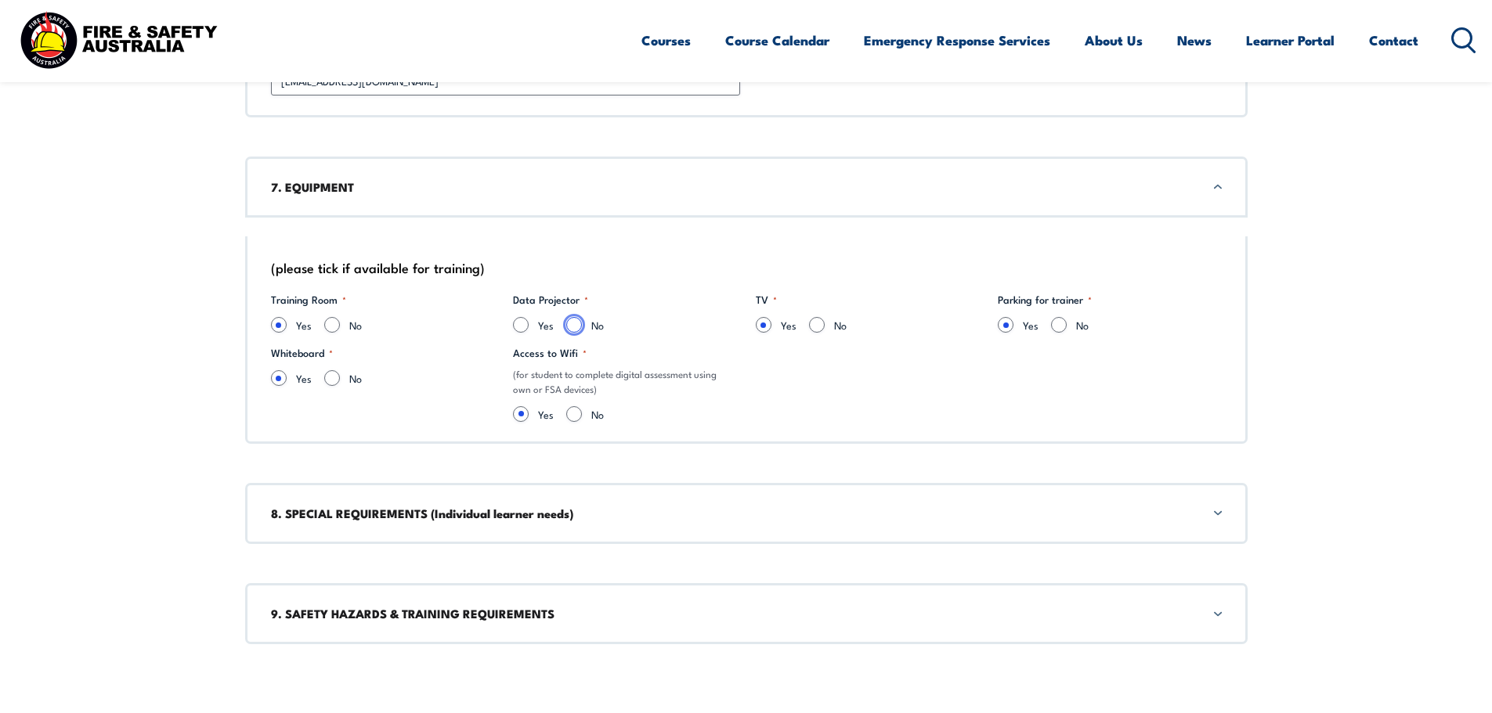
click at [575, 323] on input "No" at bounding box center [574, 325] width 16 height 16
radio input "true"
click at [1218, 510] on div "8. SPECIAL REQUIREMENTS (Individual learner needs)" at bounding box center [746, 513] width 1002 height 61
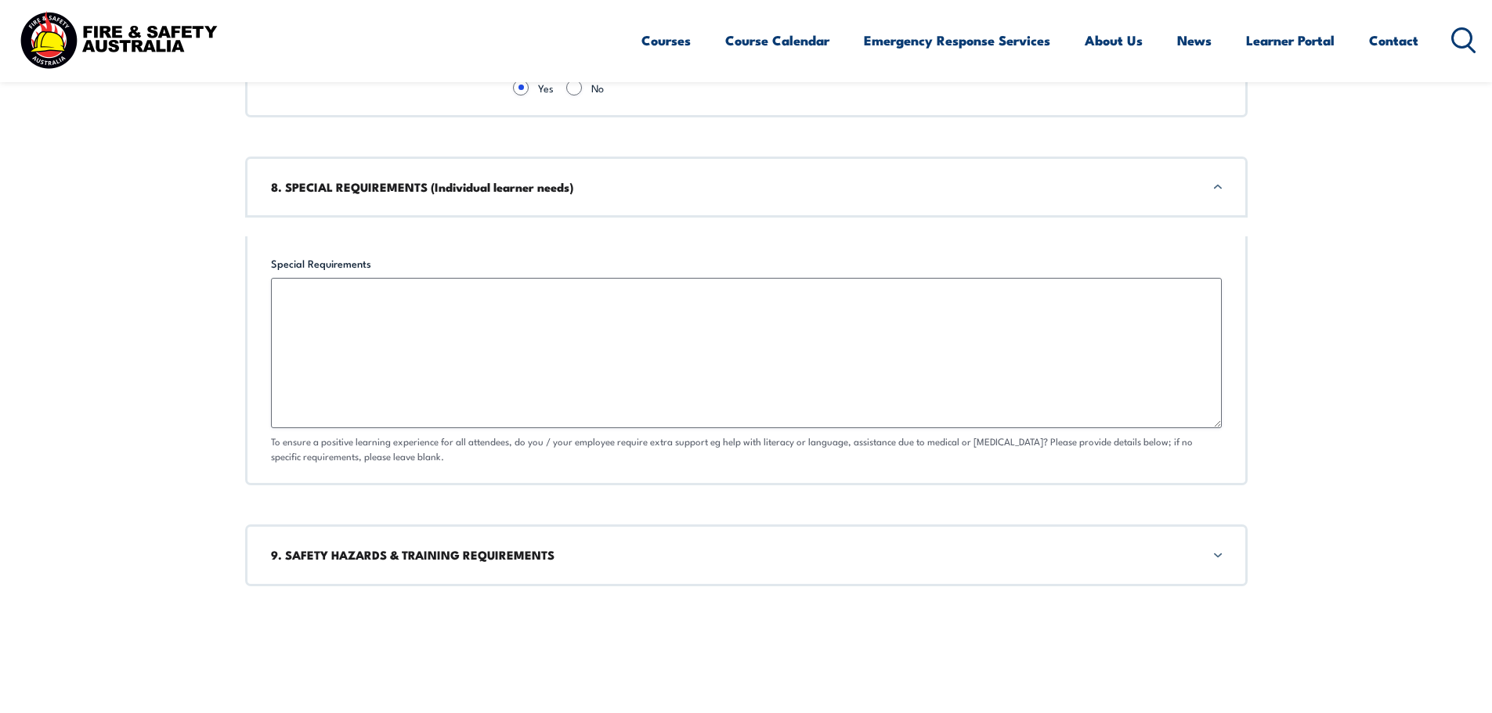
scroll to position [2878, 0]
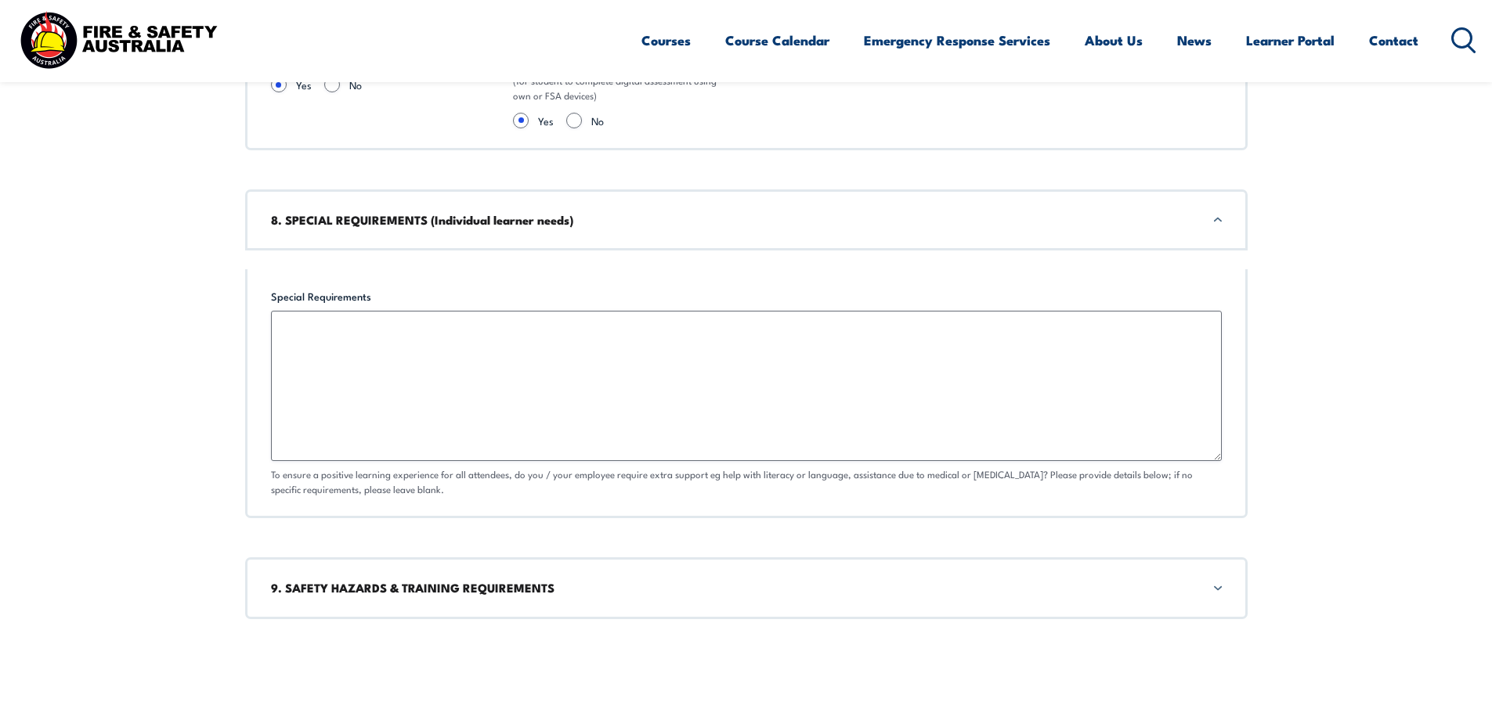
click at [1216, 588] on div "9. SAFETY HAZARDS & TRAINING REQUIREMENTS" at bounding box center [746, 588] width 1002 height 61
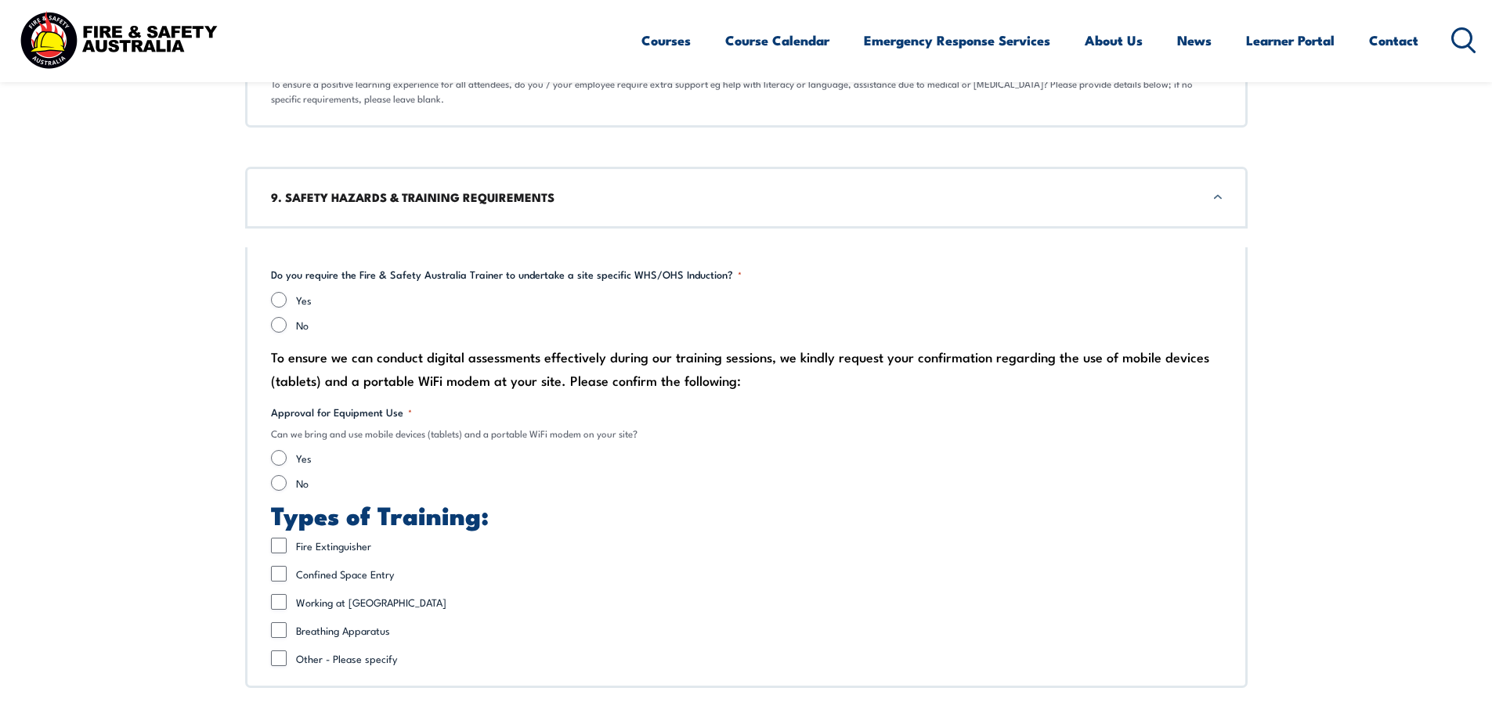
scroll to position [3279, 0]
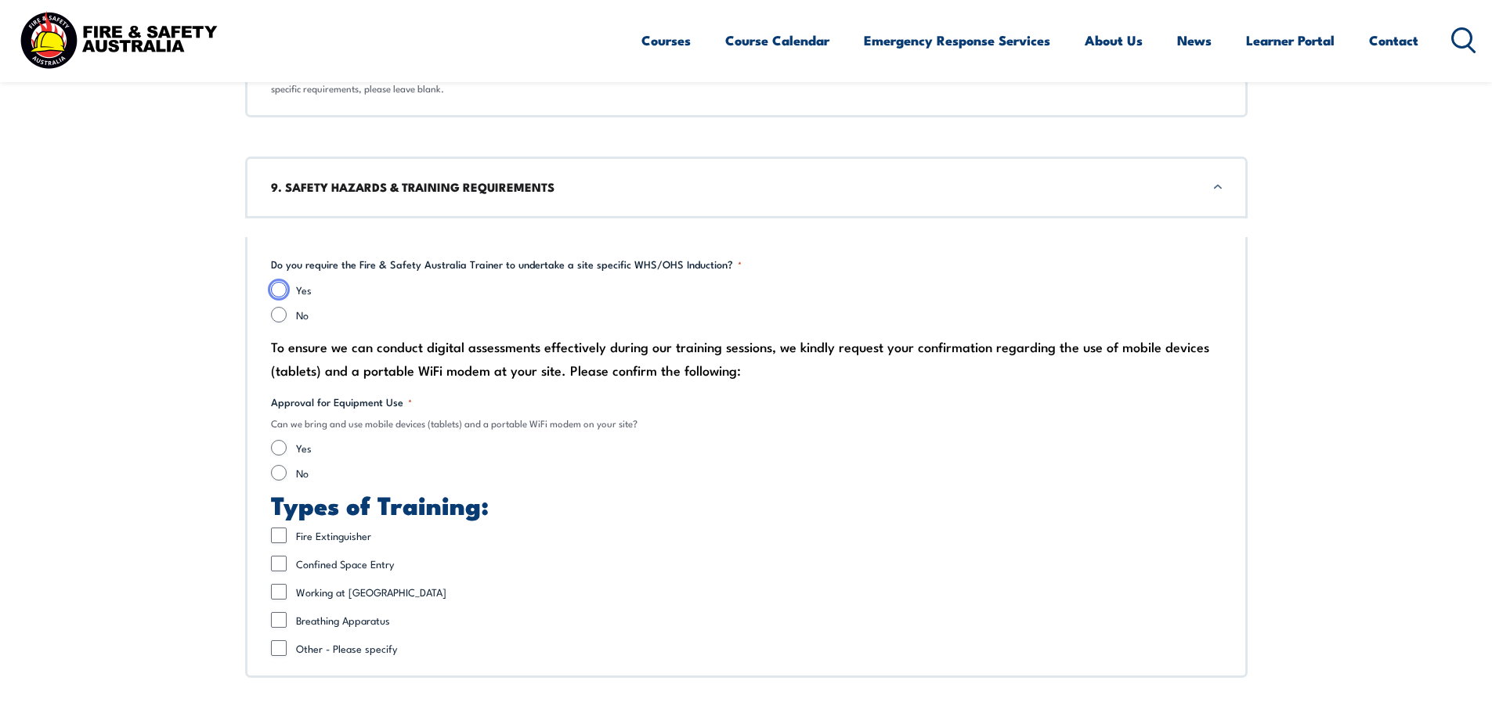
click at [273, 285] on input "Yes" at bounding box center [279, 290] width 16 height 16
radio input "true"
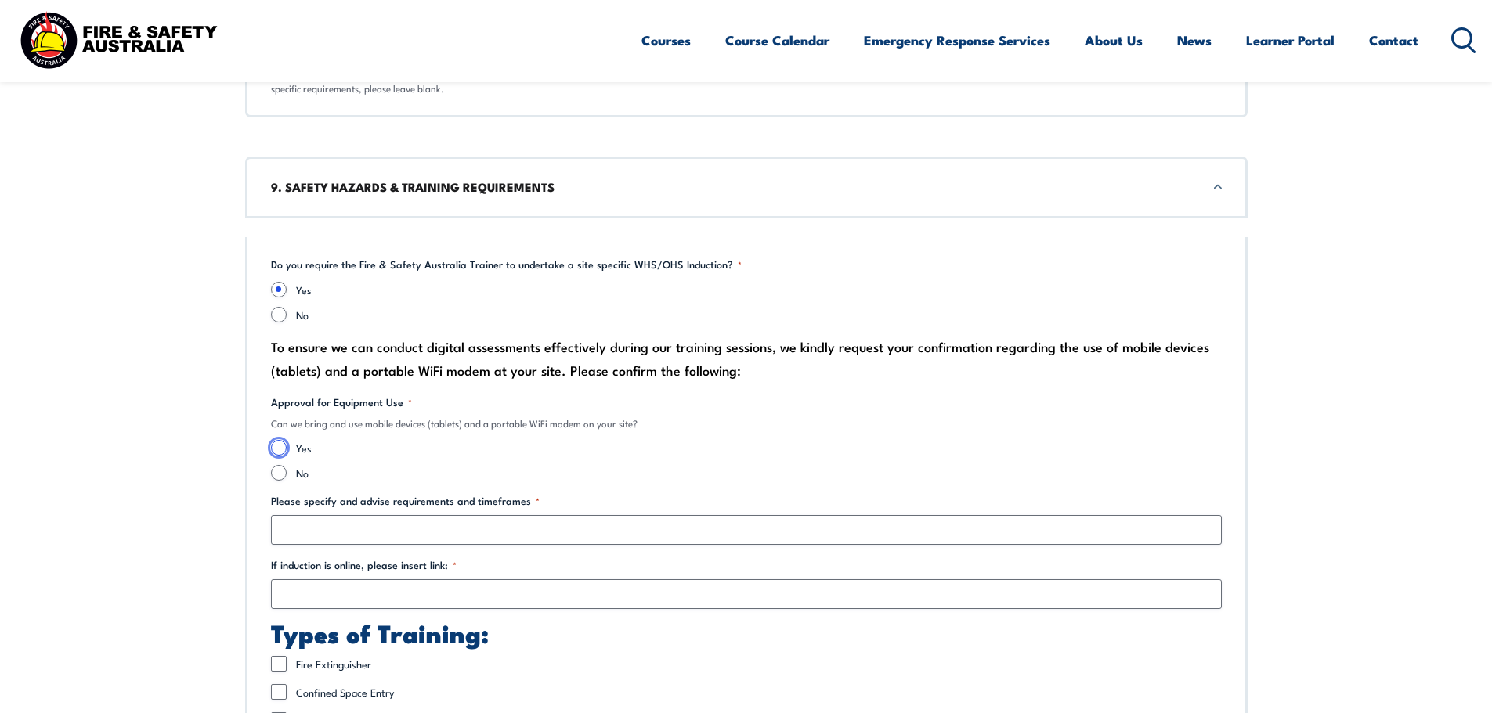
click at [281, 449] on input "Yes" at bounding box center [279, 448] width 16 height 16
radio input "true"
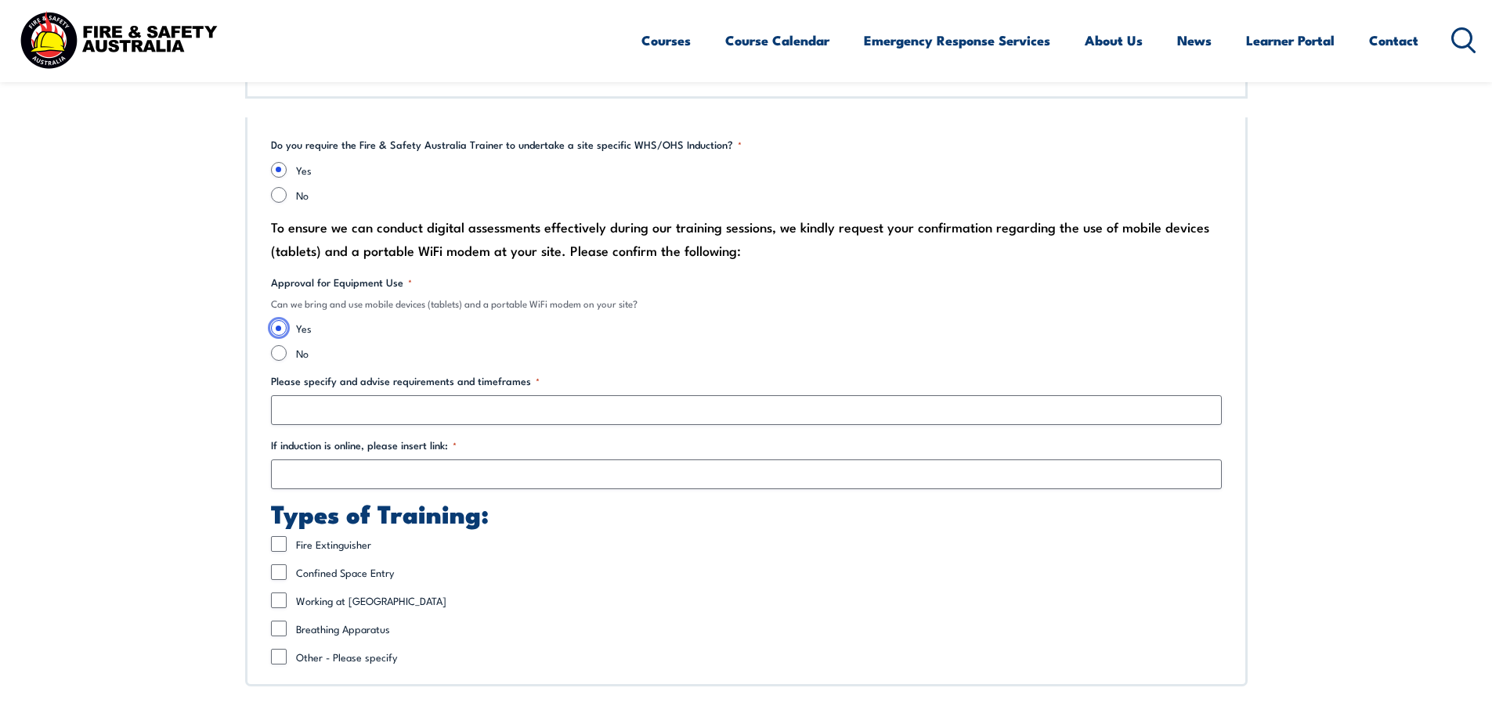
scroll to position [3435, 0]
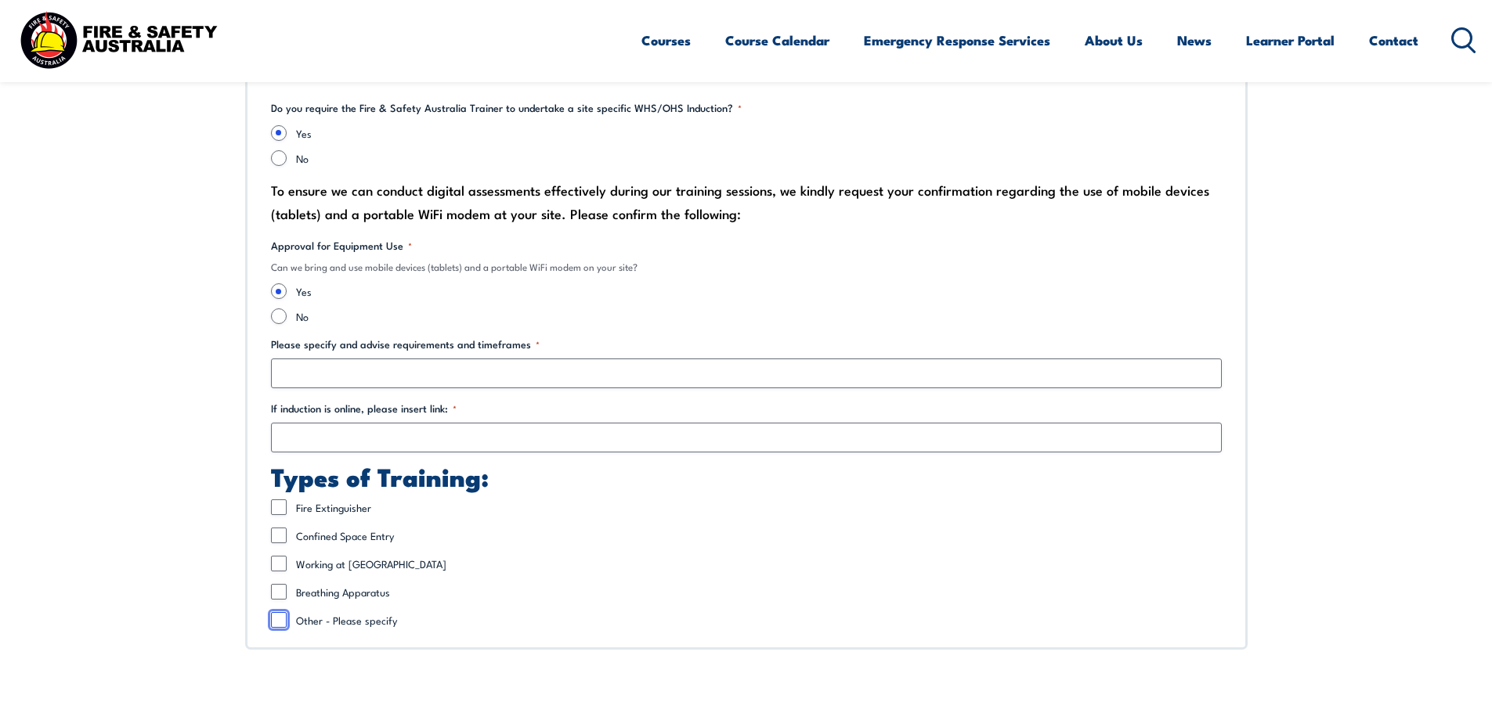
click at [275, 618] on input "Other - Please specify" at bounding box center [279, 620] width 16 height 16
checkbox input "true"
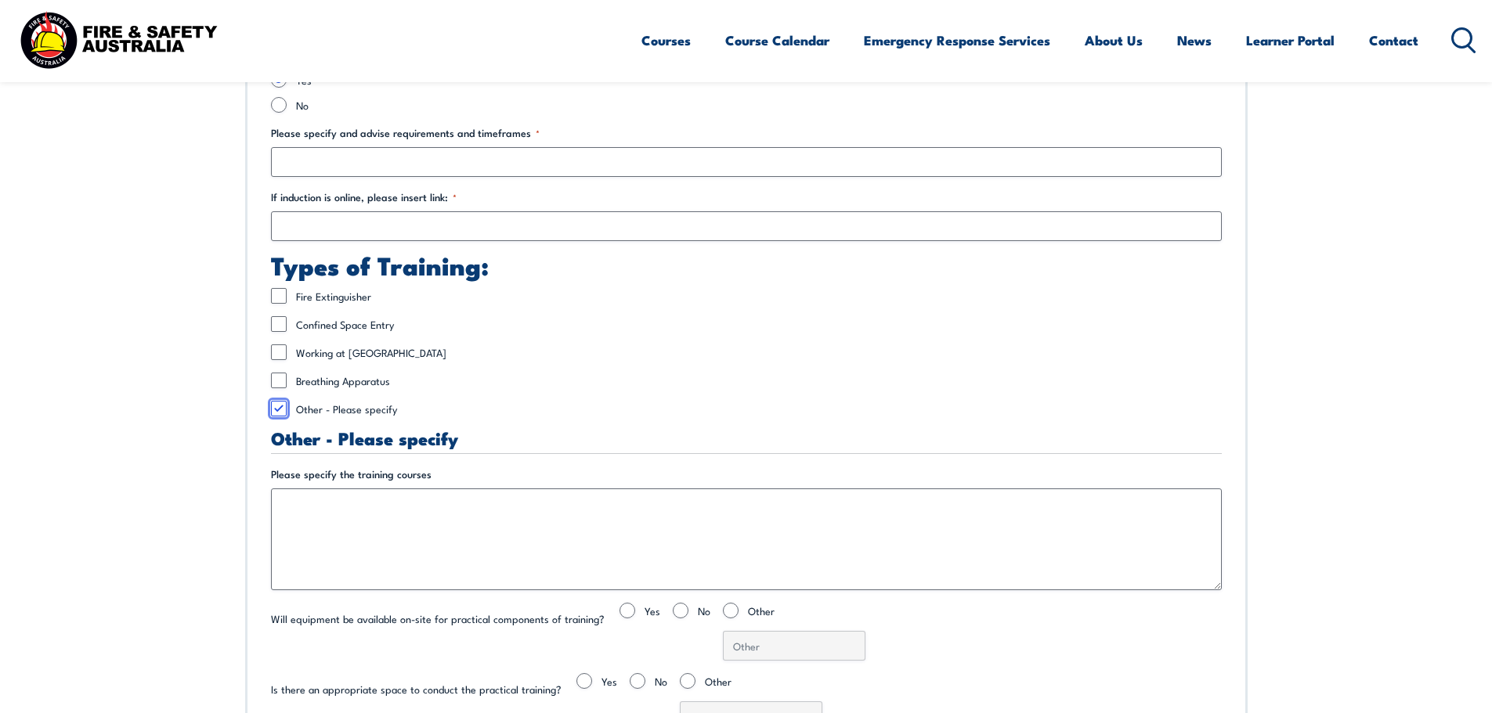
scroll to position [3670, 0]
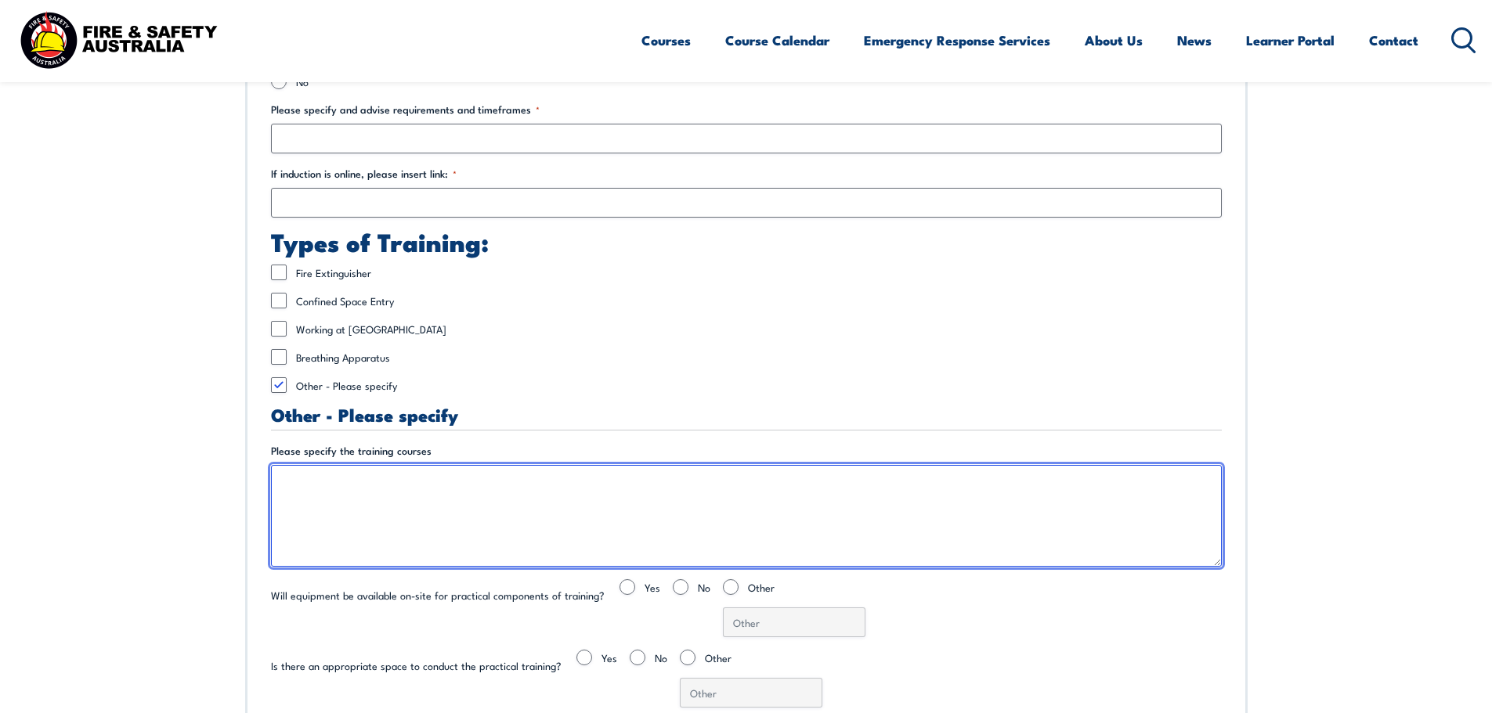
click at [279, 476] on textarea "Please specify the training courses" at bounding box center [746, 516] width 951 height 102
paste textarea "[EMAIL_ADDRESS][DOMAIN_NAME]"
type textarea "j"
click at [271, 475] on textarea "Please specify the training courses" at bounding box center [746, 516] width 951 height 102
paste textarea "Dangerous Goods and Hazardous Substances / Initial Spill Response Combo TLID002…"
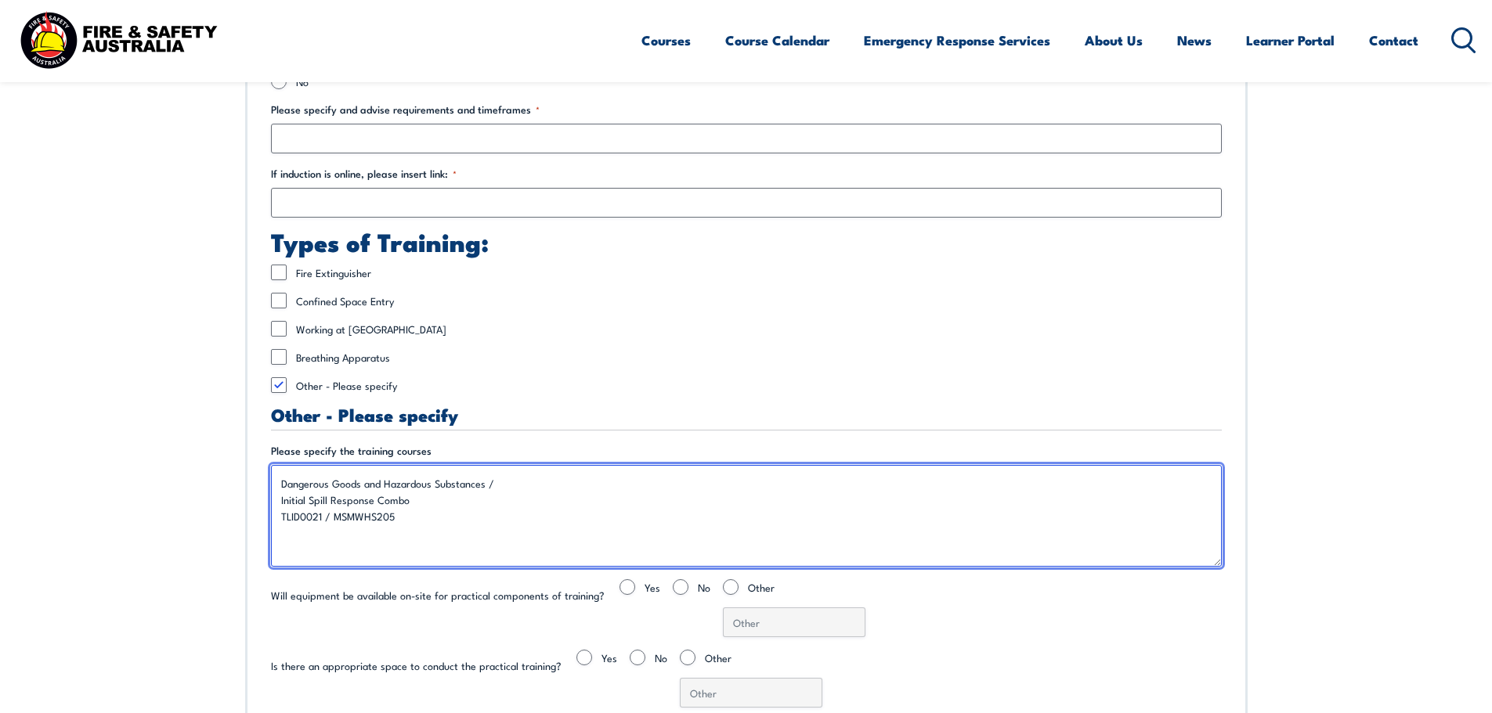
click at [502, 484] on textarea "Dangerous Goods and Hazardous Substances / Initial Spill Response Combo TLID002…" at bounding box center [746, 516] width 951 height 102
click at [408, 501] on textarea "Dangerous Goods and Hazardous Substances / Initial Spill Response Combo TLID002…" at bounding box center [746, 516] width 951 height 102
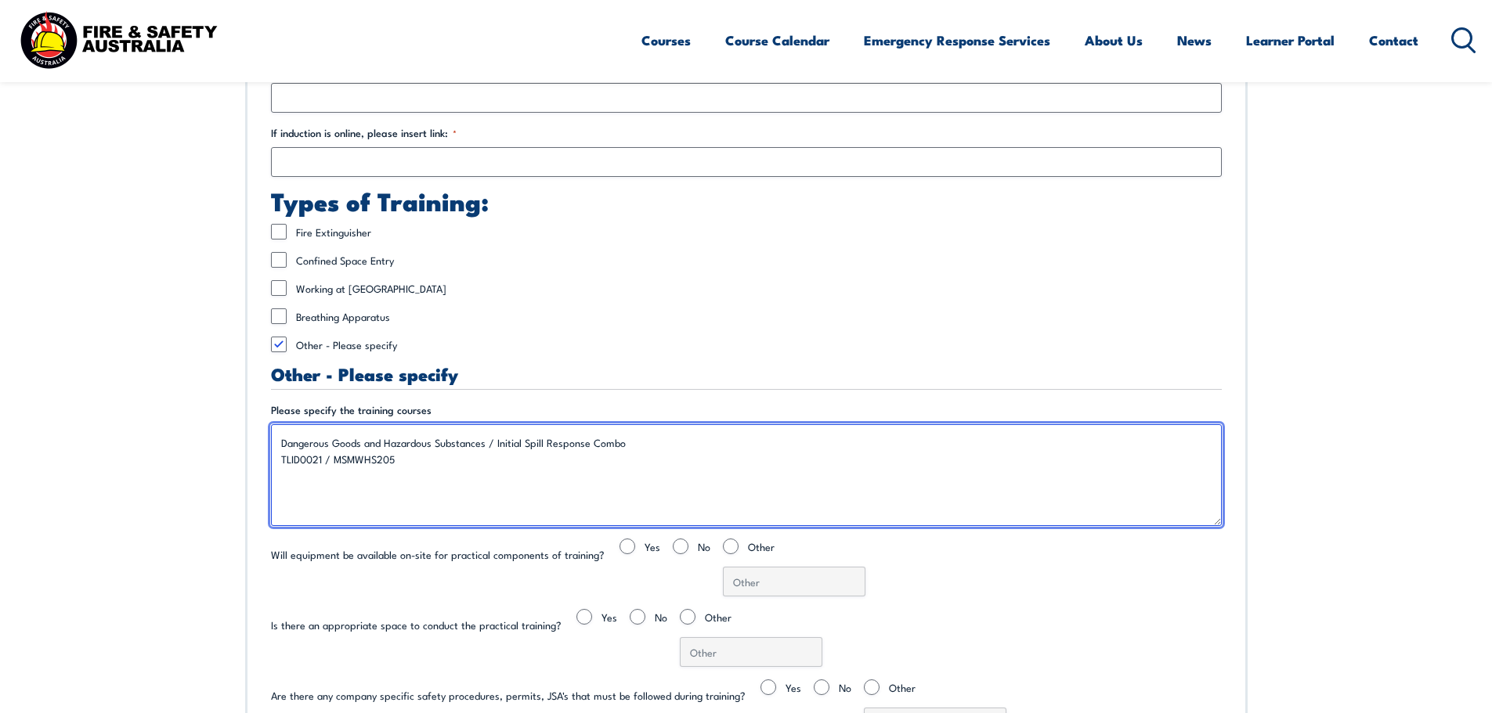
scroll to position [3827, 0]
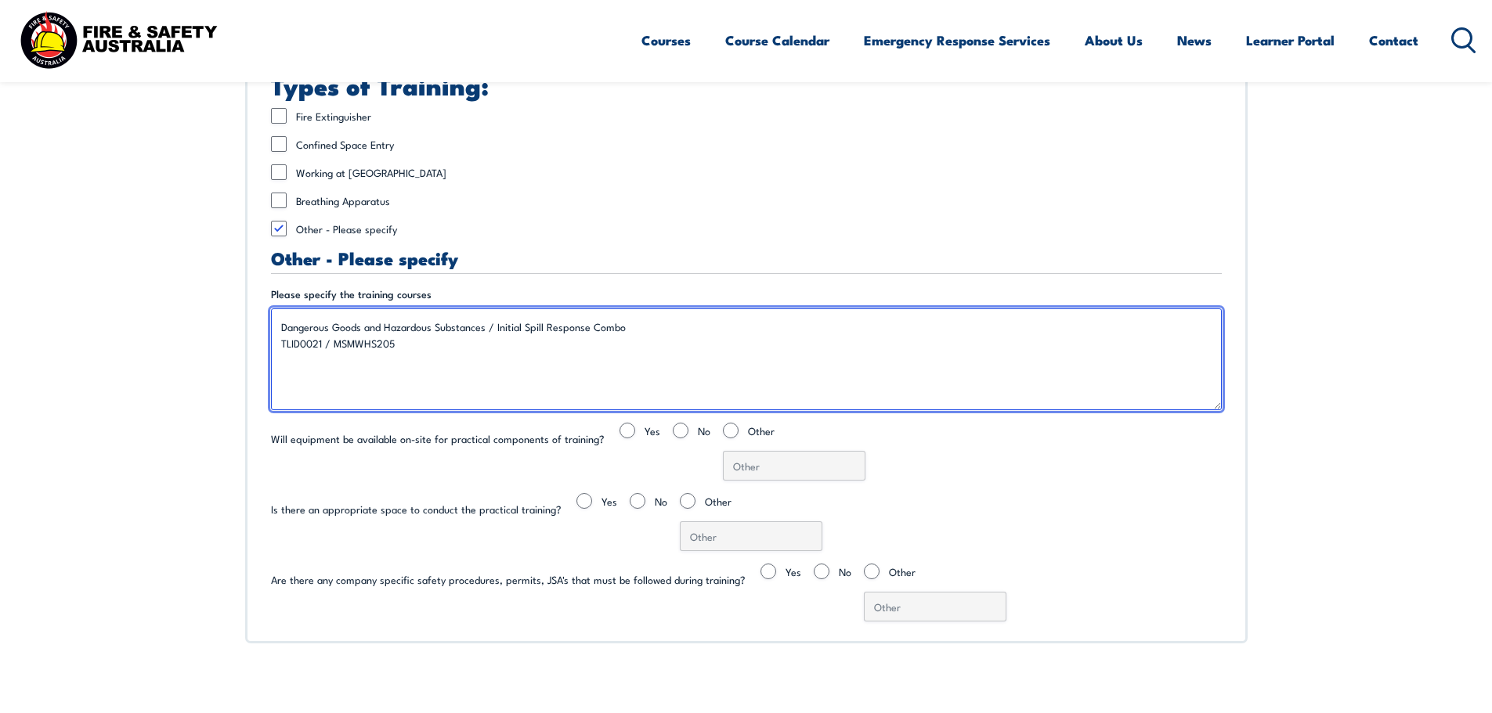
type textarea "Dangerous Goods and Hazardous Substances / Initial Spill Response Combo TLID002…"
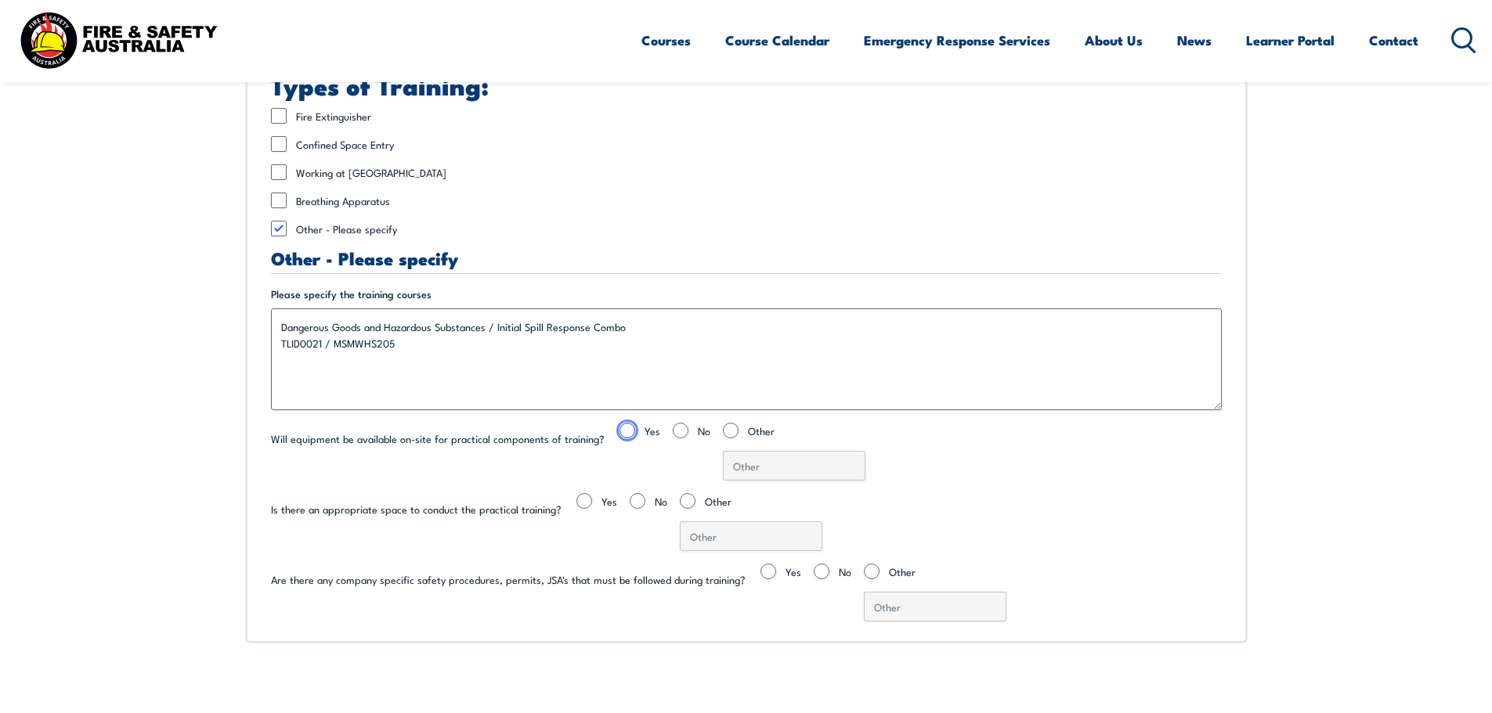
click at [619, 432] on input "Yes" at bounding box center [627, 431] width 16 height 16
radio input "true"
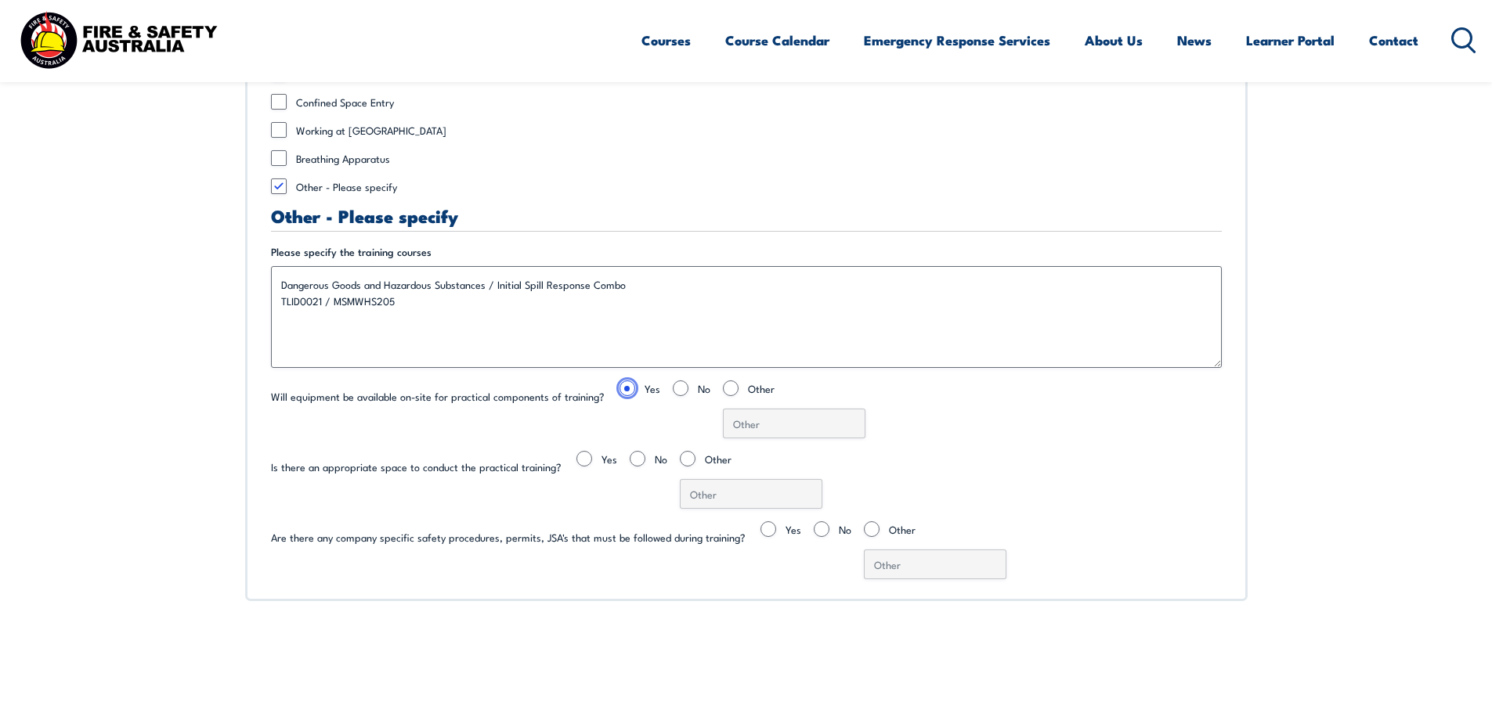
scroll to position [3984, 0]
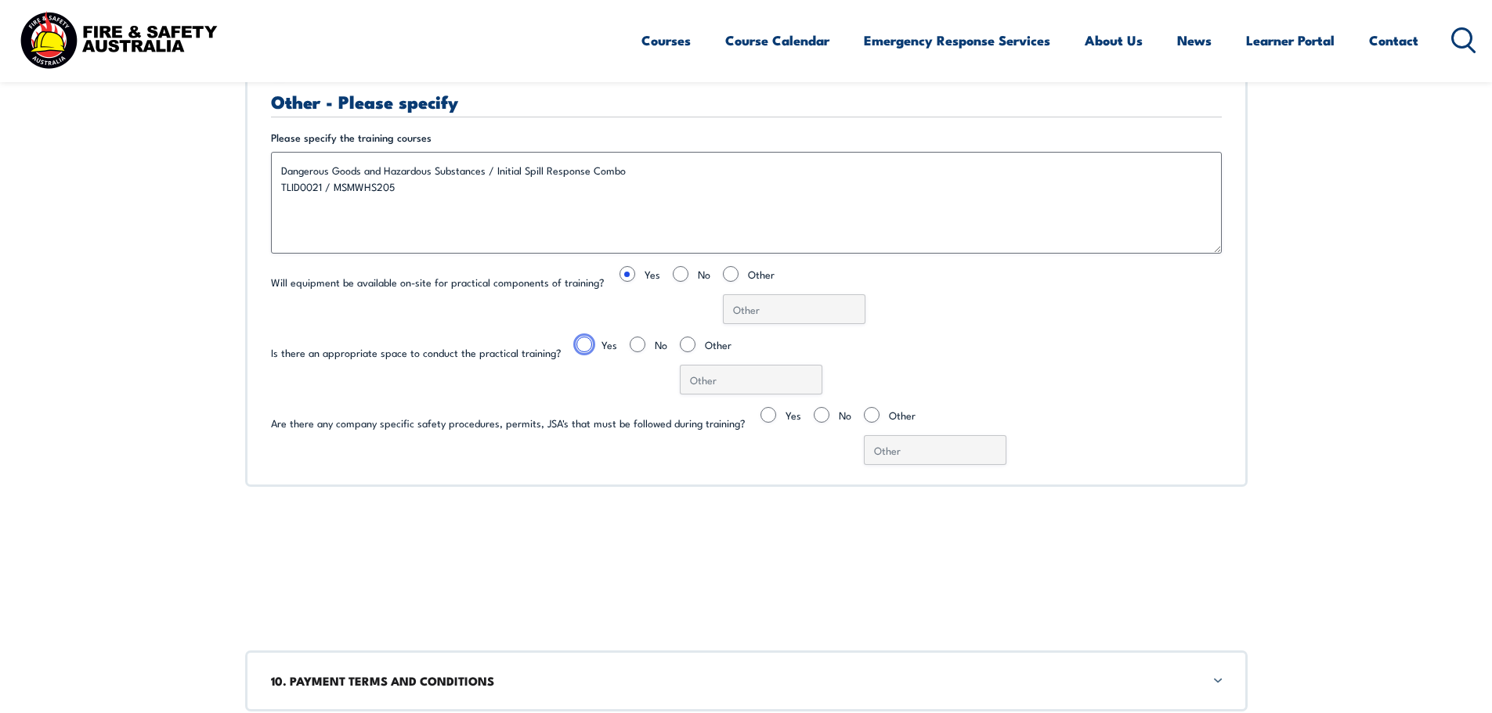
click at [579, 345] on input "Yes" at bounding box center [584, 345] width 16 height 16
radio input "true"
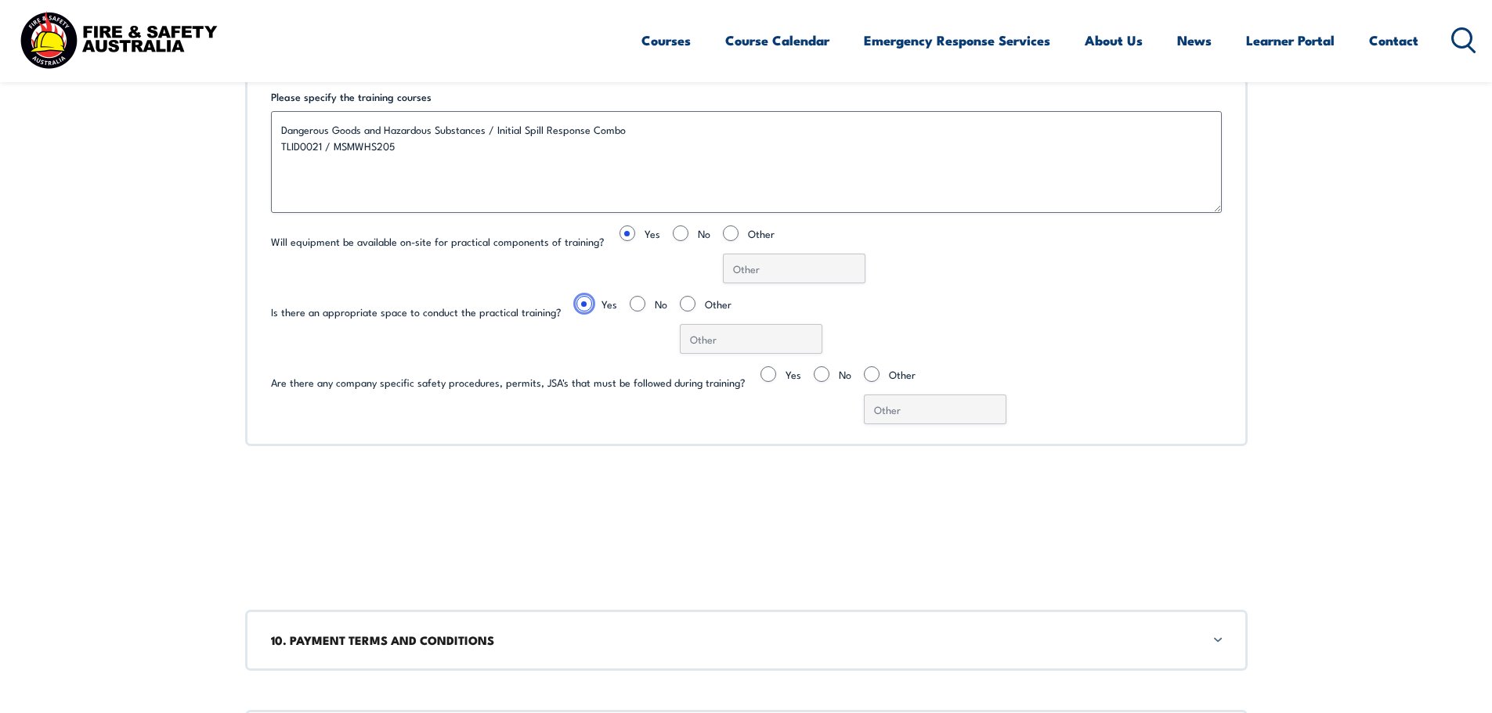
scroll to position [4062, 0]
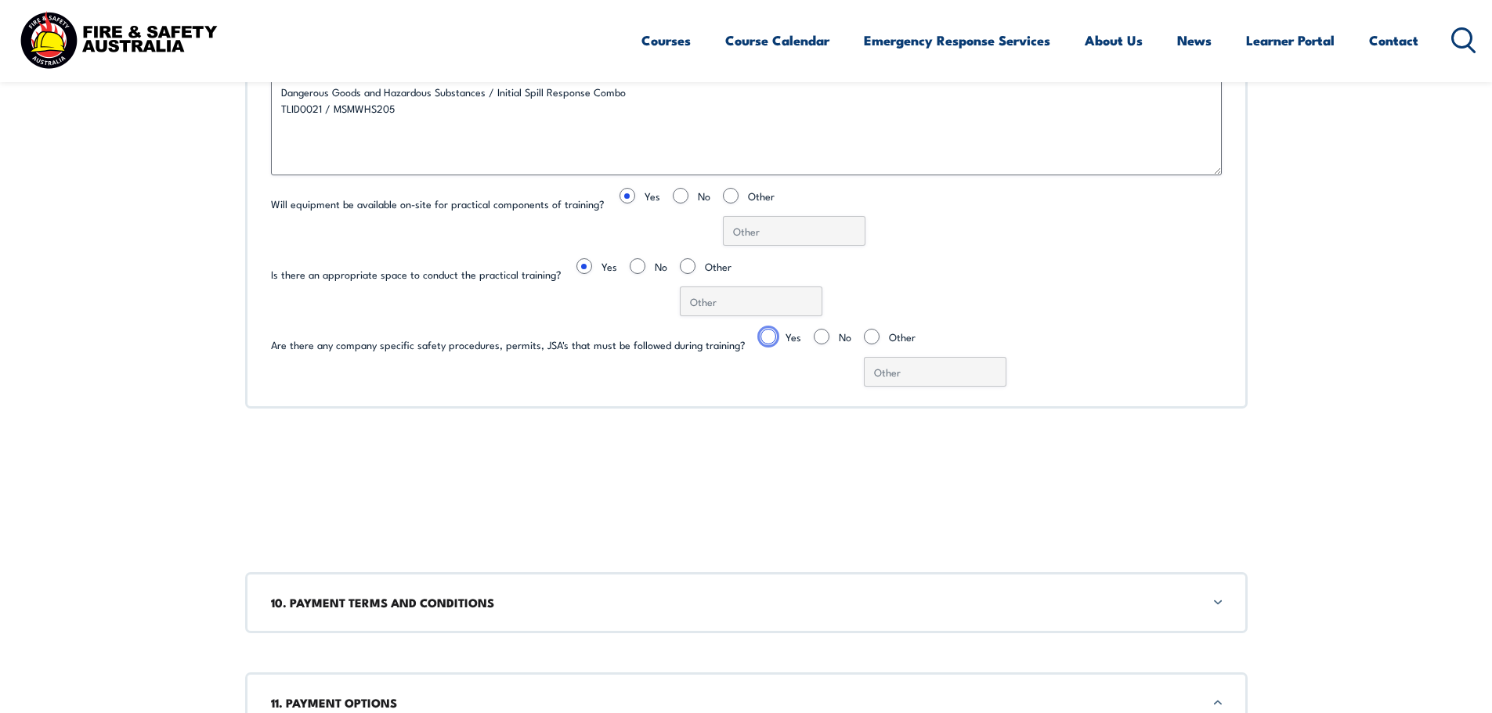
click at [760, 336] on input "Yes" at bounding box center [768, 337] width 16 height 16
radio input "true"
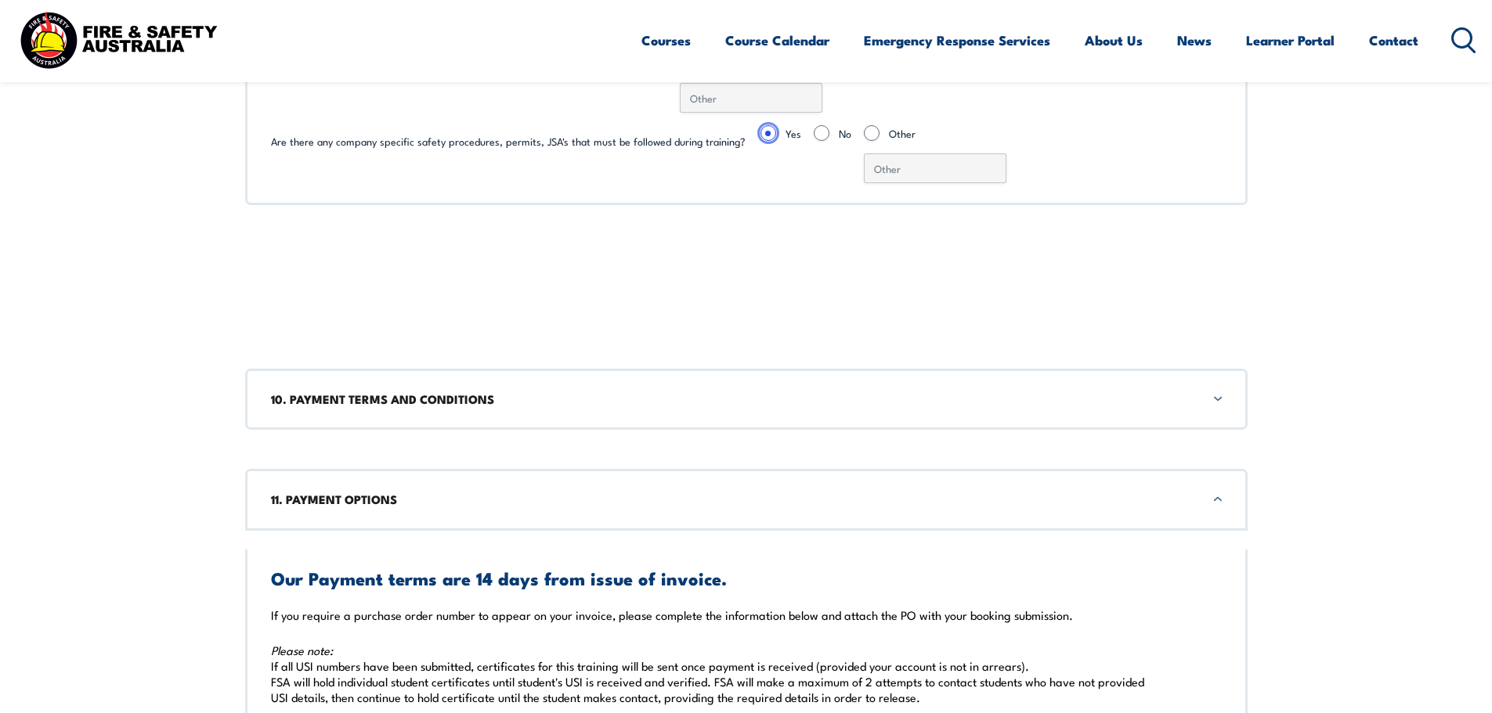
scroll to position [4297, 0]
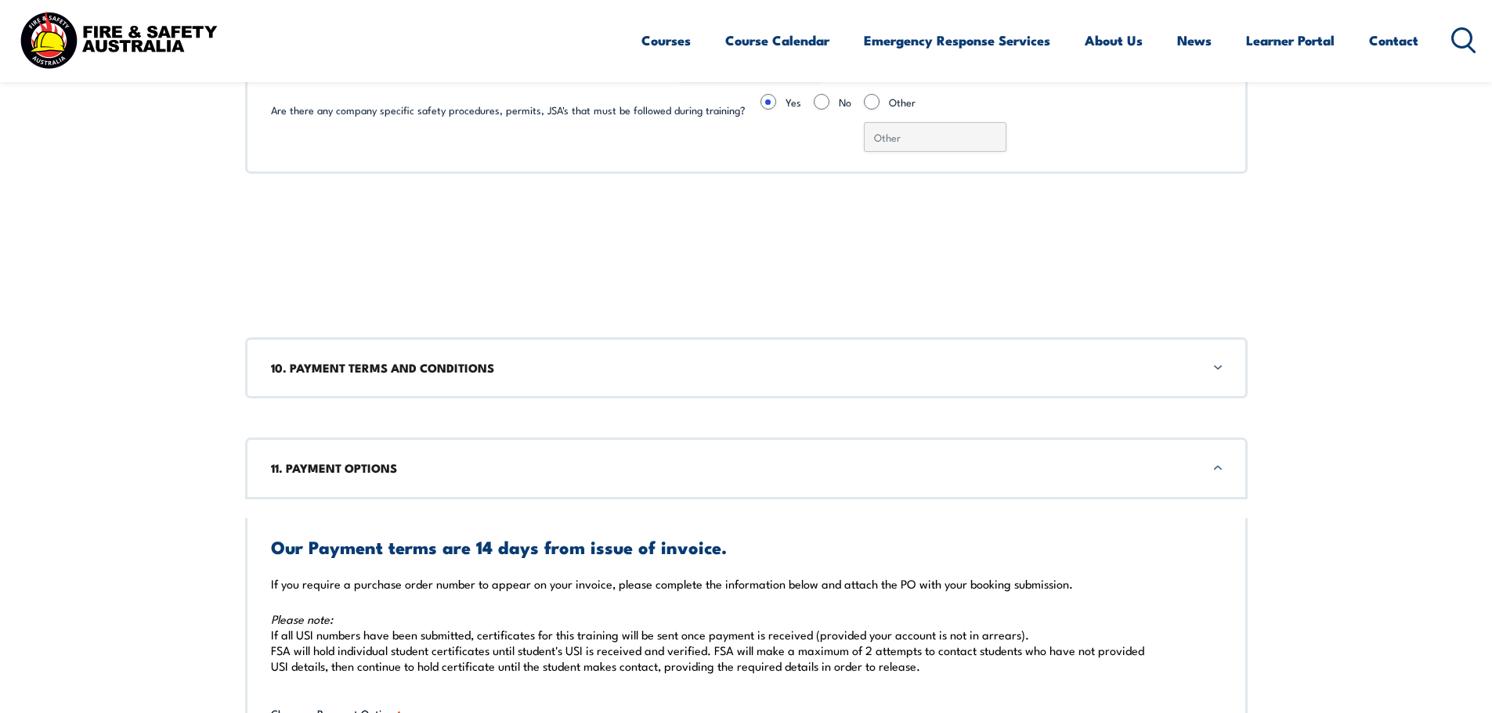
click at [1216, 363] on h3 "10. PAYMENT TERMS AND CONDITIONS" at bounding box center [746, 367] width 951 height 17
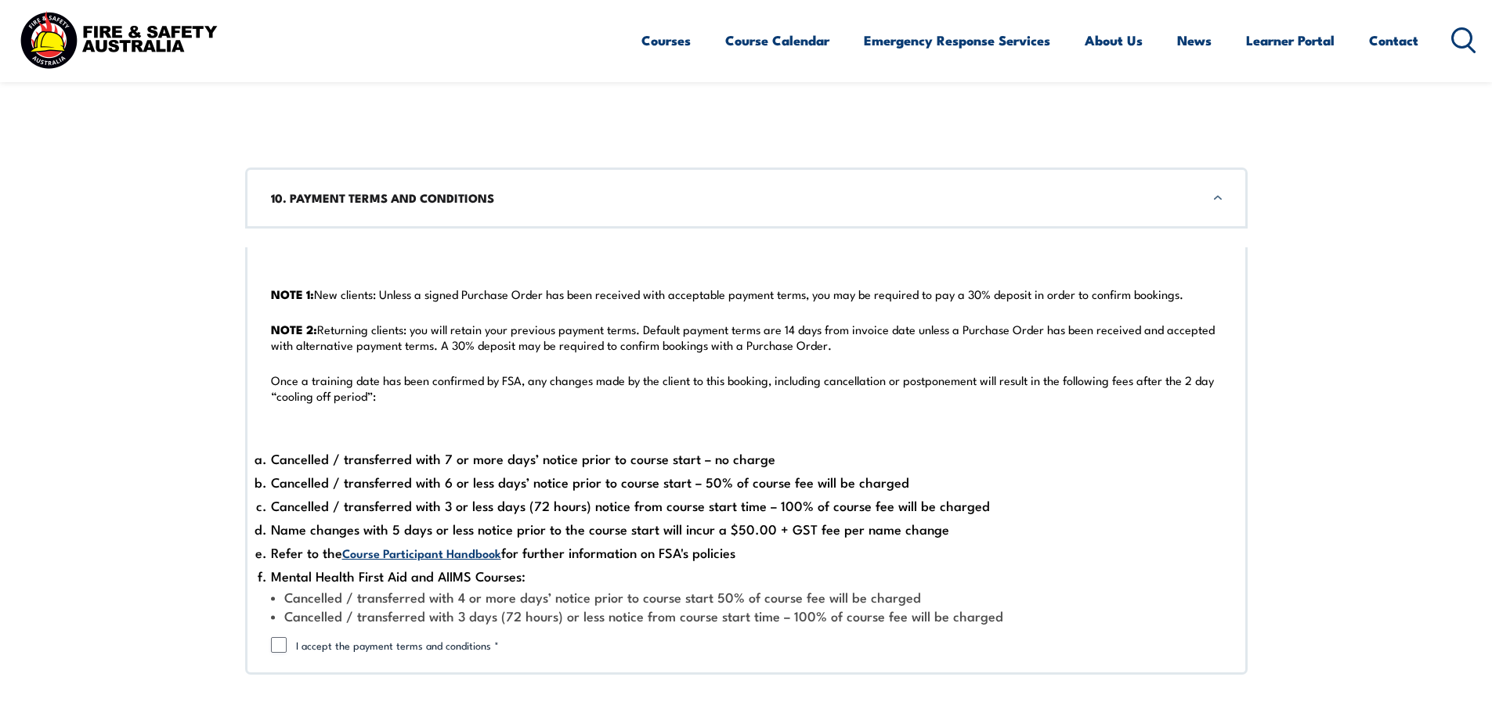
scroll to position [4478, 0]
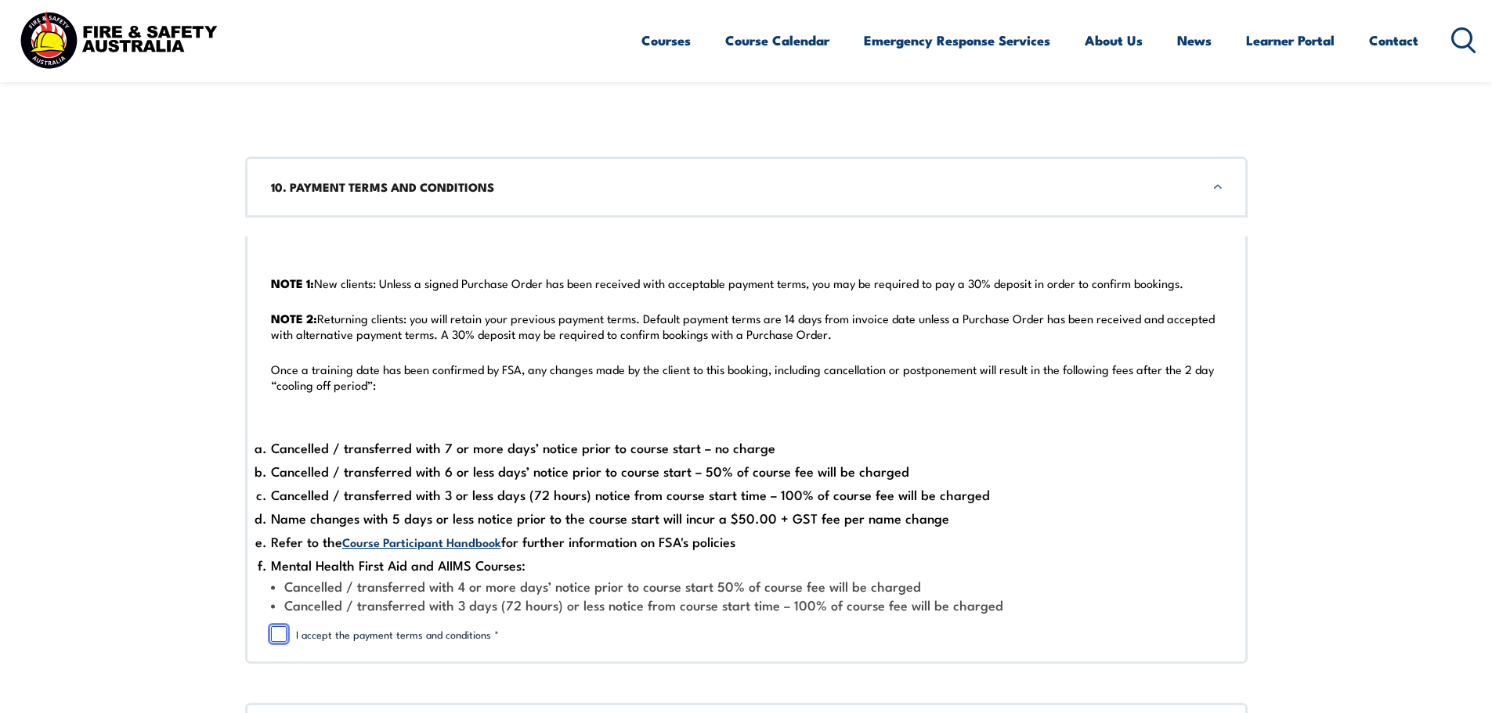
click at [280, 635] on input "I accept the payment terms and conditions *" at bounding box center [279, 634] width 16 height 16
checkbox input "true"
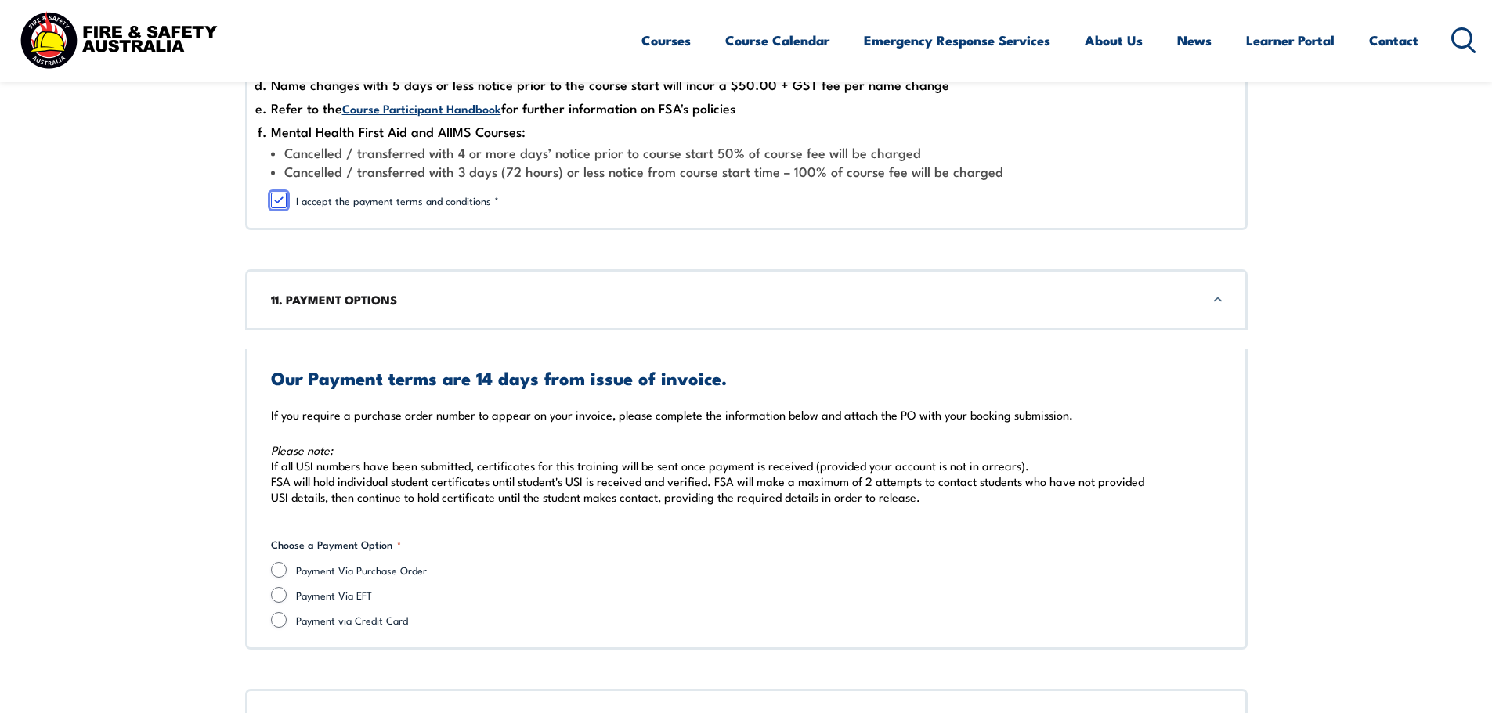
scroll to position [4948, 0]
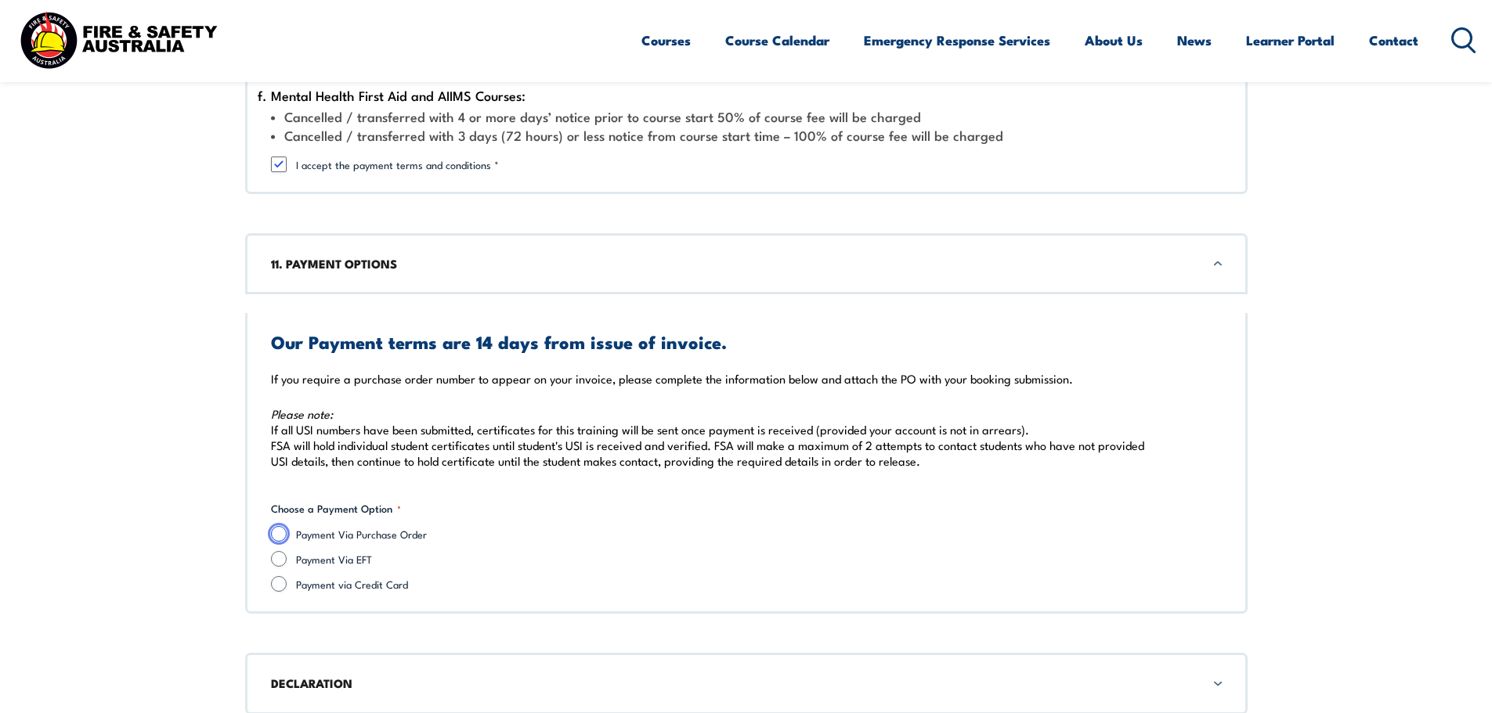
click at [278, 535] on input "Payment Via Purchase Order" at bounding box center [279, 534] width 16 height 16
radio input "true"
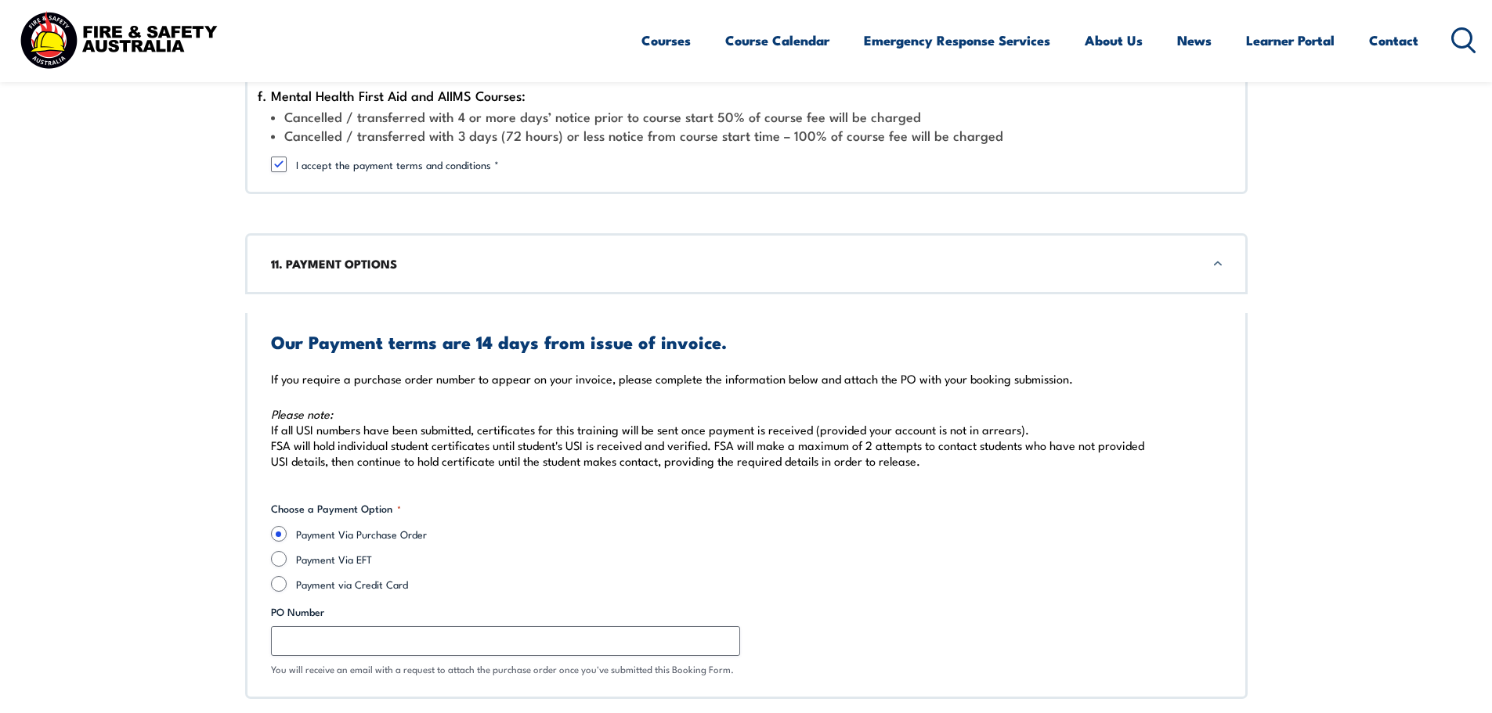
click at [1000, 508] on fieldset "Choose a Payment Option * Payment Via Purchase Order Payment Via EFT Payment vi…" at bounding box center [746, 546] width 951 height 91
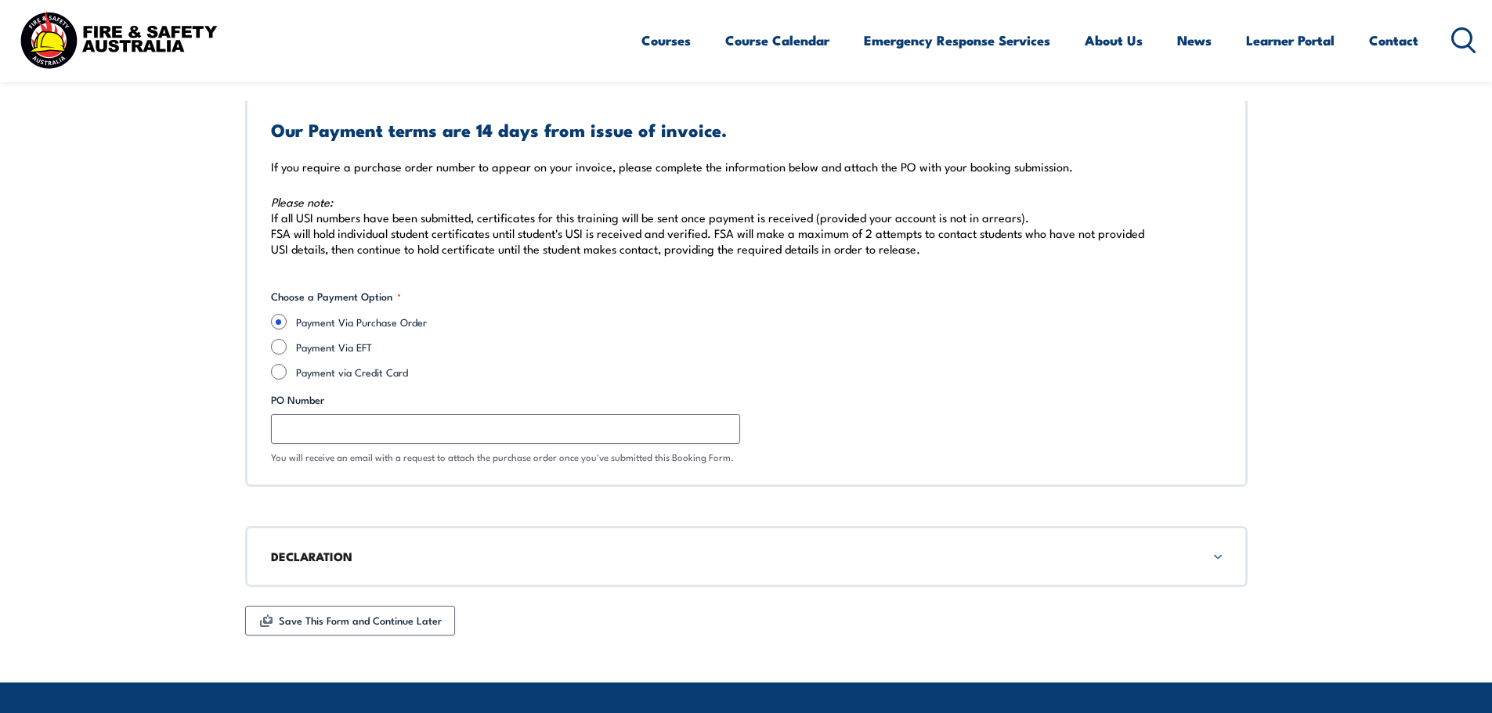
scroll to position [5182, 0]
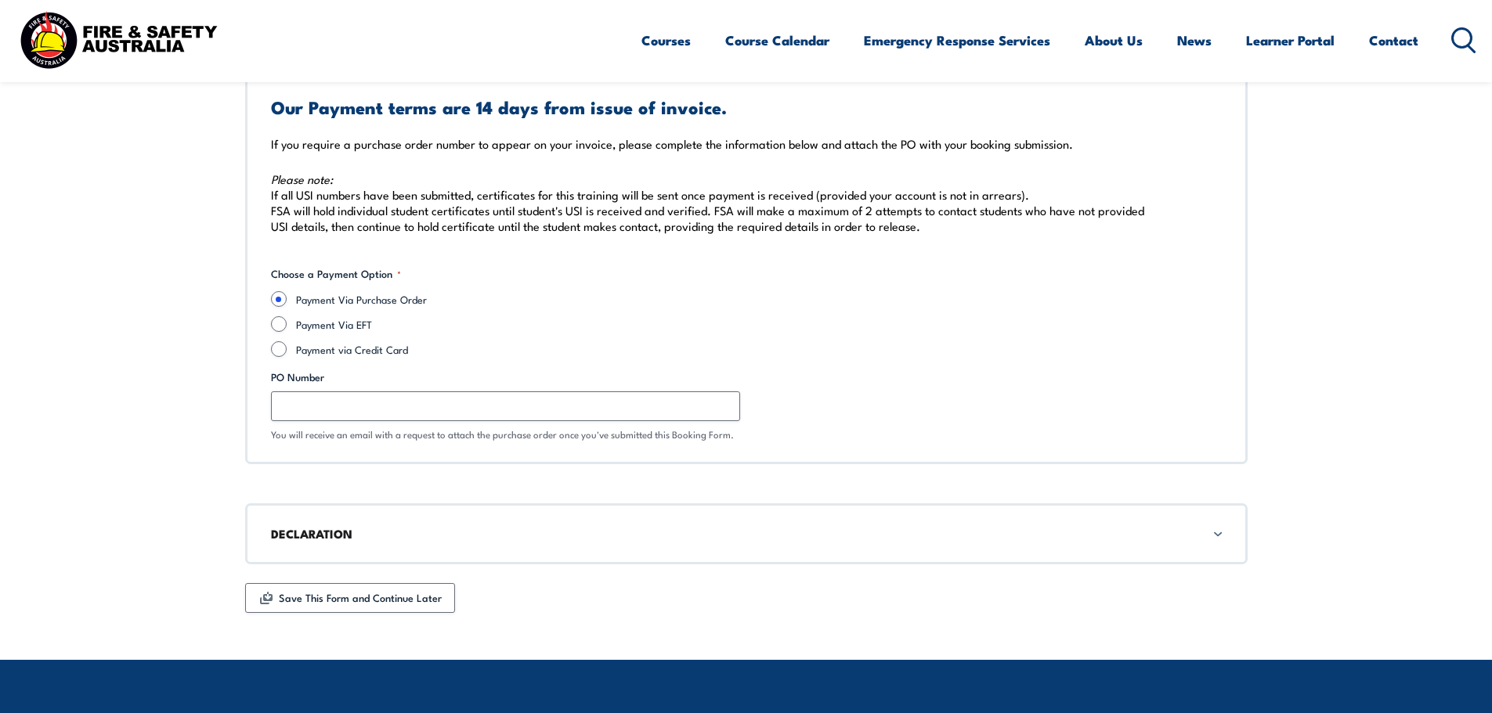
click at [1215, 532] on div "DECLARATION" at bounding box center [746, 534] width 1002 height 61
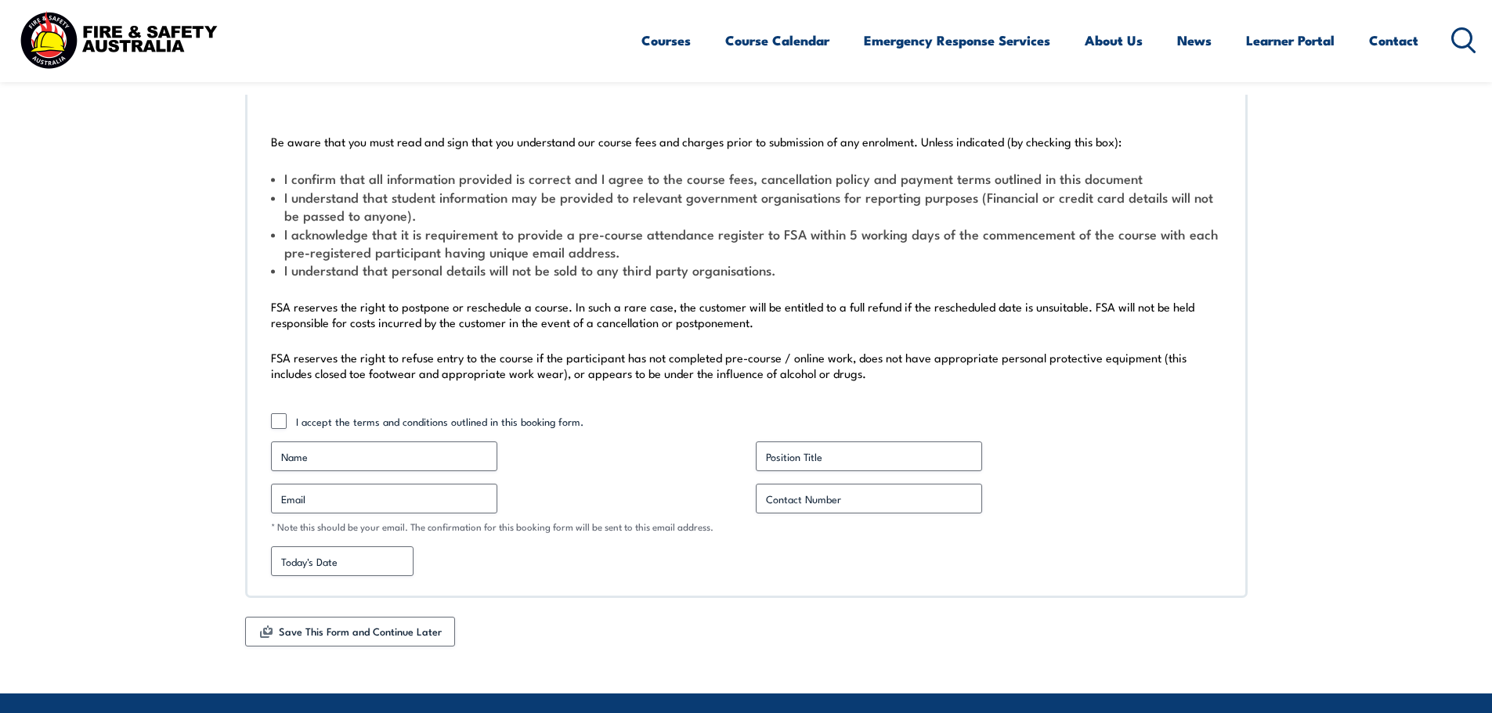
scroll to position [5686, 0]
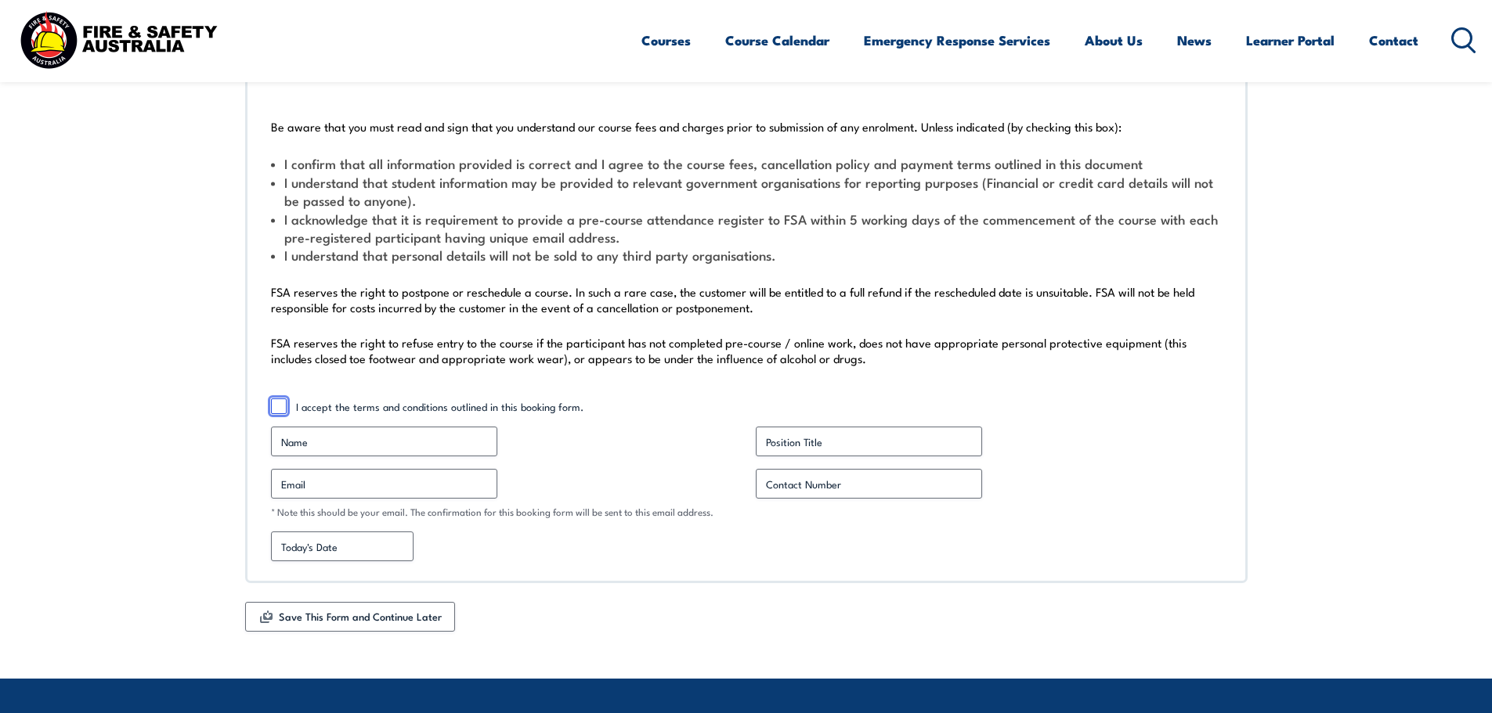
click at [273, 406] on input "I accept the terms and conditions outlined in this booking form." at bounding box center [279, 407] width 16 height 16
checkbox input "true"
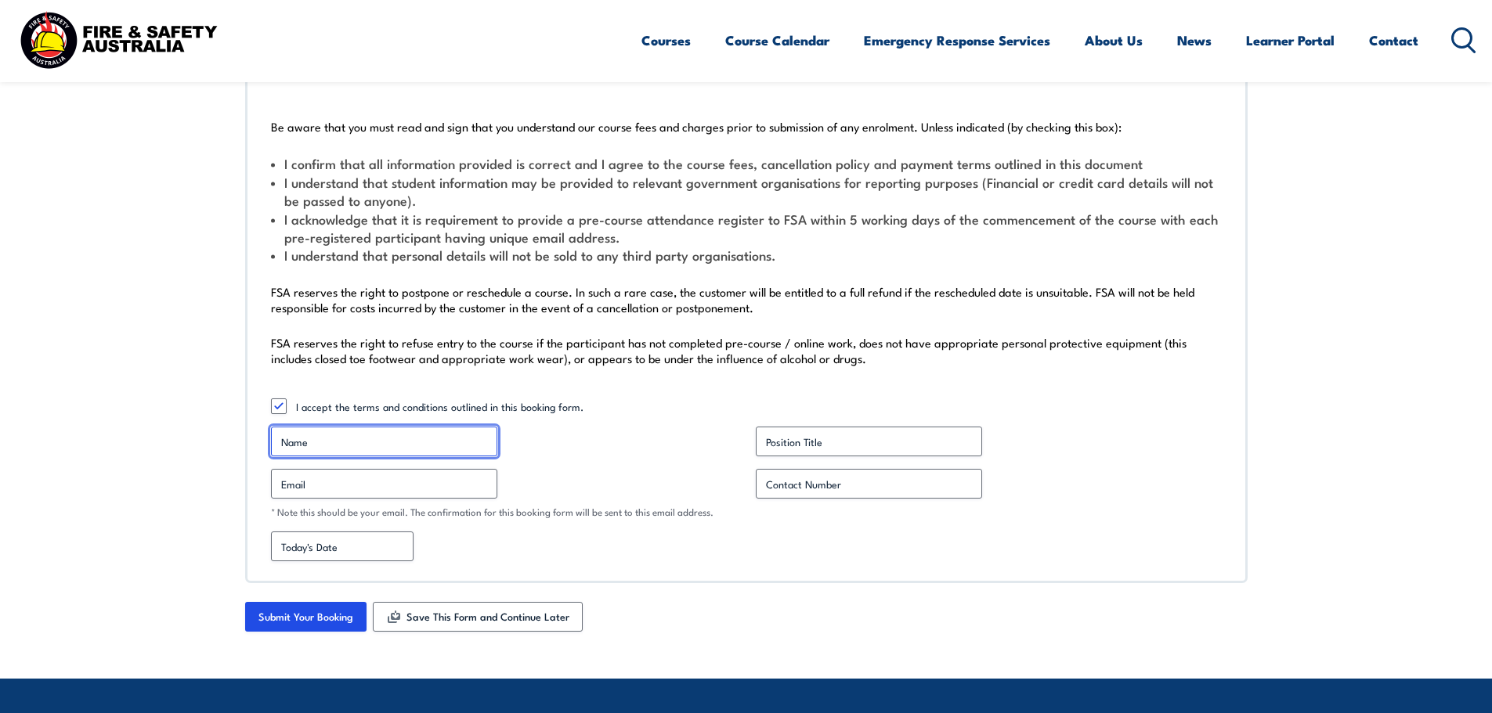
click at [313, 438] on input "Name *" at bounding box center [384, 442] width 226 height 30
type input "[PERSON_NAME]"
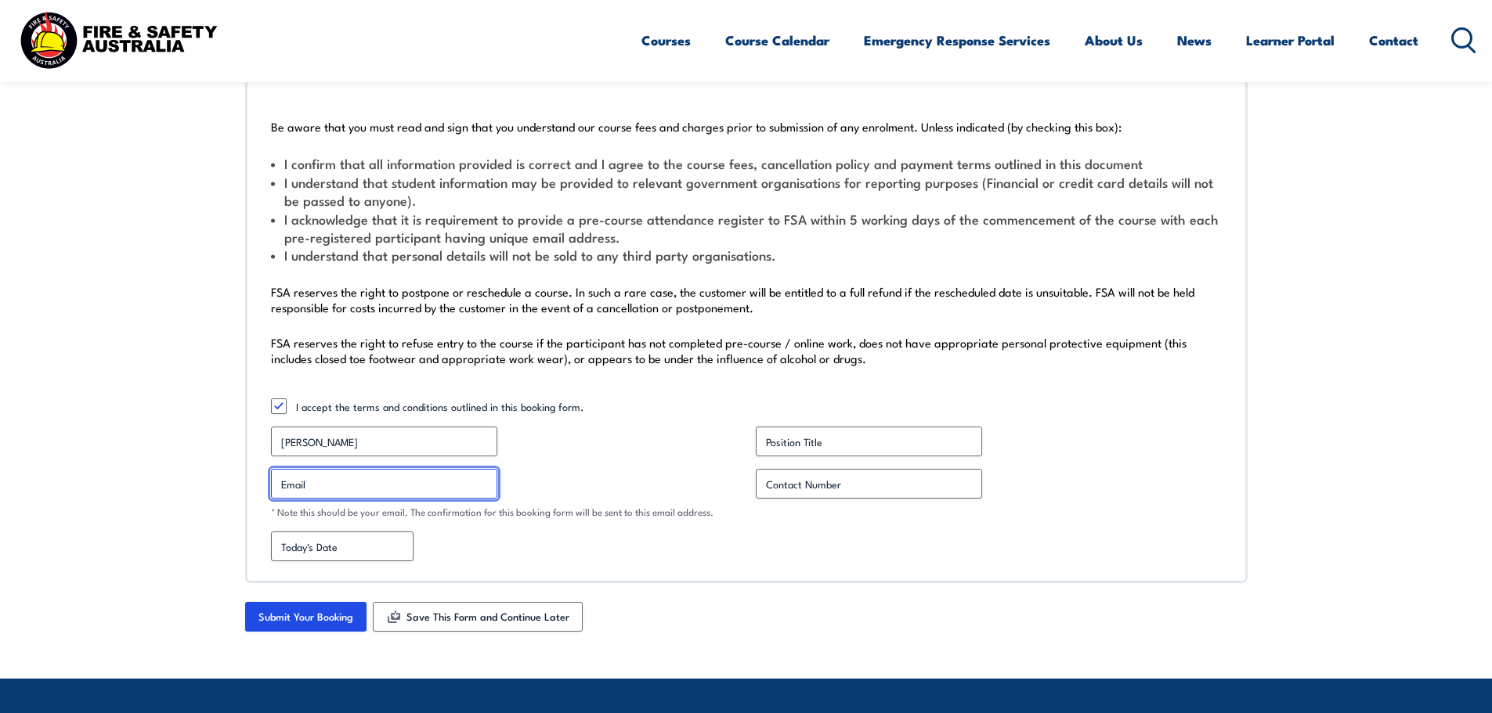
type input "[EMAIL_ADDRESS][DOMAIN_NAME]"
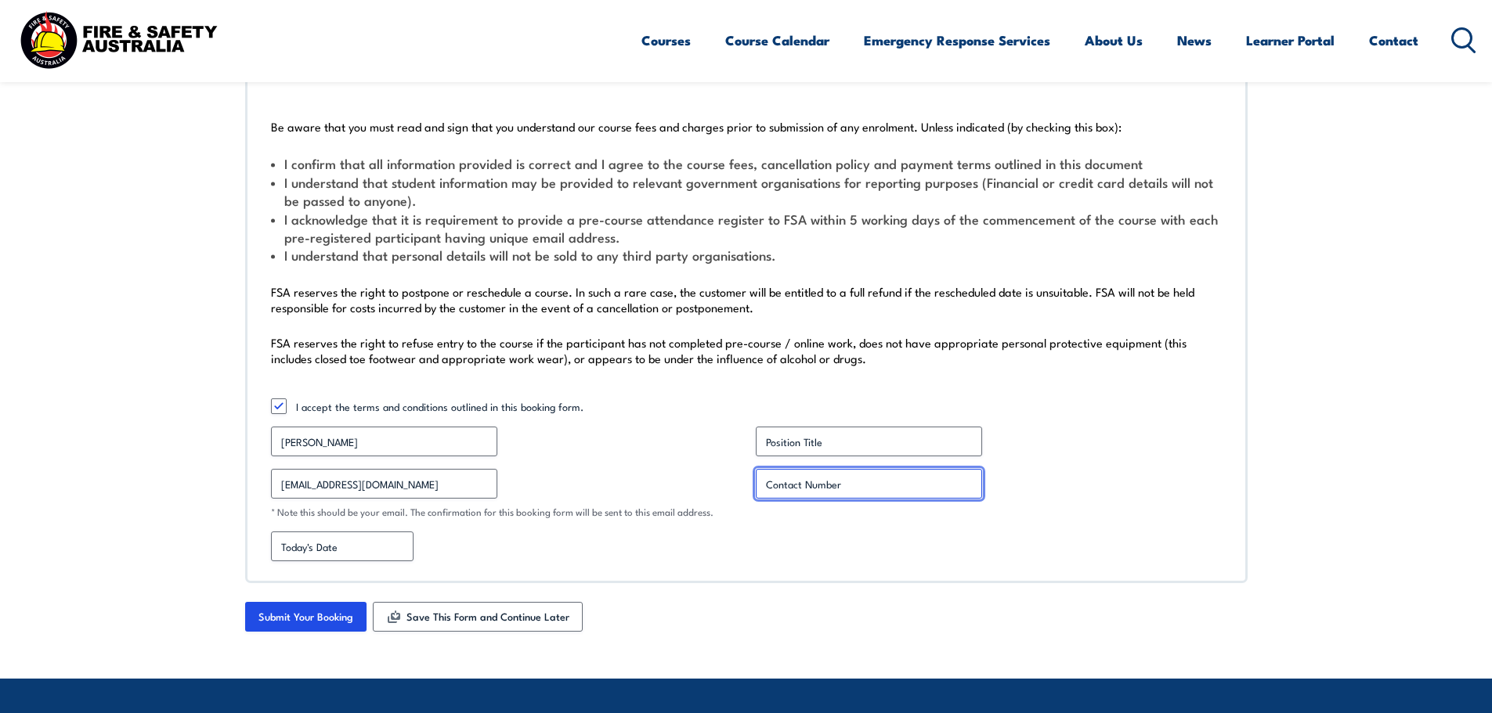
type input "0413826816"
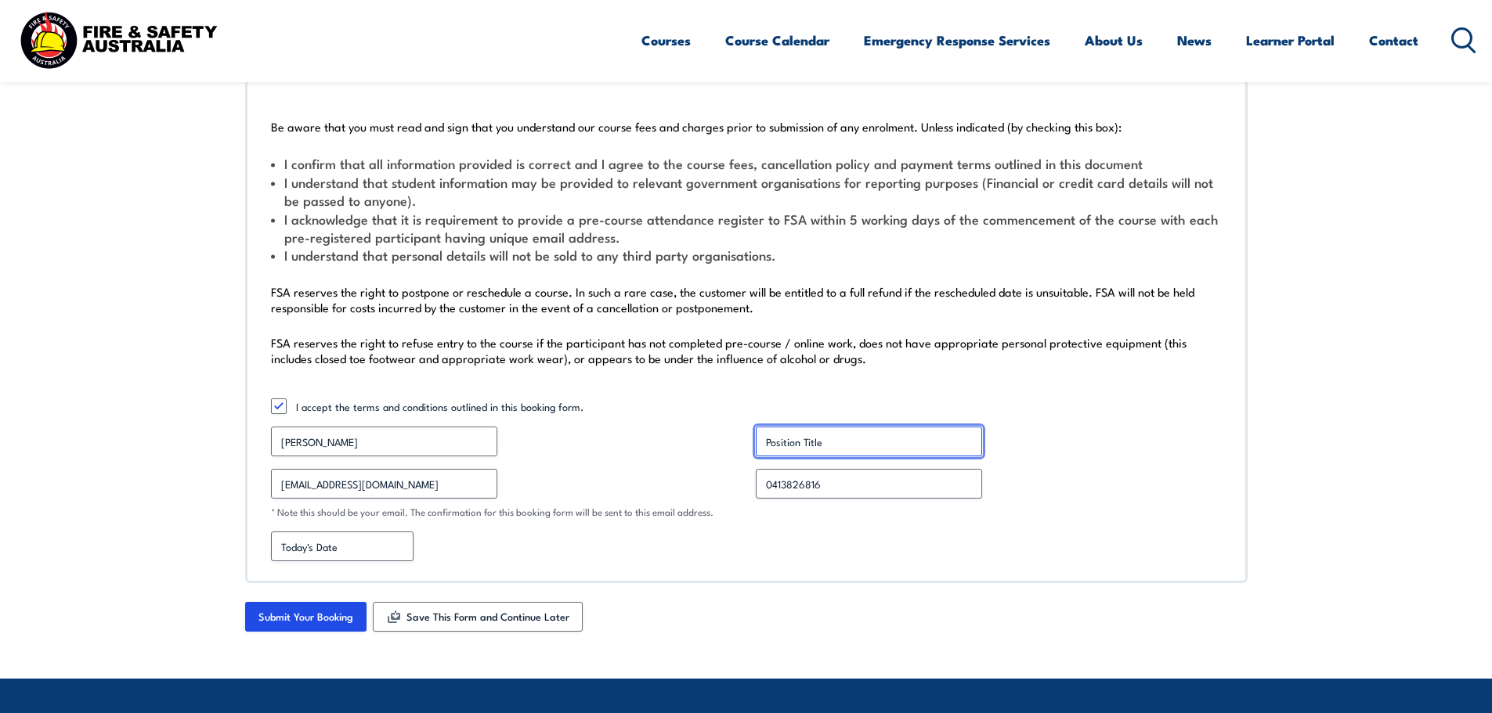
click at [781, 437] on input "Position Title *" at bounding box center [869, 442] width 226 height 30
type input "Learning and Development Manager"
click at [310, 620] on input "Submit Your Booking" at bounding box center [305, 617] width 121 height 30
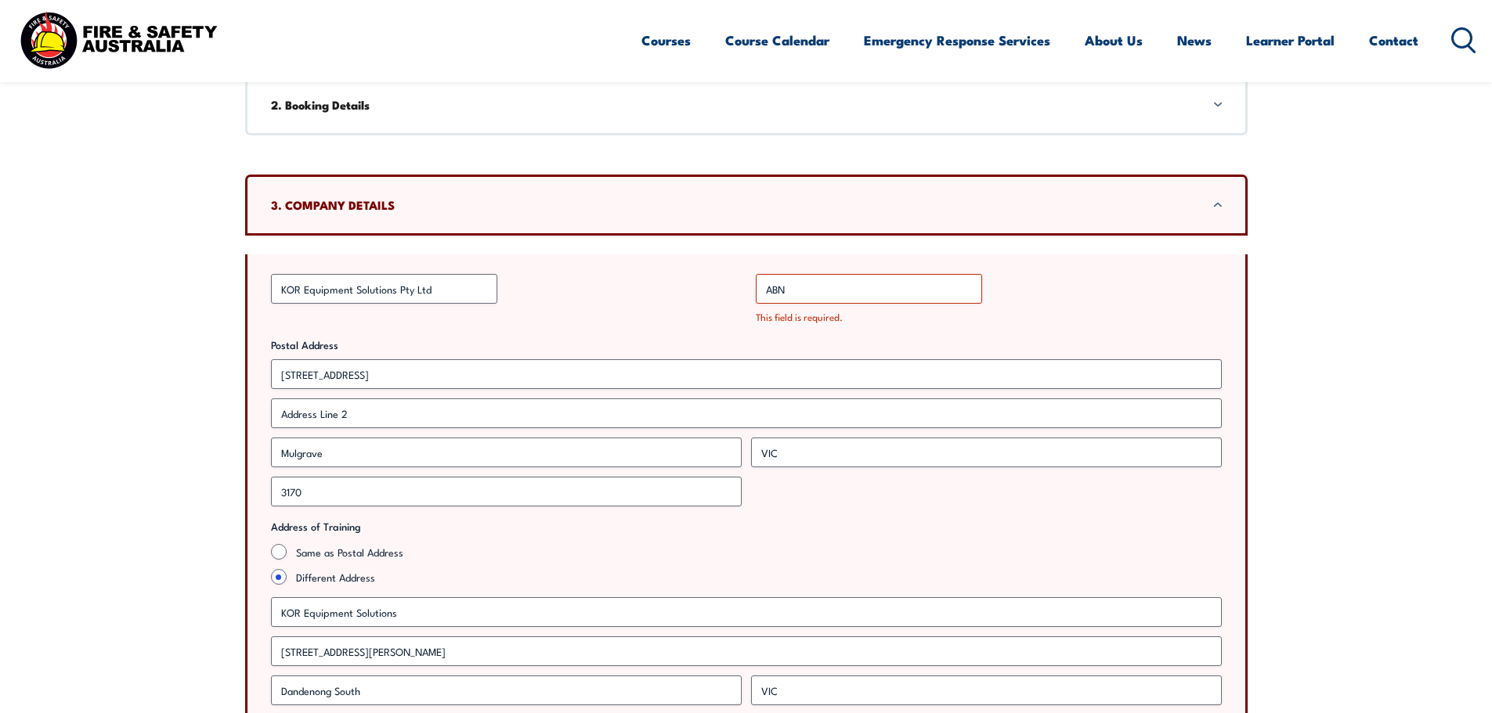
scroll to position [1018, 0]
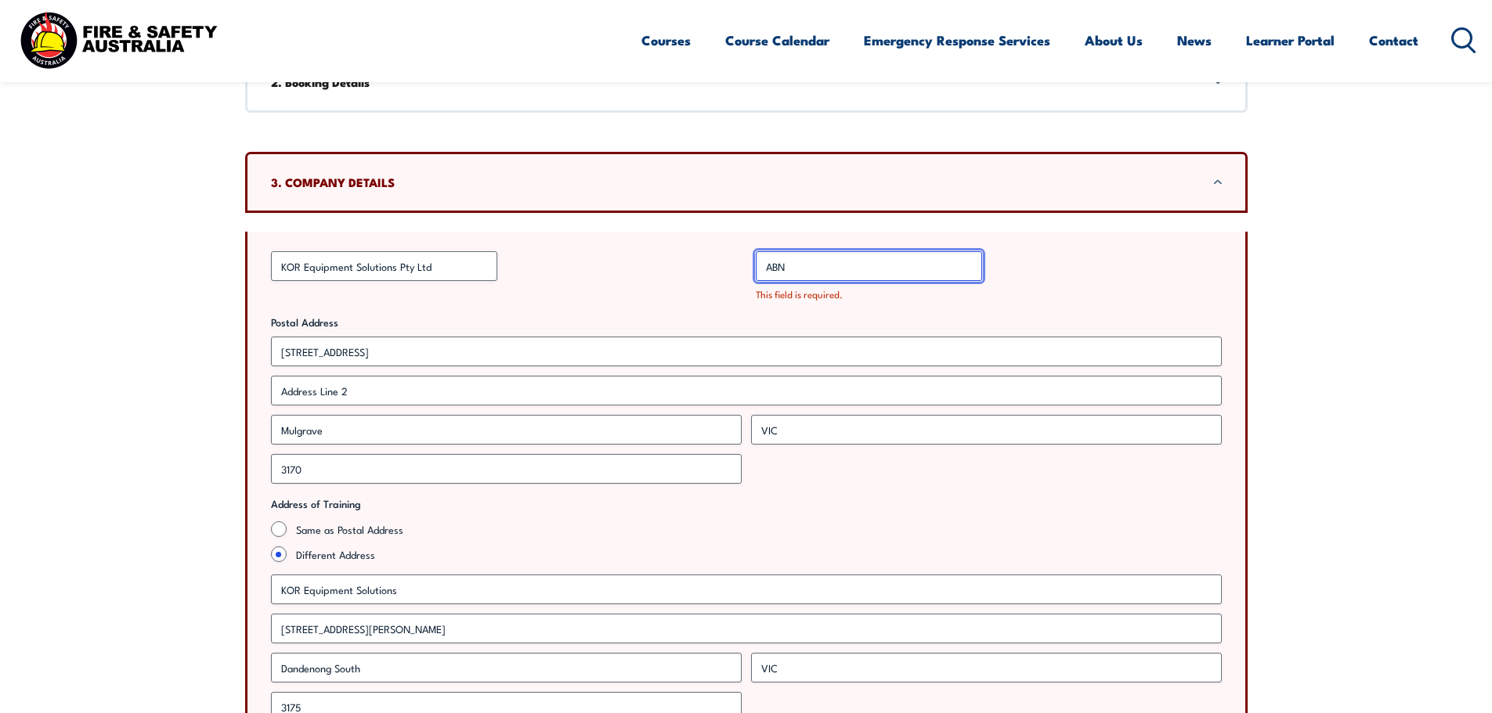
click at [782, 269] on input "ABN *" at bounding box center [869, 266] width 226 height 30
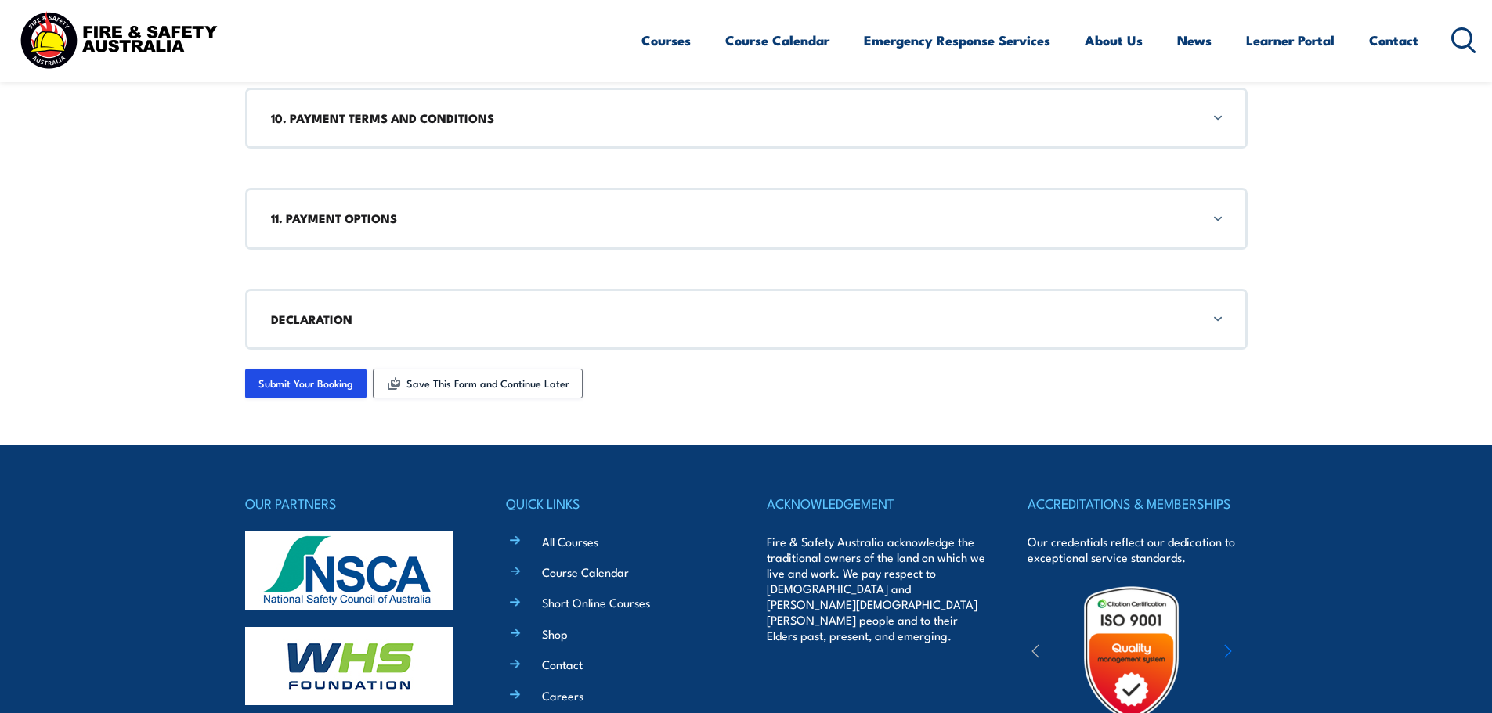
scroll to position [3681, 0]
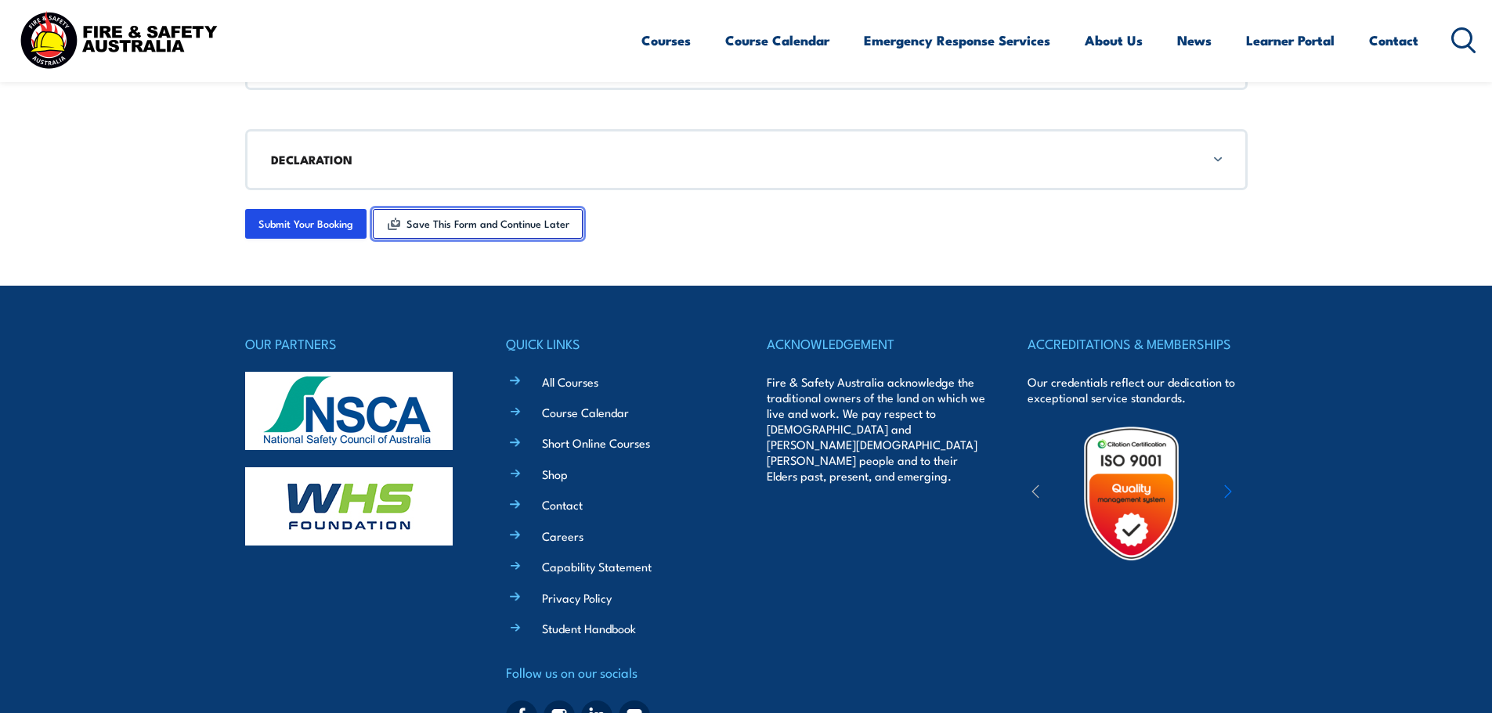
click at [522, 229] on button "Save This Form and Continue Later" at bounding box center [478, 224] width 210 height 30
click at [512, 220] on button "Save This Form and Continue Later" at bounding box center [478, 224] width 210 height 30
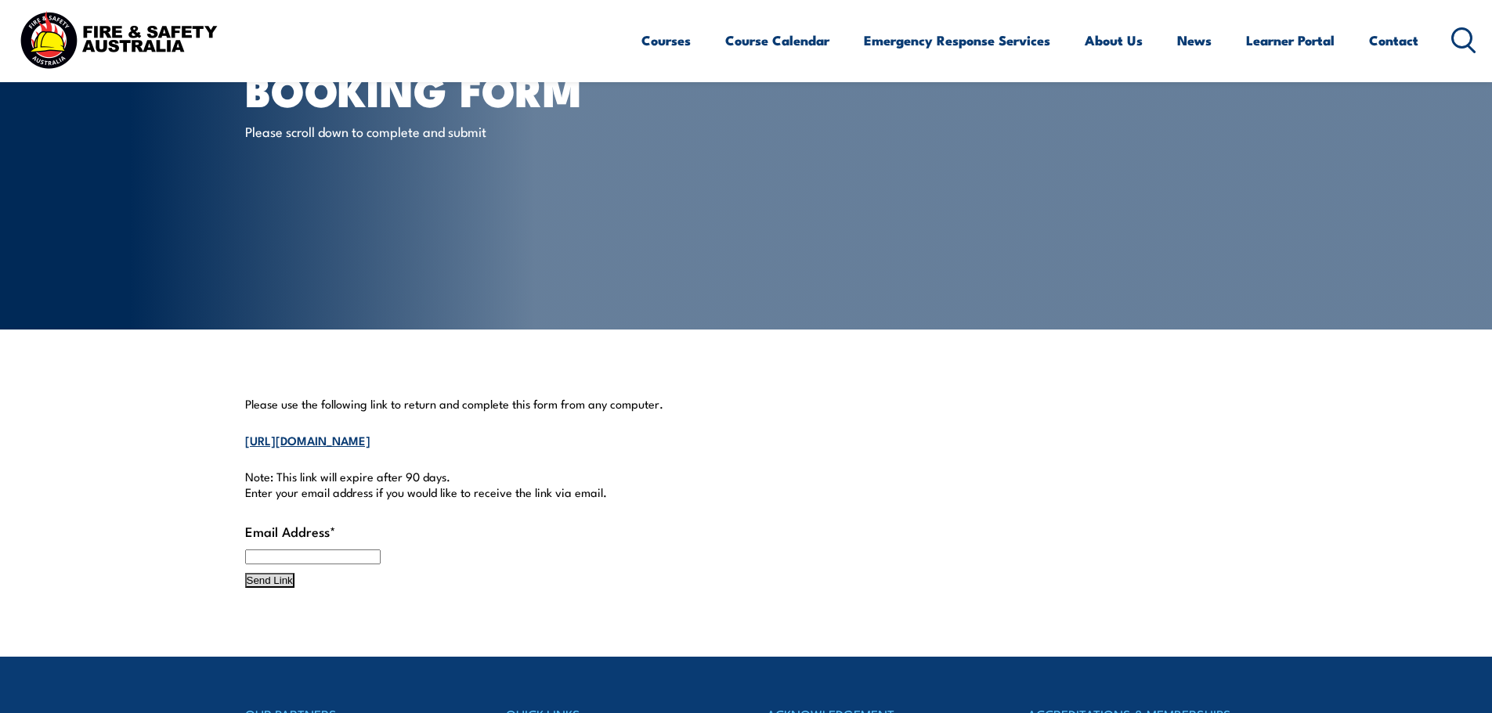
scroll to position [157, 0]
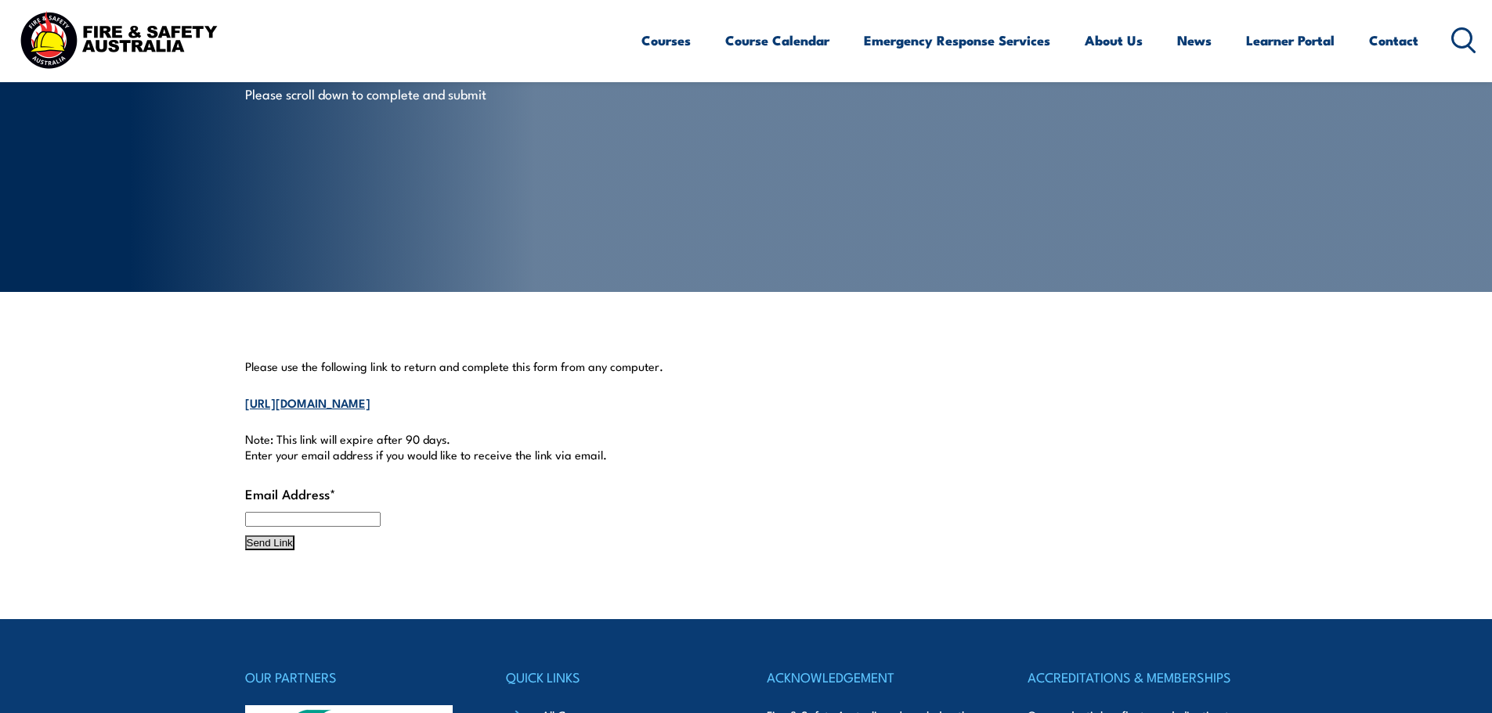
click at [272, 527] on input "Email Address *" at bounding box center [312, 519] width 135 height 15
type input "[EMAIL_ADDRESS][DOMAIN_NAME]"
click at [276, 551] on input "Send Link" at bounding box center [269, 543] width 49 height 15
